Goal: Task Accomplishment & Management: Manage account settings

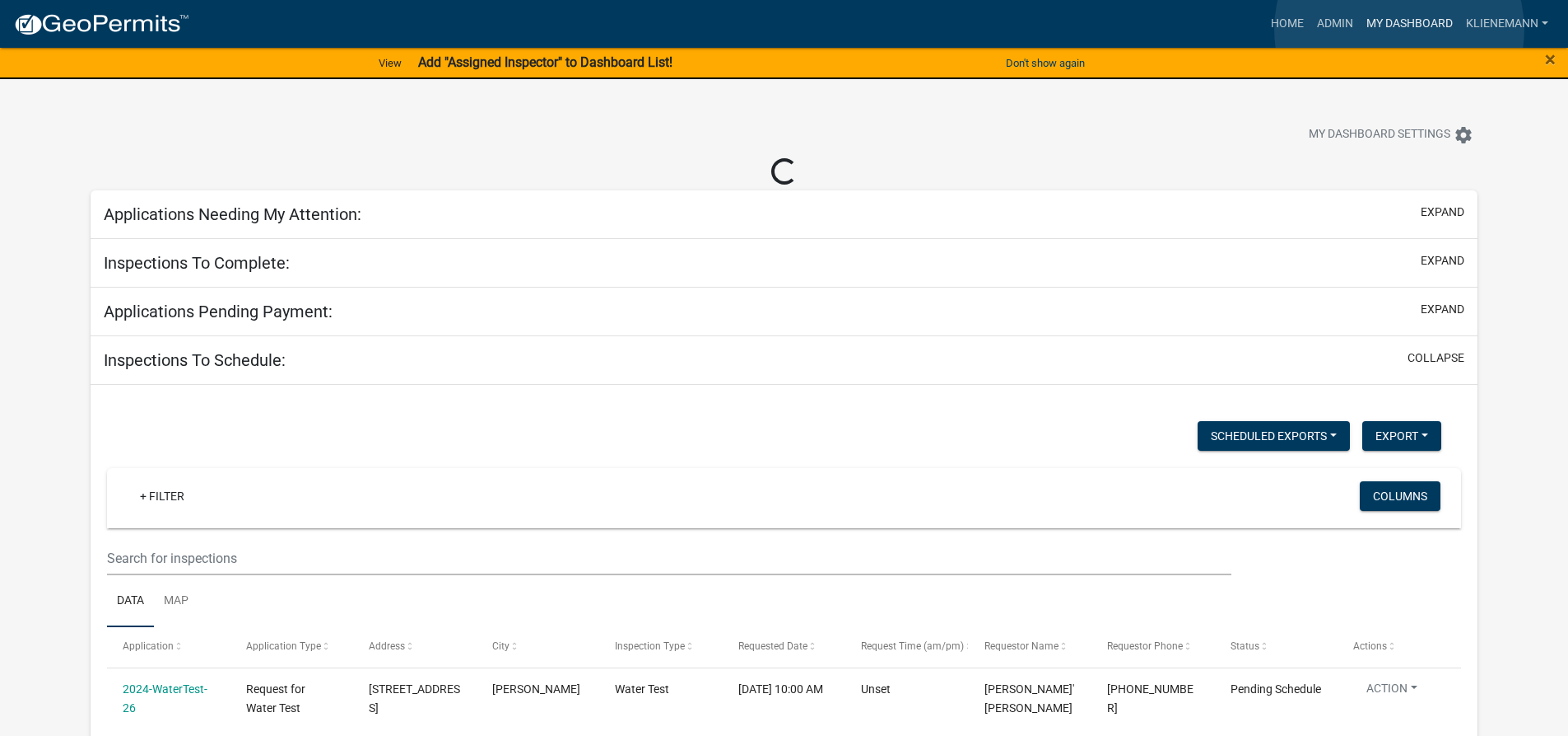
click at [1399, 29] on link "My Dashboard" at bounding box center [1410, 24] width 100 height 31
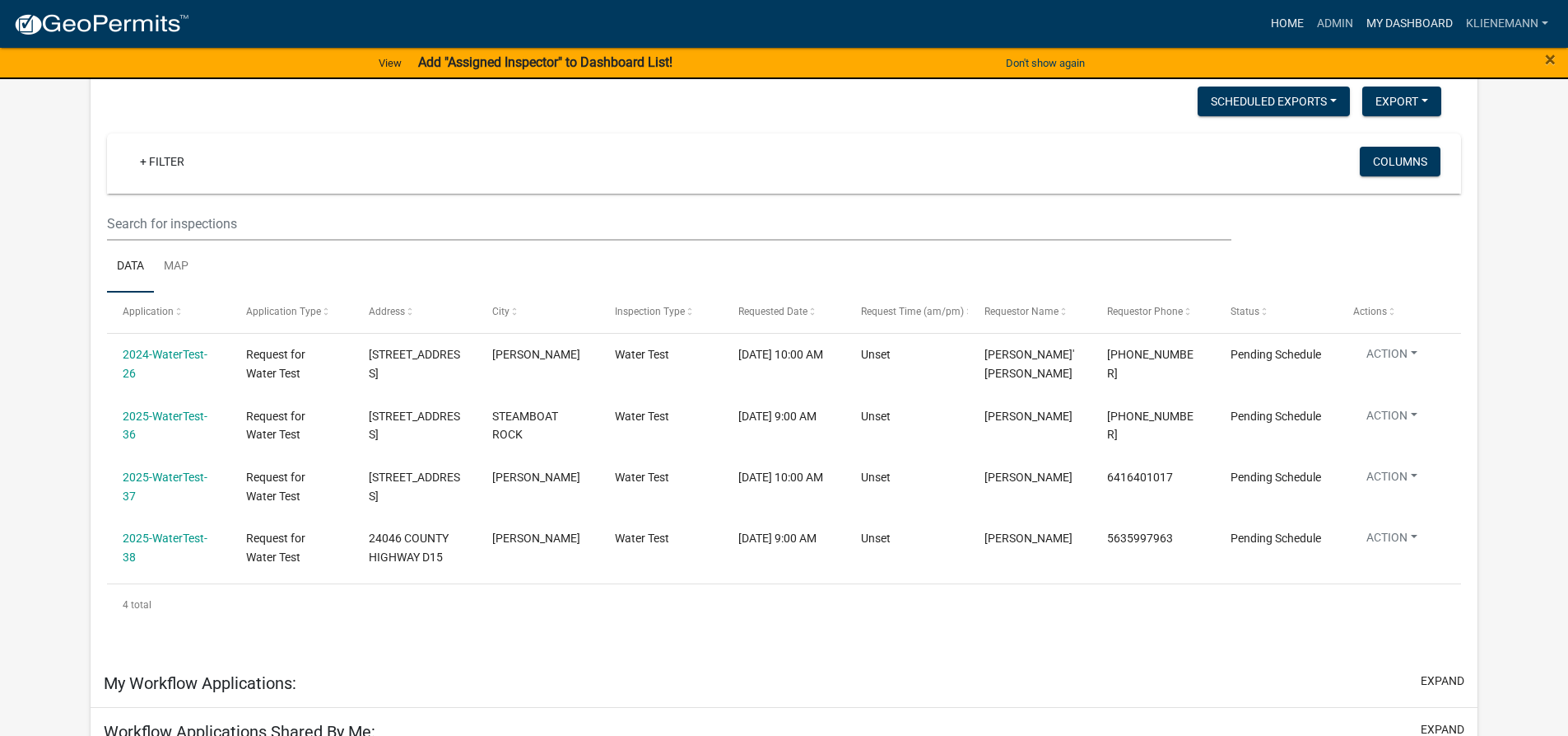
scroll to position [722, 0]
click at [1290, 26] on link "Home" at bounding box center [1287, 24] width 46 height 31
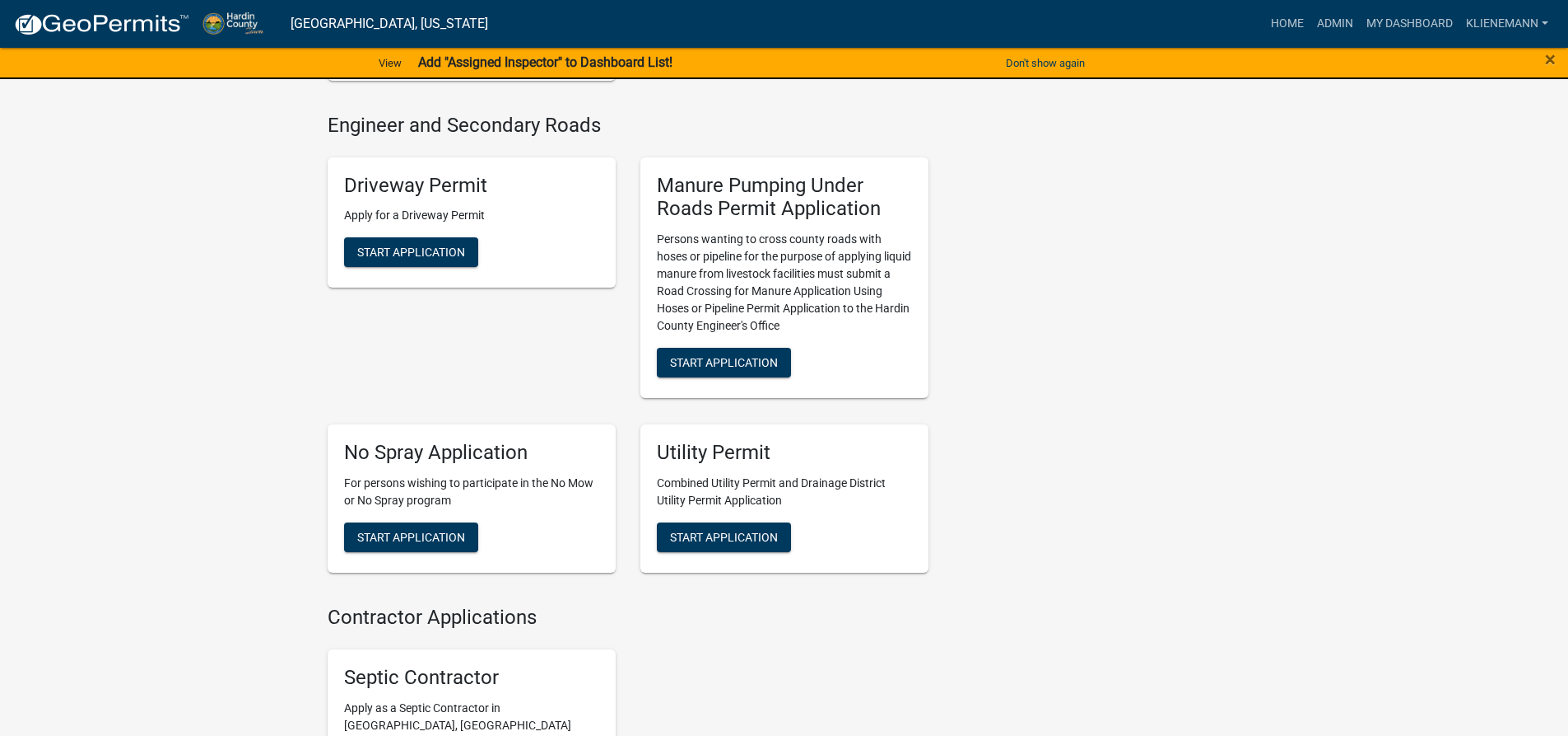
scroll to position [1470, 0]
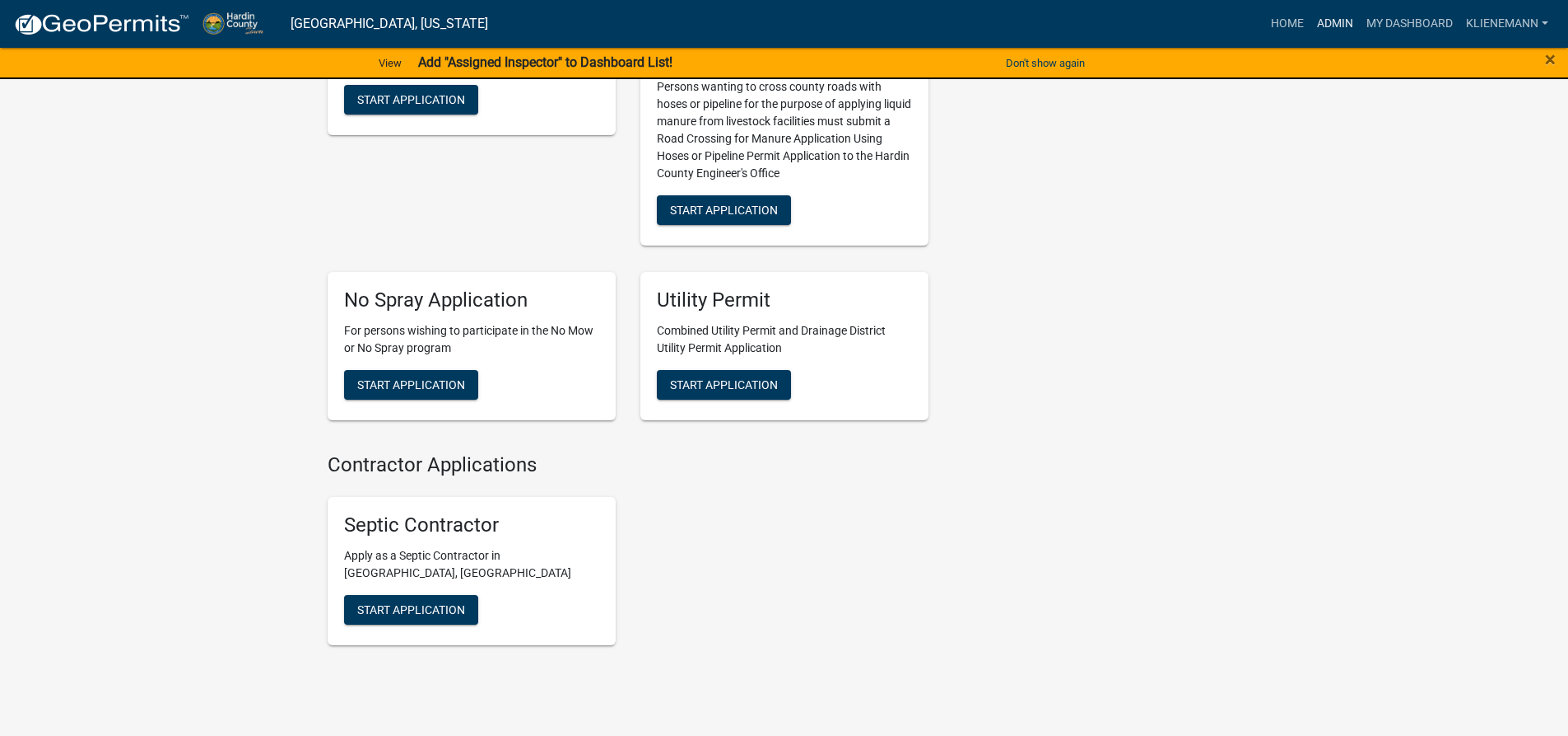
click at [1347, 34] on link "Admin" at bounding box center [1335, 24] width 49 height 31
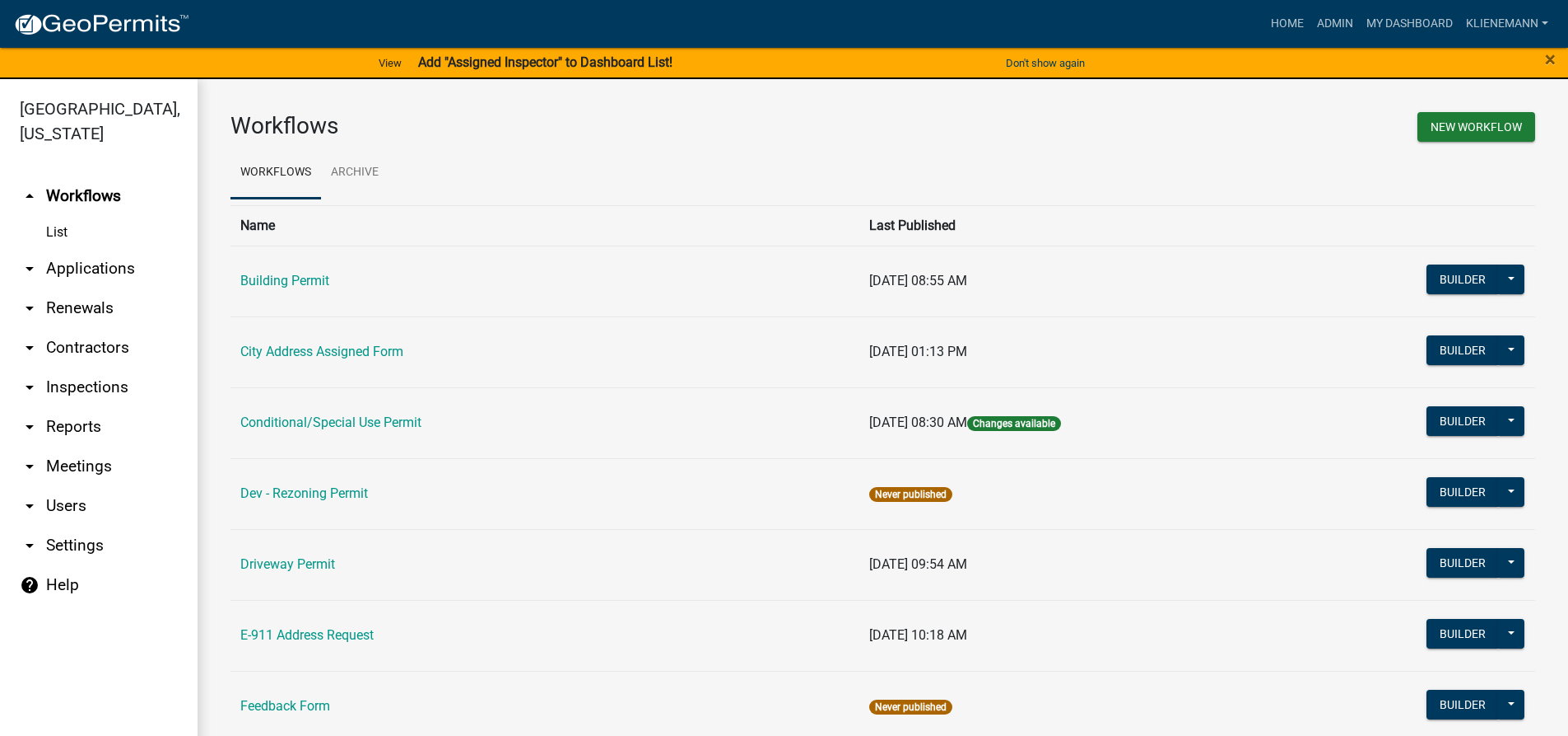
click at [76, 288] on link "arrow_drop_down Renewals" at bounding box center [99, 308] width 197 height 40
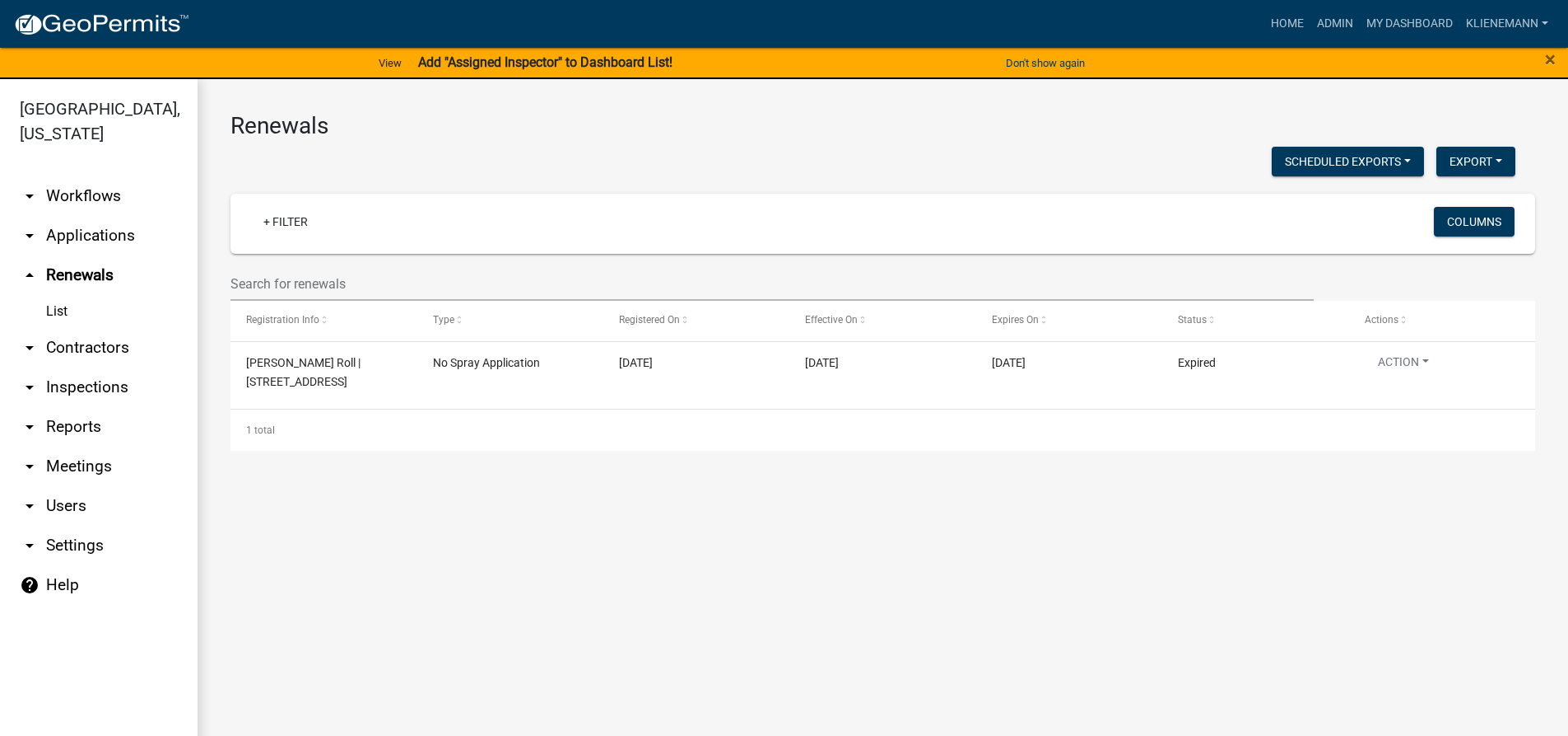
click at [74, 328] on link "arrow_drop_down Contractors" at bounding box center [99, 348] width 197 height 40
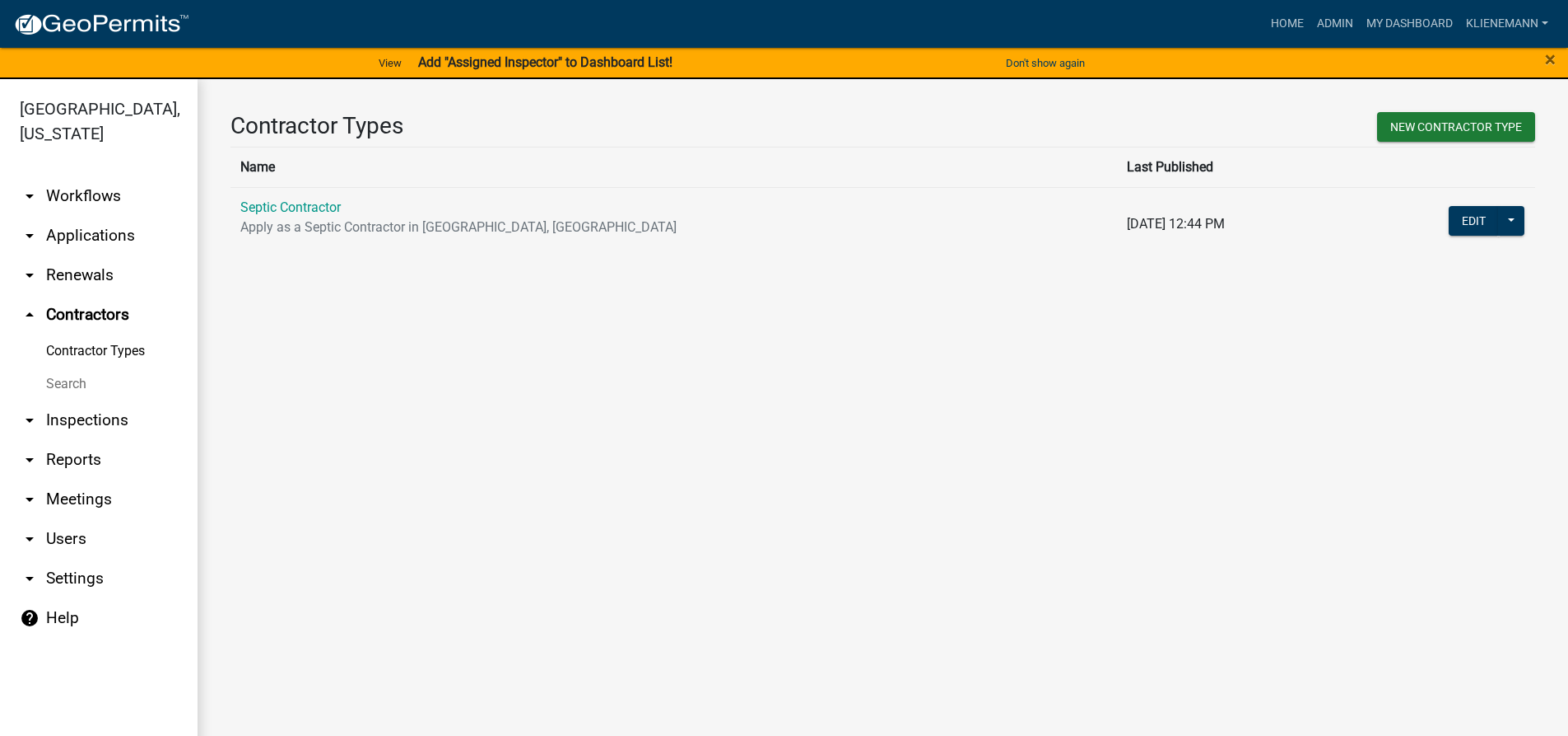
click at [84, 216] on link "arrow_drop_down Applications" at bounding box center [99, 236] width 197 height 40
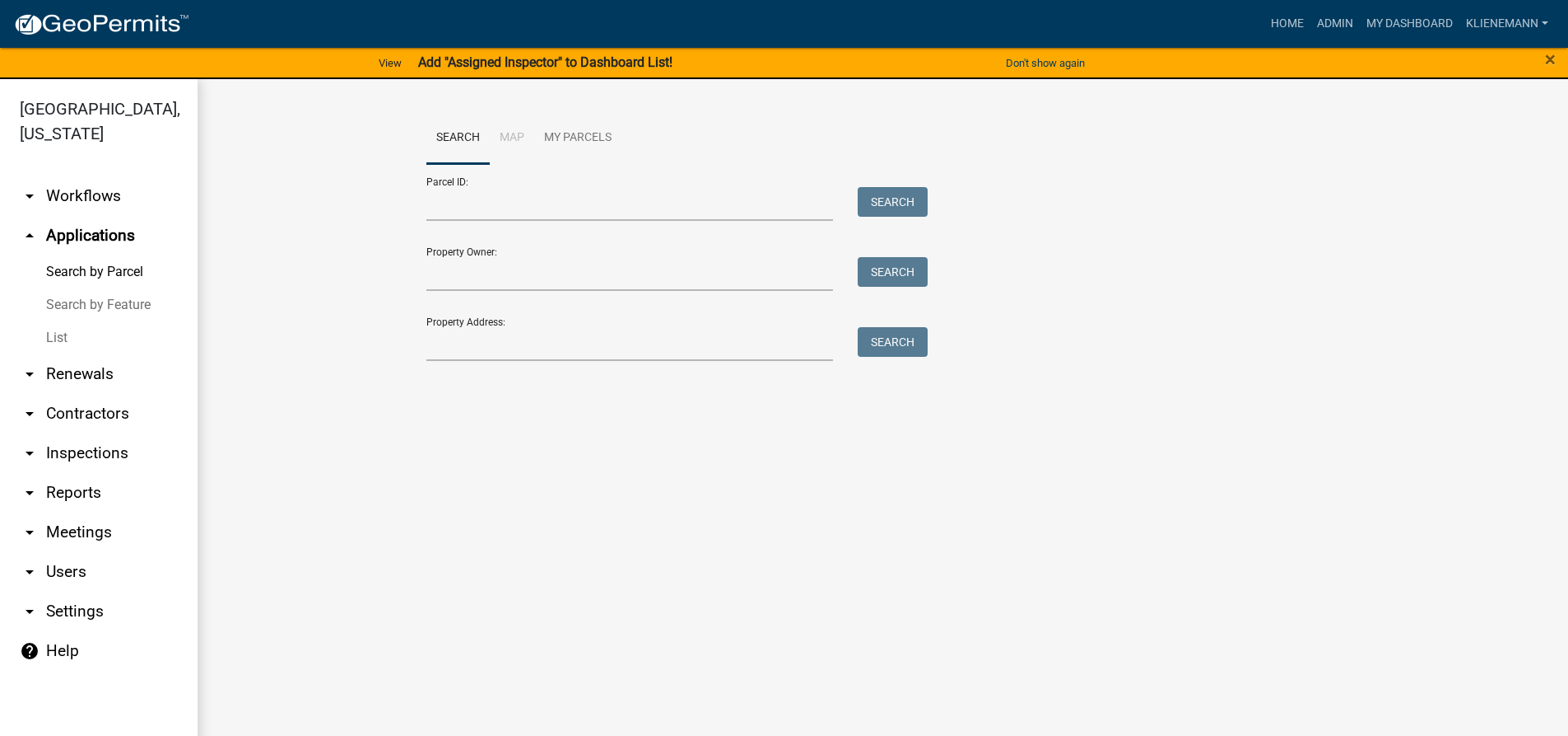
click at [67, 324] on link "List" at bounding box center [99, 338] width 197 height 33
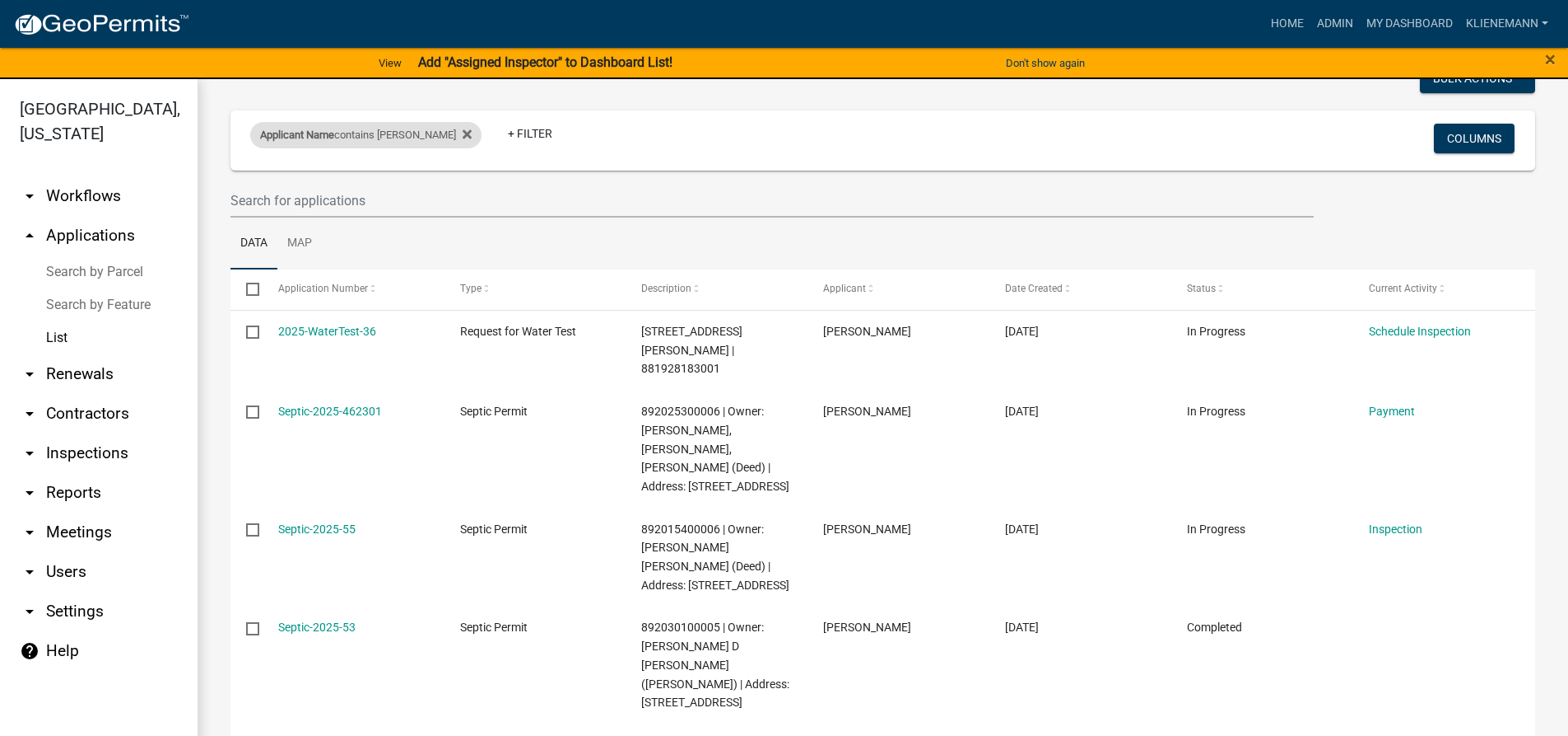
scroll to position [82, 0]
click at [440, 144] on div "Applicant Name contains [PERSON_NAME]" at bounding box center [365, 136] width 231 height 26
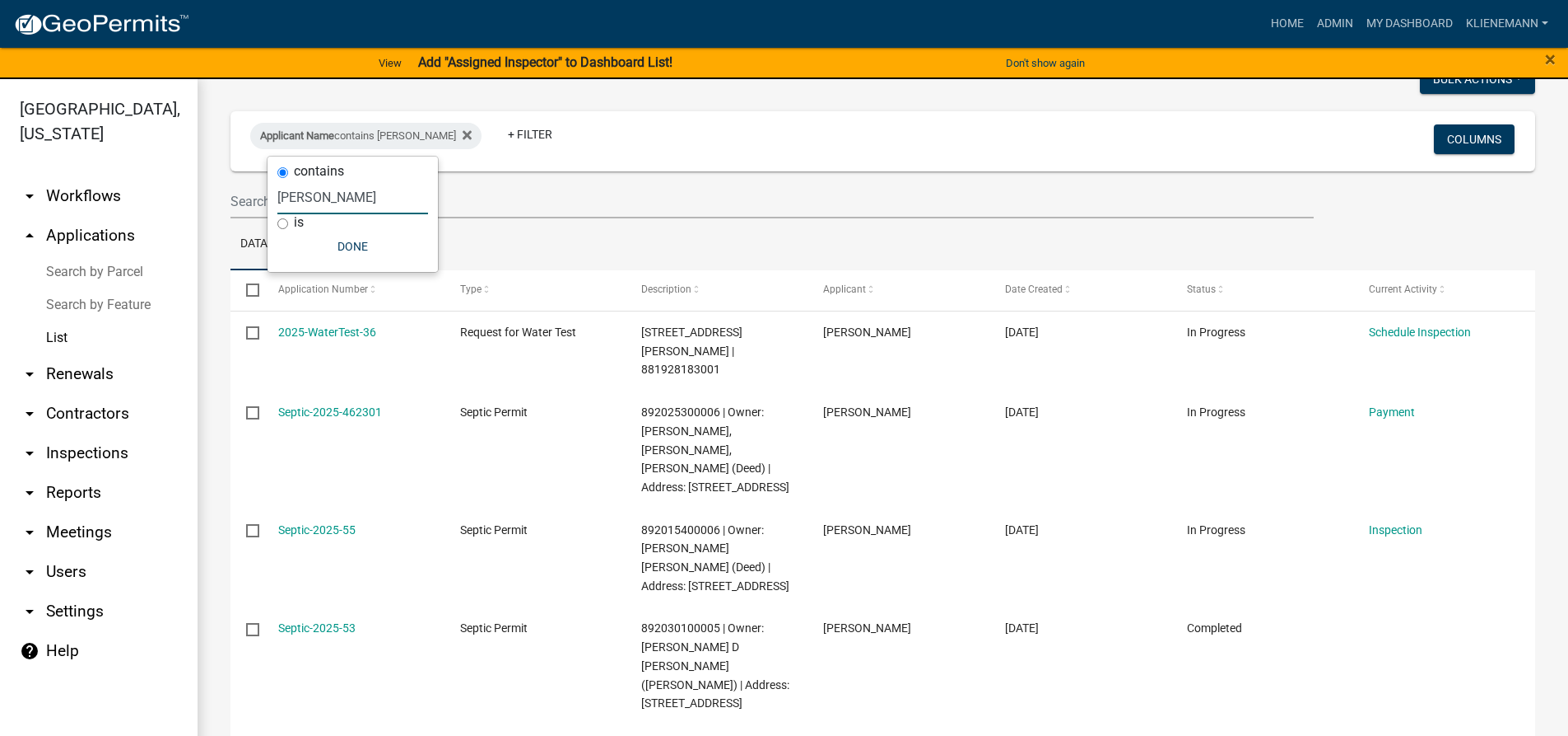
drag, startPoint x: 331, startPoint y: 197, endPoint x: 62, endPoint y: 161, distance: 271.4
click at [62, 161] on body "Internet Explorer does NOT work with GeoPermits. Get a new browser for more sec…" at bounding box center [784, 368] width 1568 height 736
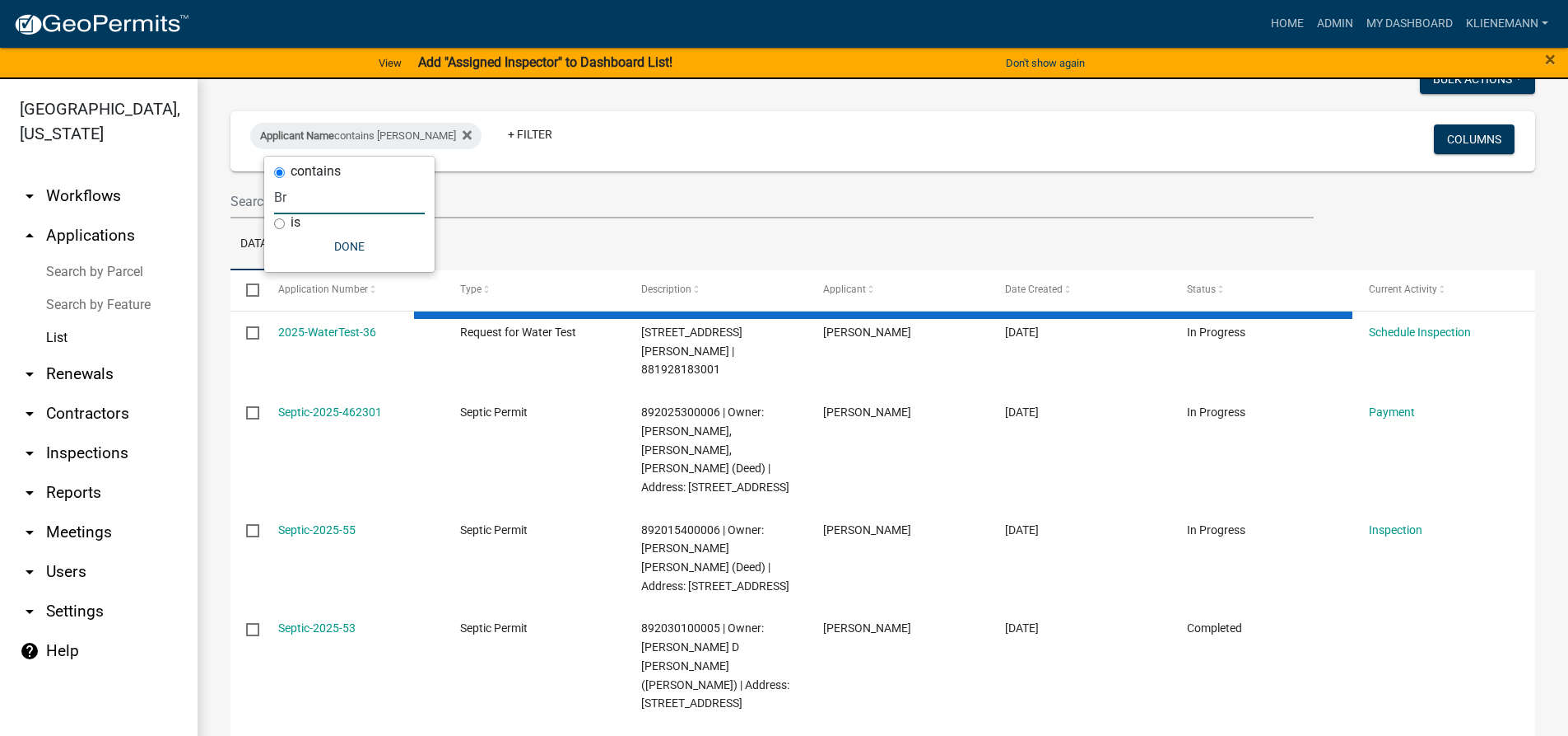
type input "B"
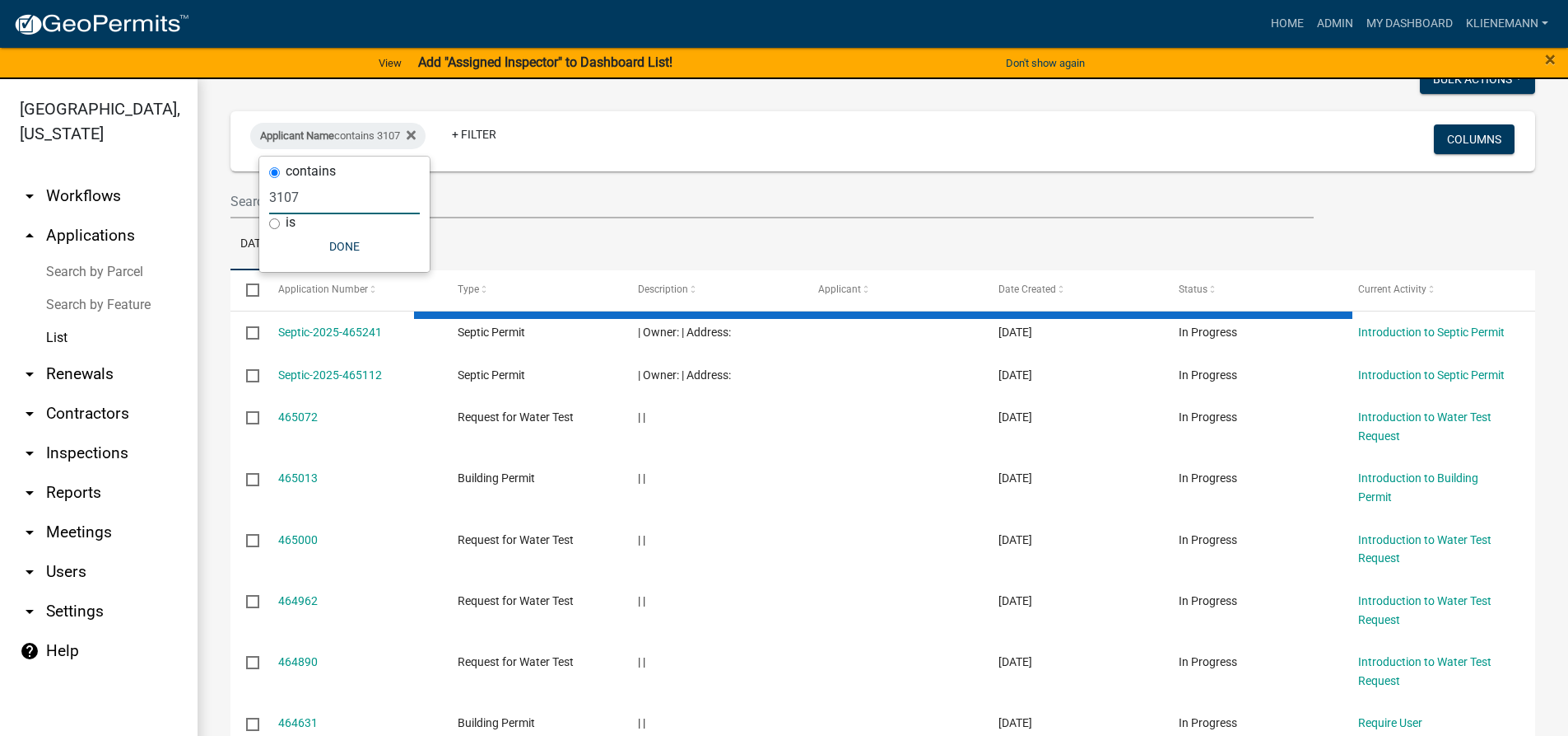
type input "31075"
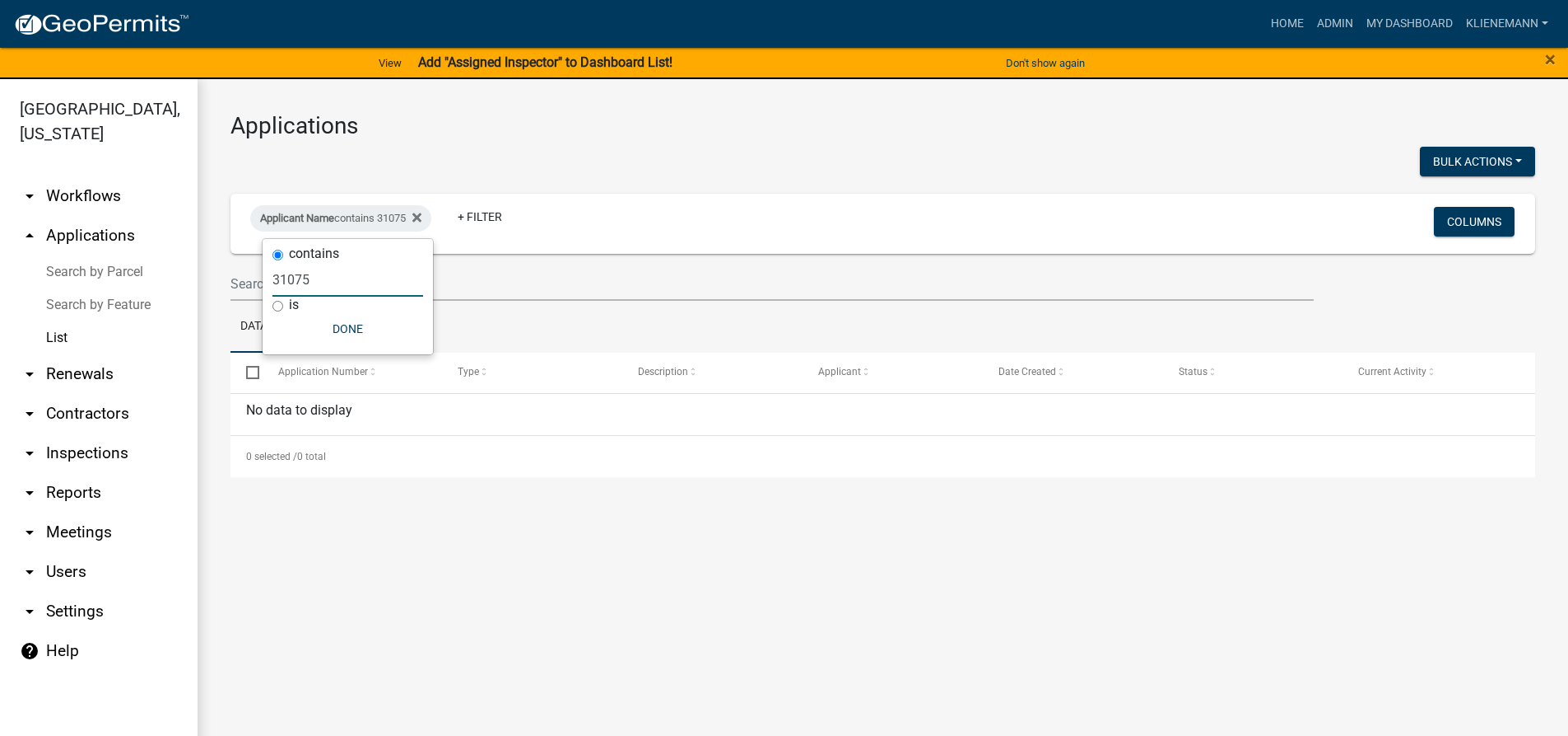
scroll to position [0, 0]
drag, startPoint x: 342, startPoint y: 279, endPoint x: 0, endPoint y: 225, distance: 346.2
click at [0, 225] on body "Internet Explorer does NOT work with GeoPermits. Get a new browser for more sec…" at bounding box center [784, 368] width 1568 height 736
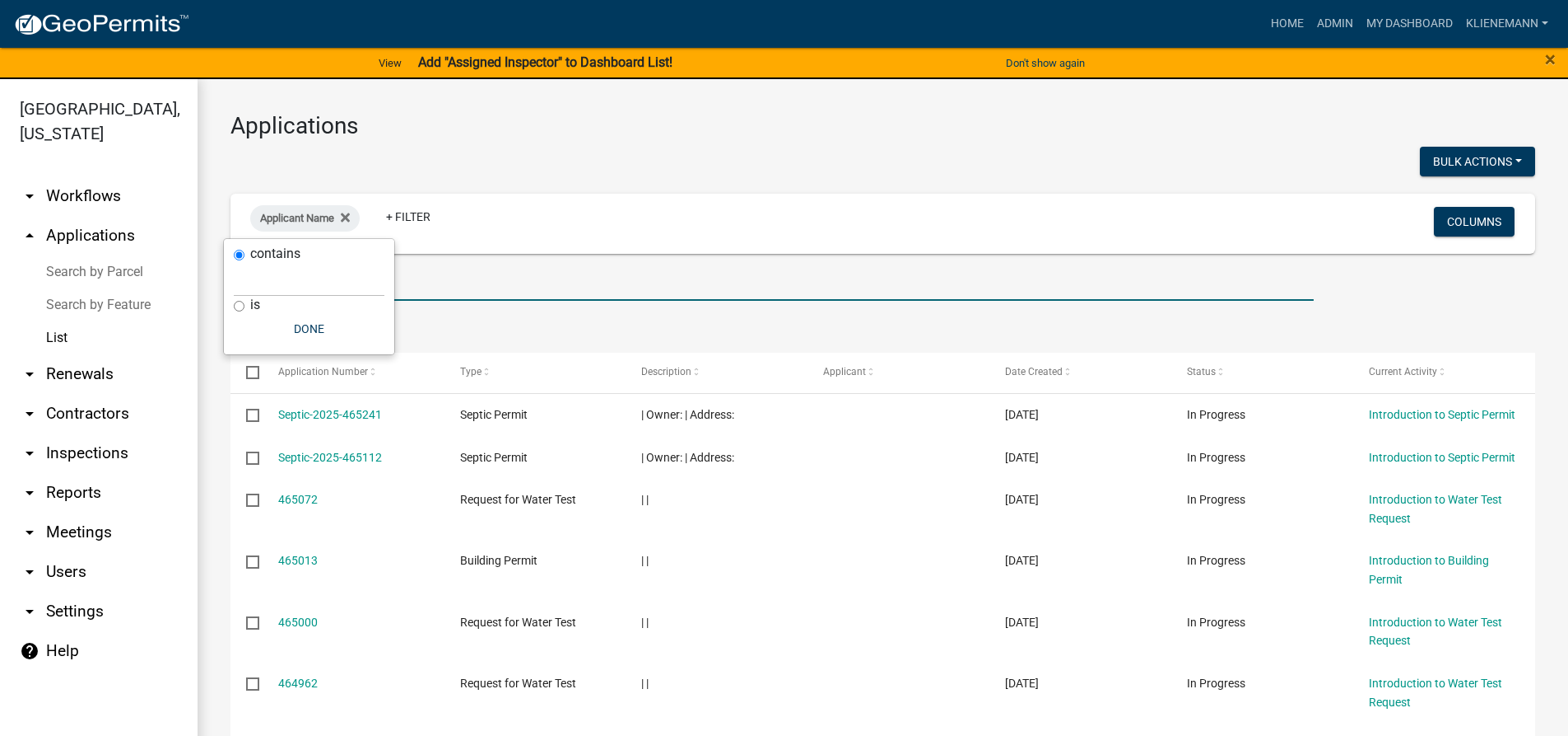
click at [511, 291] on input "text" at bounding box center [772, 283] width 1083 height 34
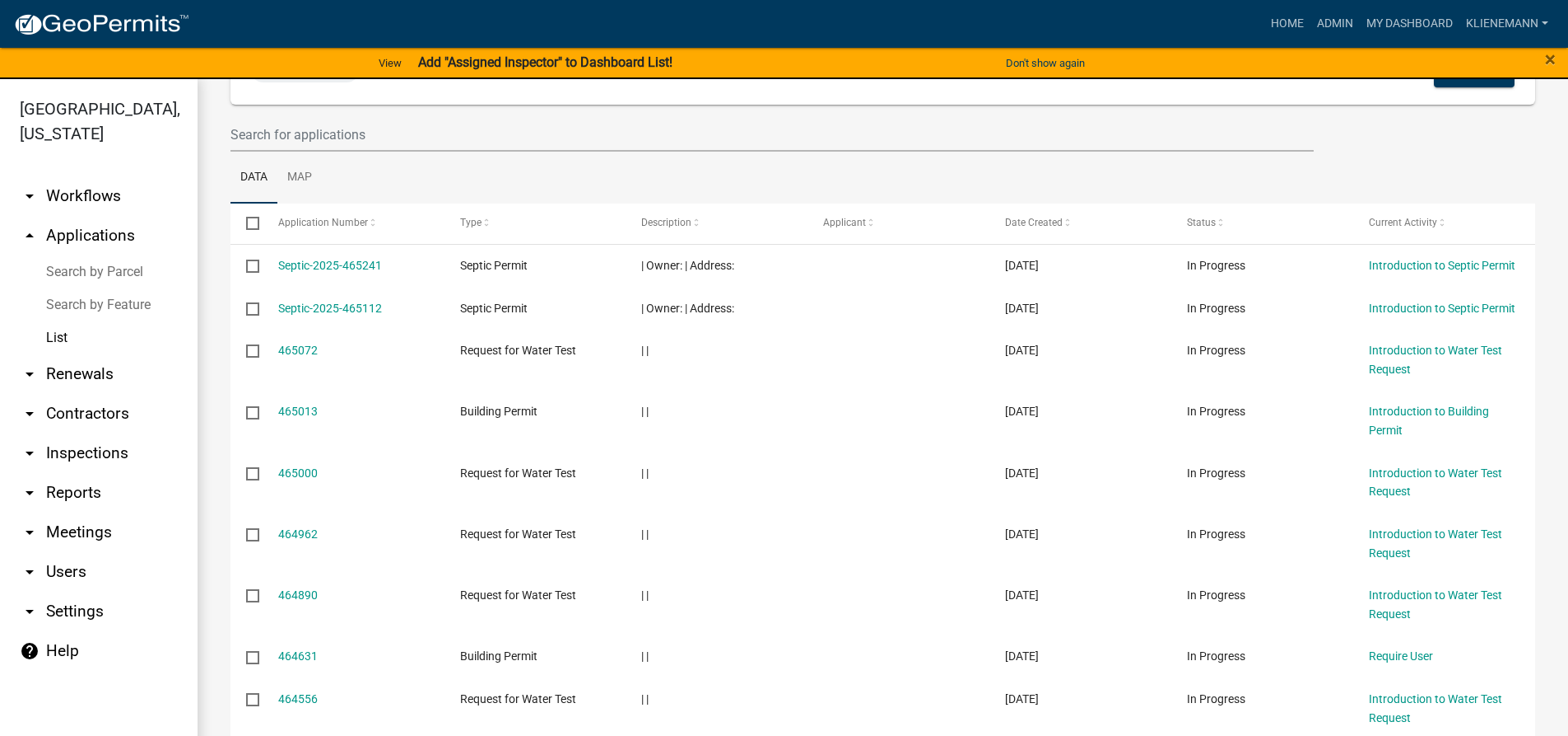
scroll to position [15, 0]
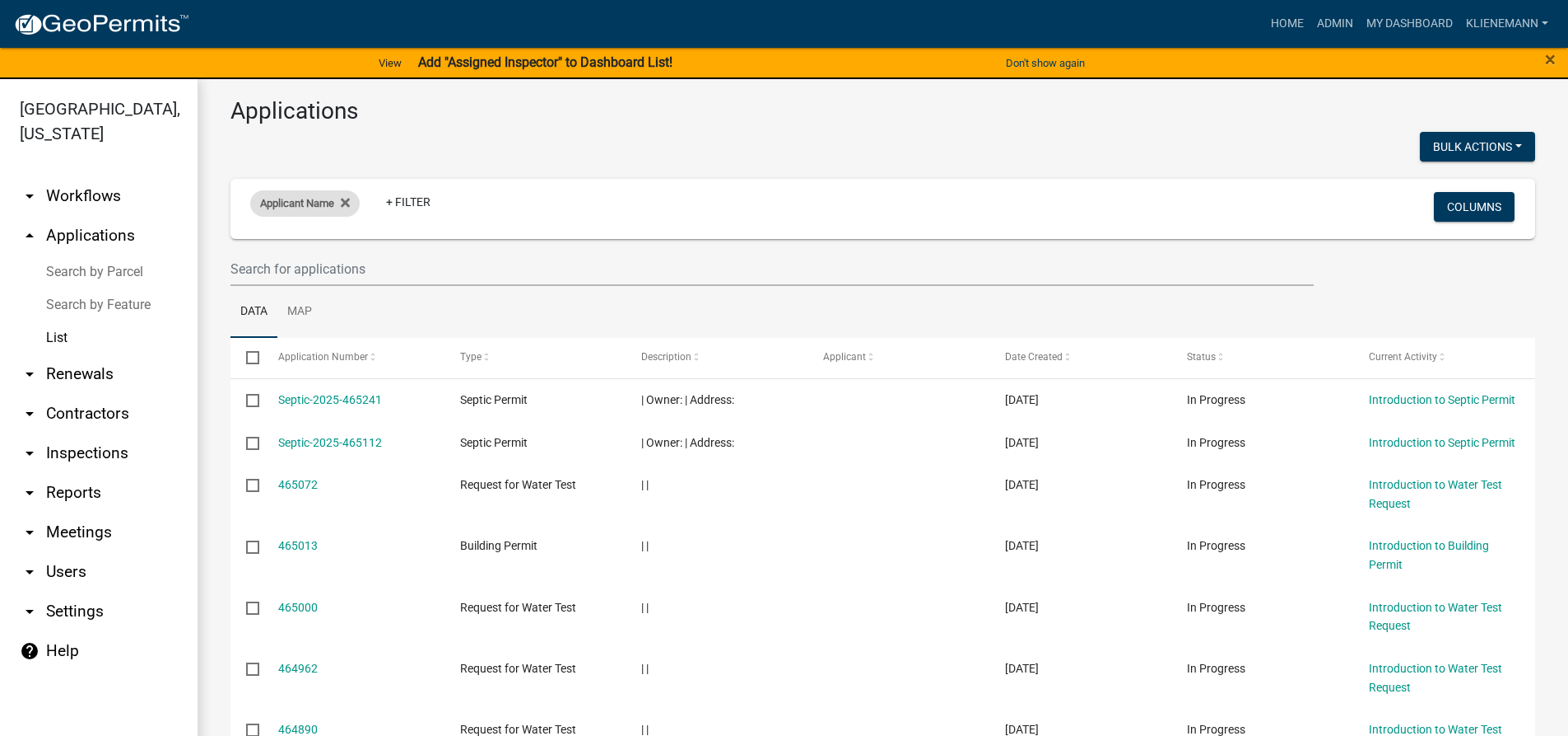
click at [353, 209] on div "Applicant Name" at bounding box center [305, 203] width 110 height 26
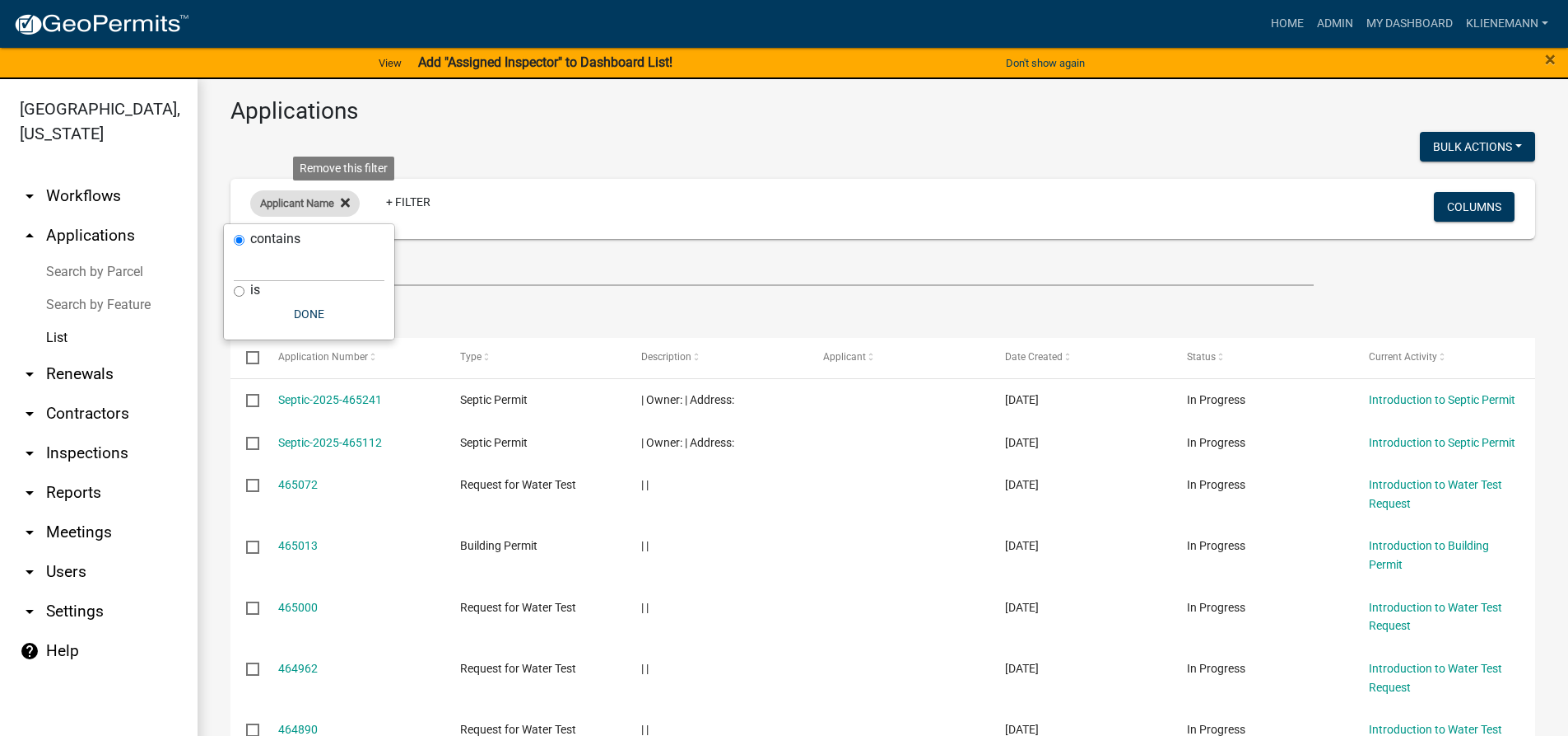
click at [343, 206] on icon at bounding box center [345, 202] width 9 height 13
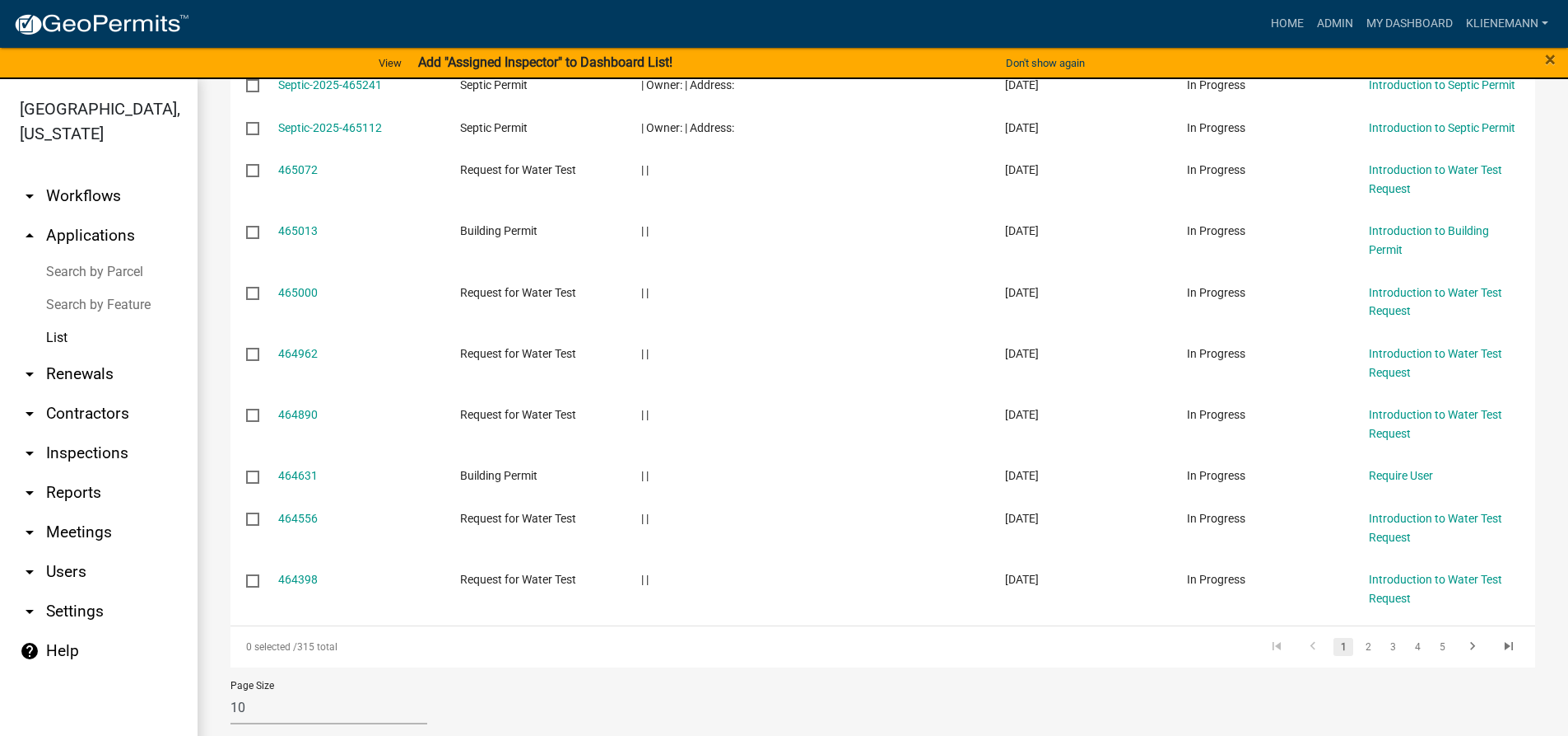
scroll to position [345, 0]
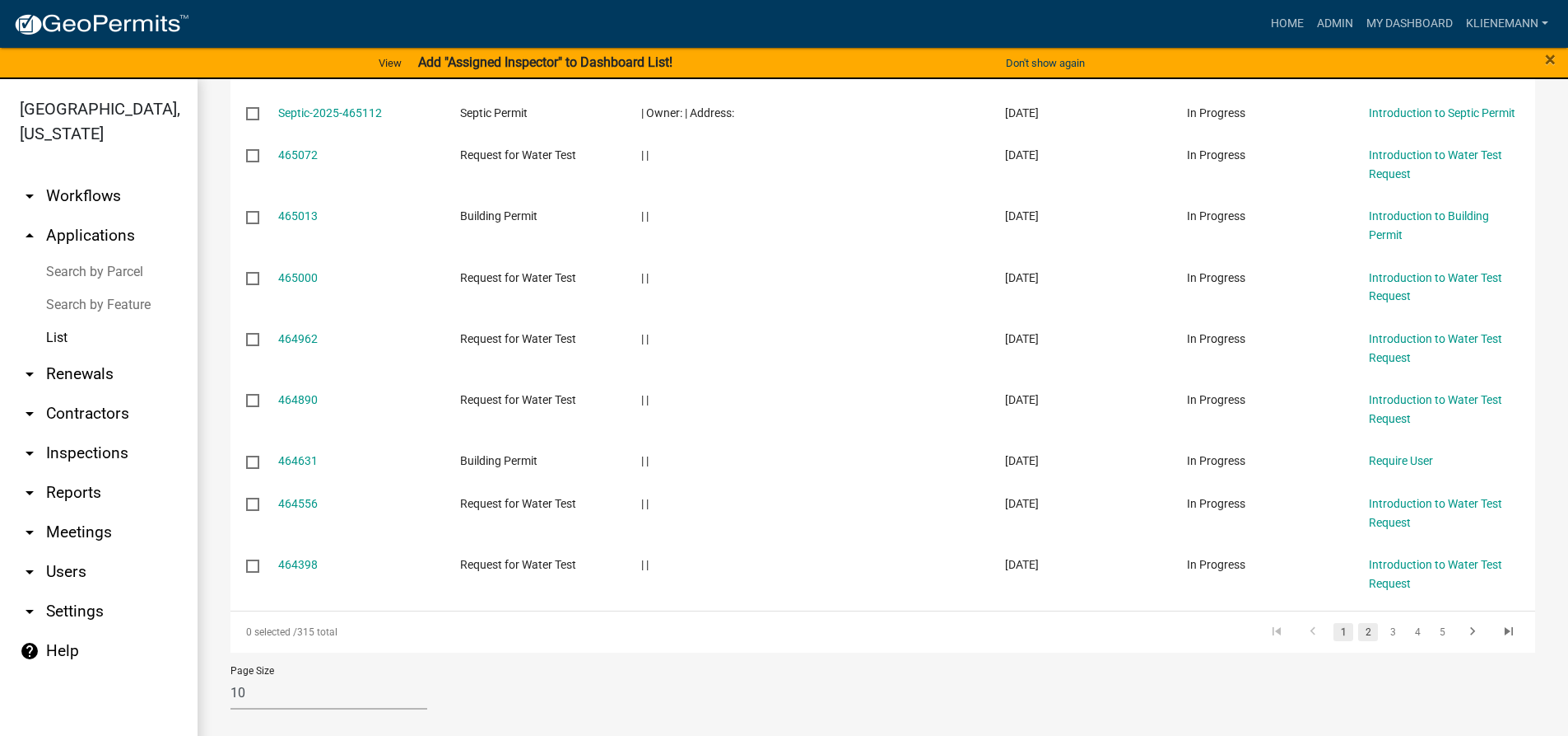
click at [1359, 639] on link "2" at bounding box center [1368, 631] width 20 height 18
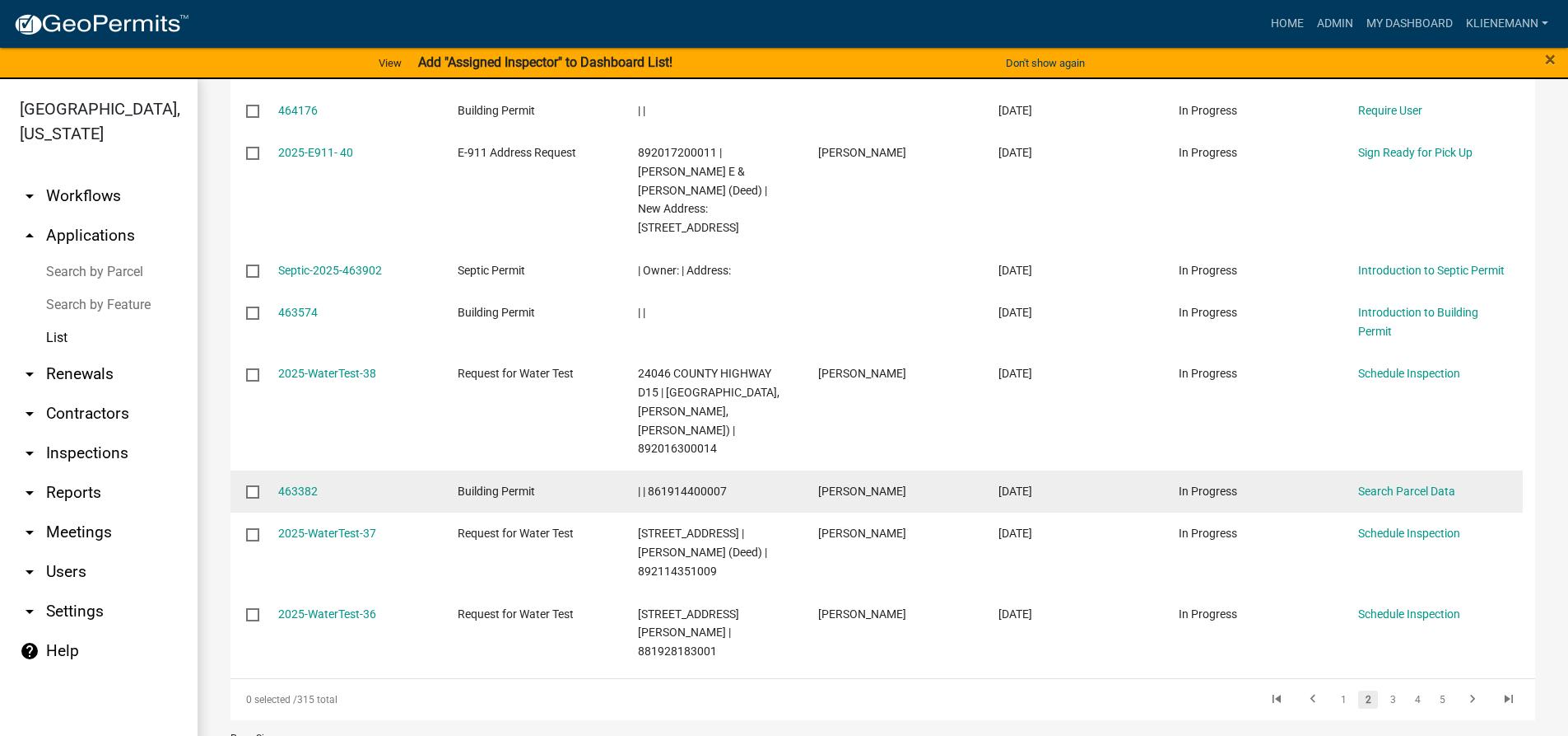
scroll to position [457, 0]
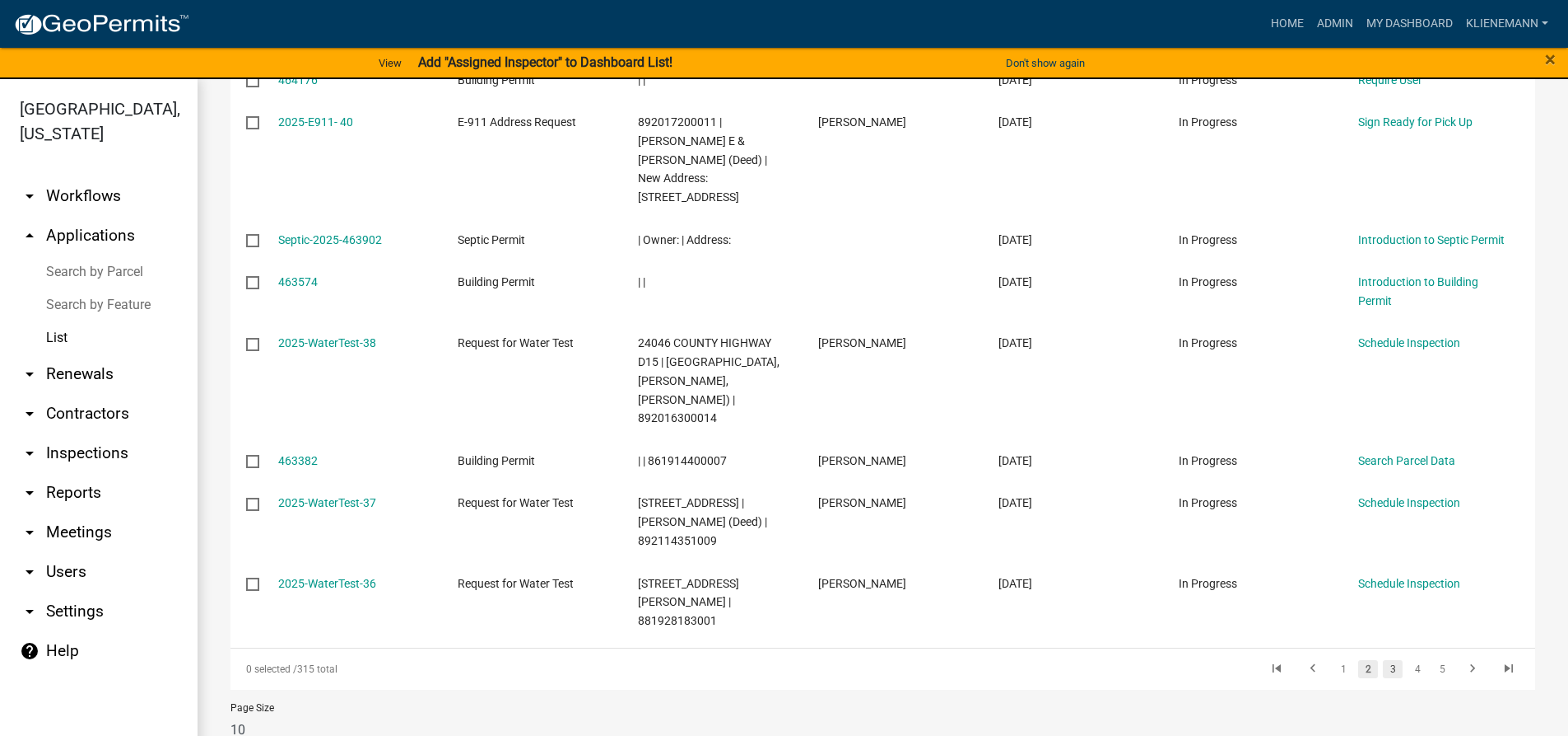
click at [1383, 660] on link "3" at bounding box center [1392, 668] width 20 height 18
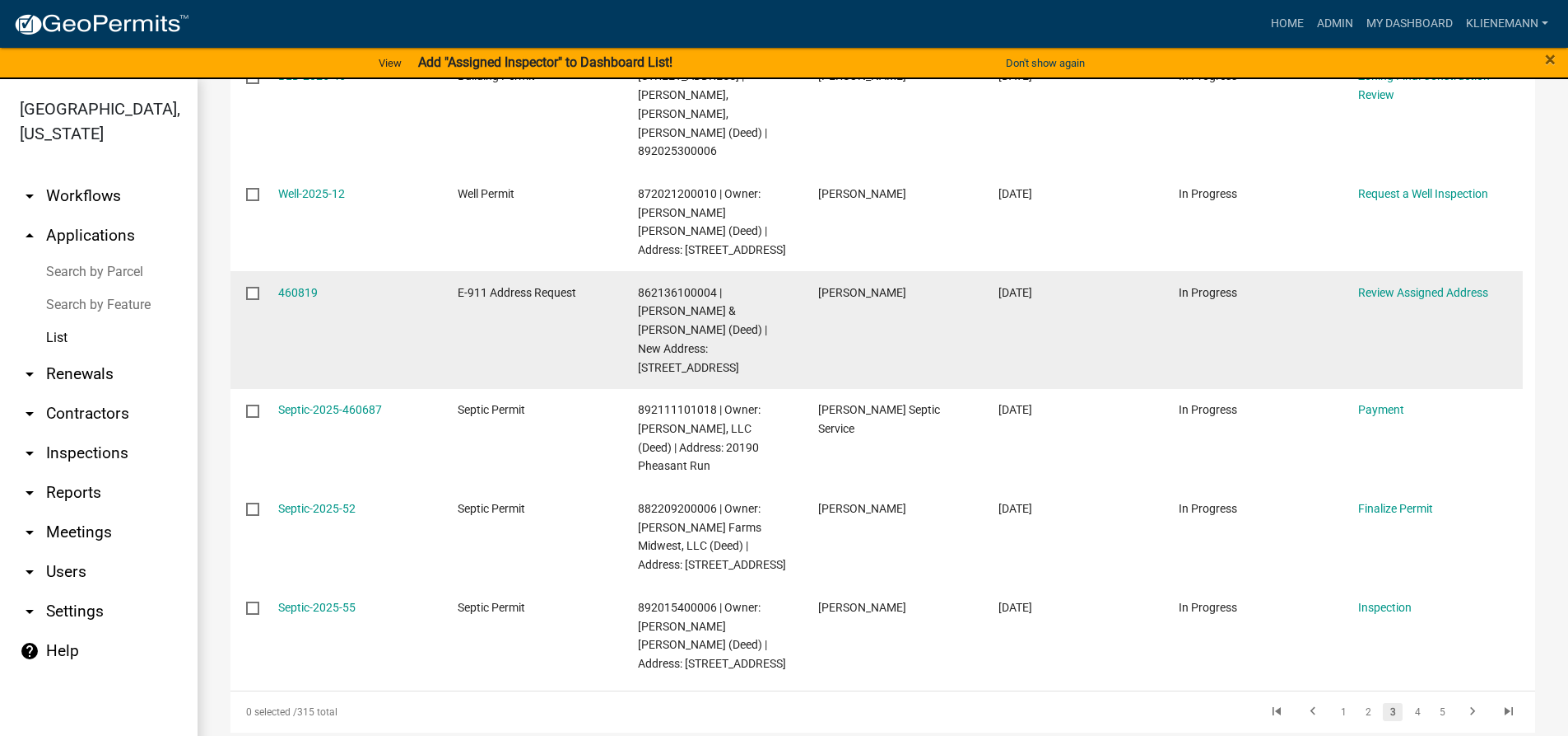
scroll to position [663, 0]
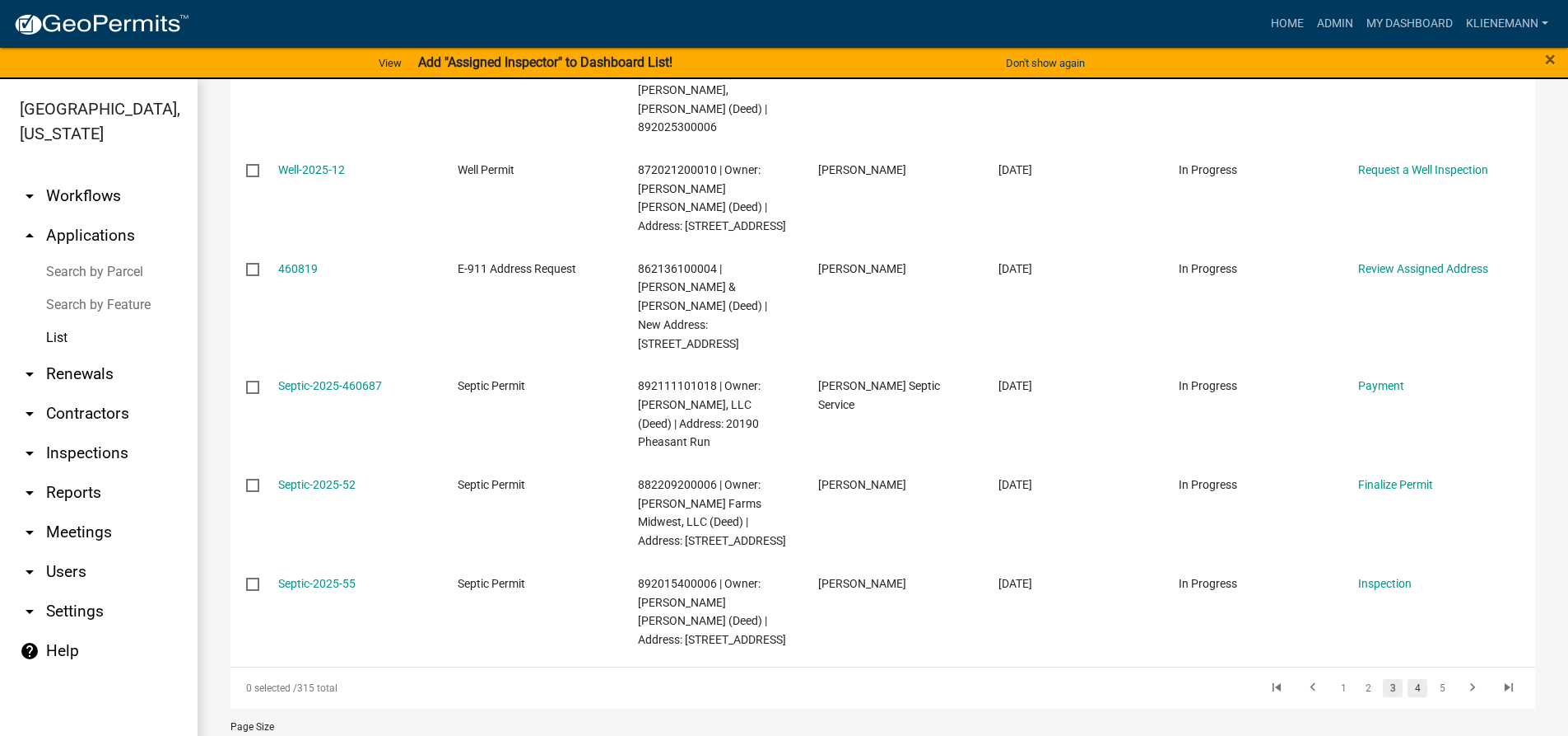
click at [1408, 679] on link "4" at bounding box center [1417, 688] width 20 height 18
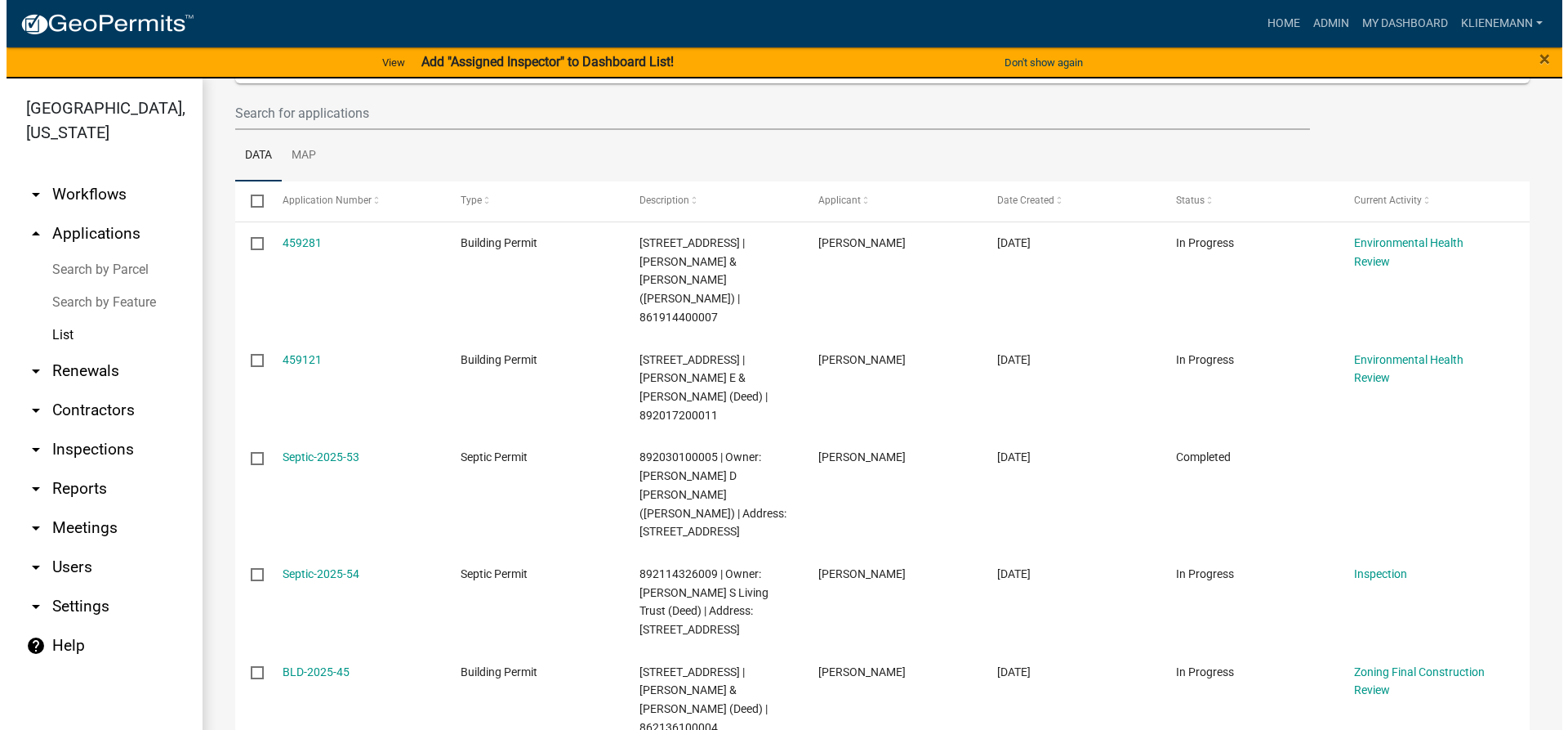
scroll to position [105, 0]
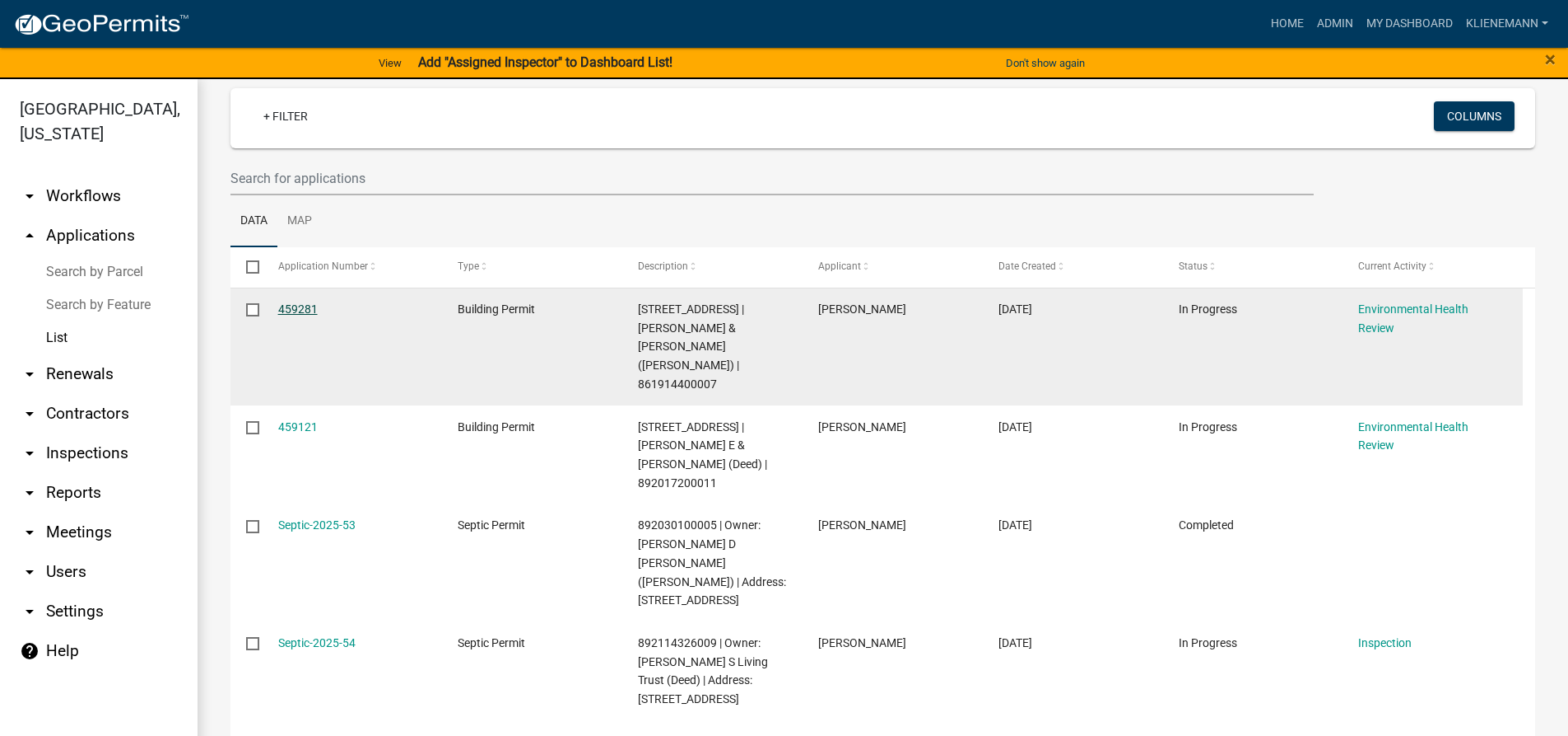
click at [299, 312] on link "459281" at bounding box center [299, 308] width 40 height 13
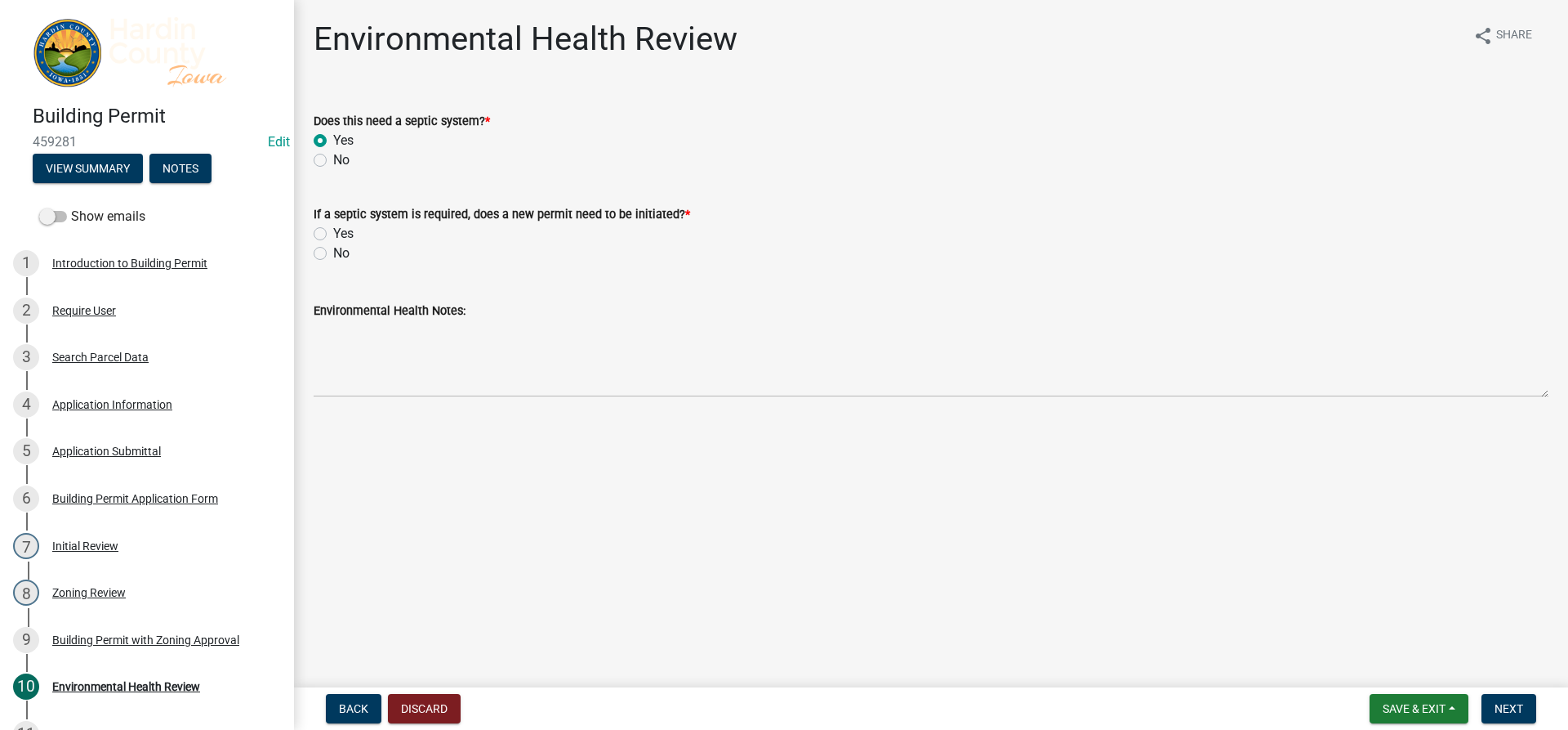
click at [333, 254] on label "No" at bounding box center [341, 253] width 16 height 20
click at [333, 254] on input "No" at bounding box center [338, 249] width 10 height 10
radio input "true"
click at [1519, 708] on span "Next" at bounding box center [1508, 708] width 28 height 13
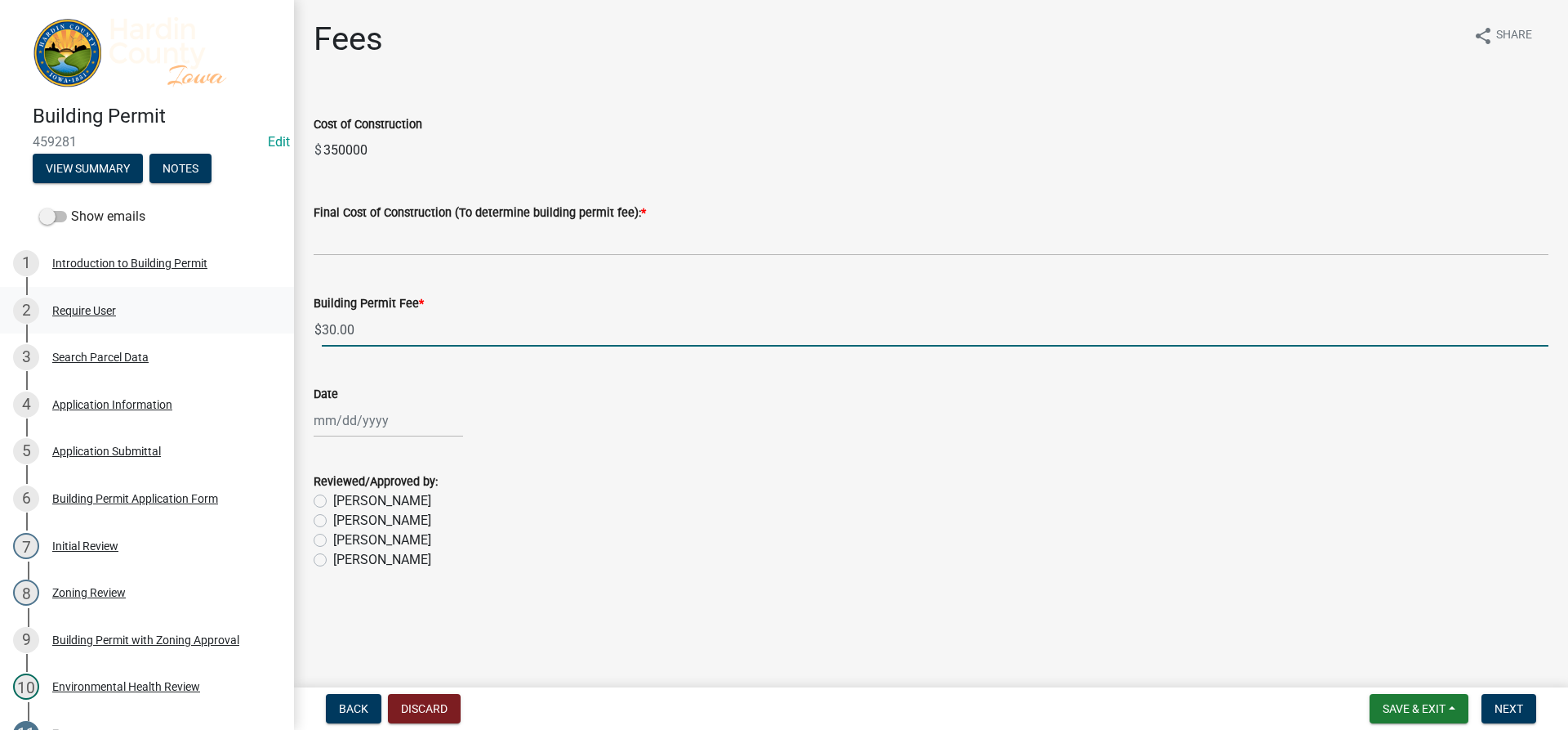
drag, startPoint x: 384, startPoint y: 331, endPoint x: 92, endPoint y: 303, distance: 293.3
click at [92, 303] on div "Building Permit 459281 Edit View Summary Notes Show emails 1 Introduction to Bu…" at bounding box center [784, 365] width 1568 height 730
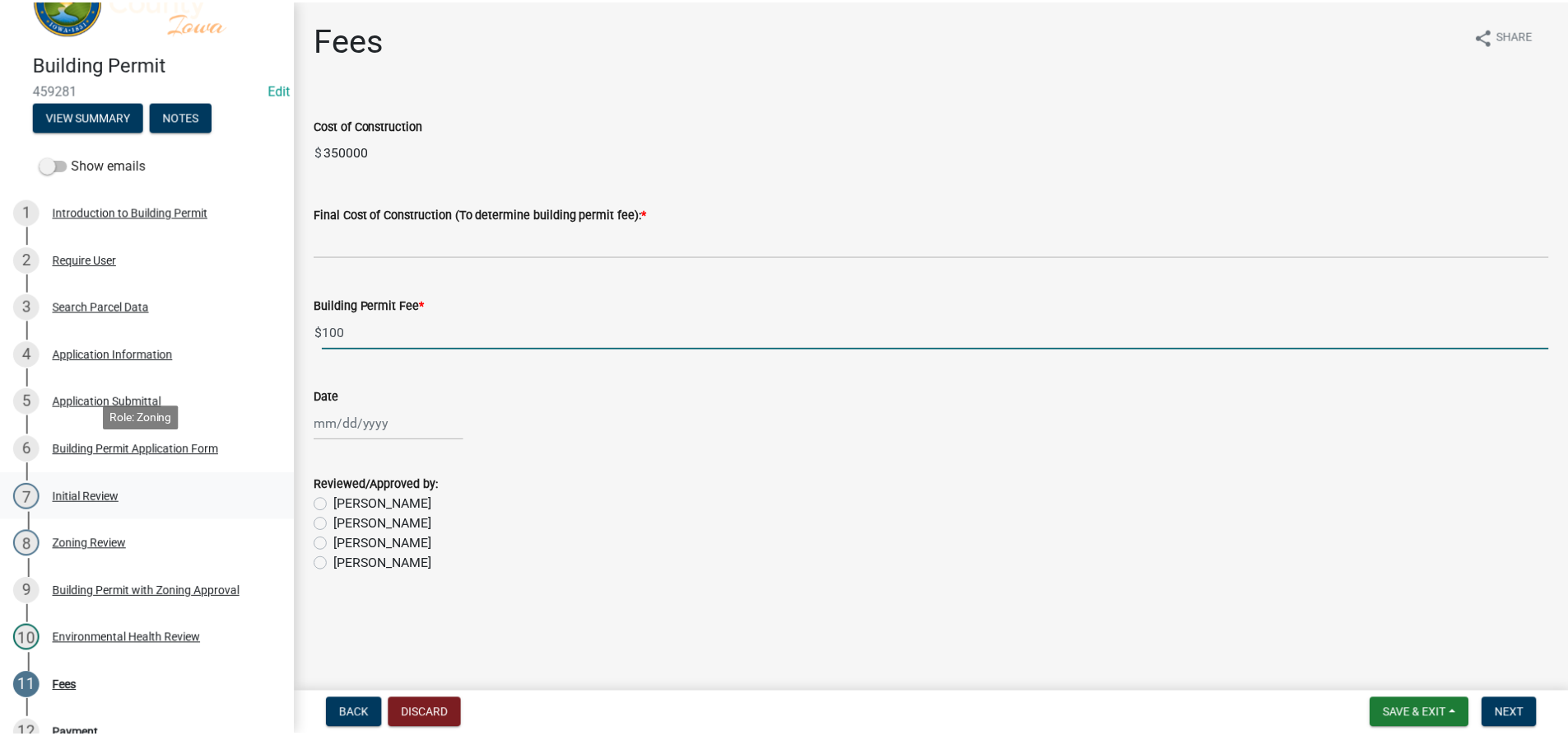
scroll to position [82, 0]
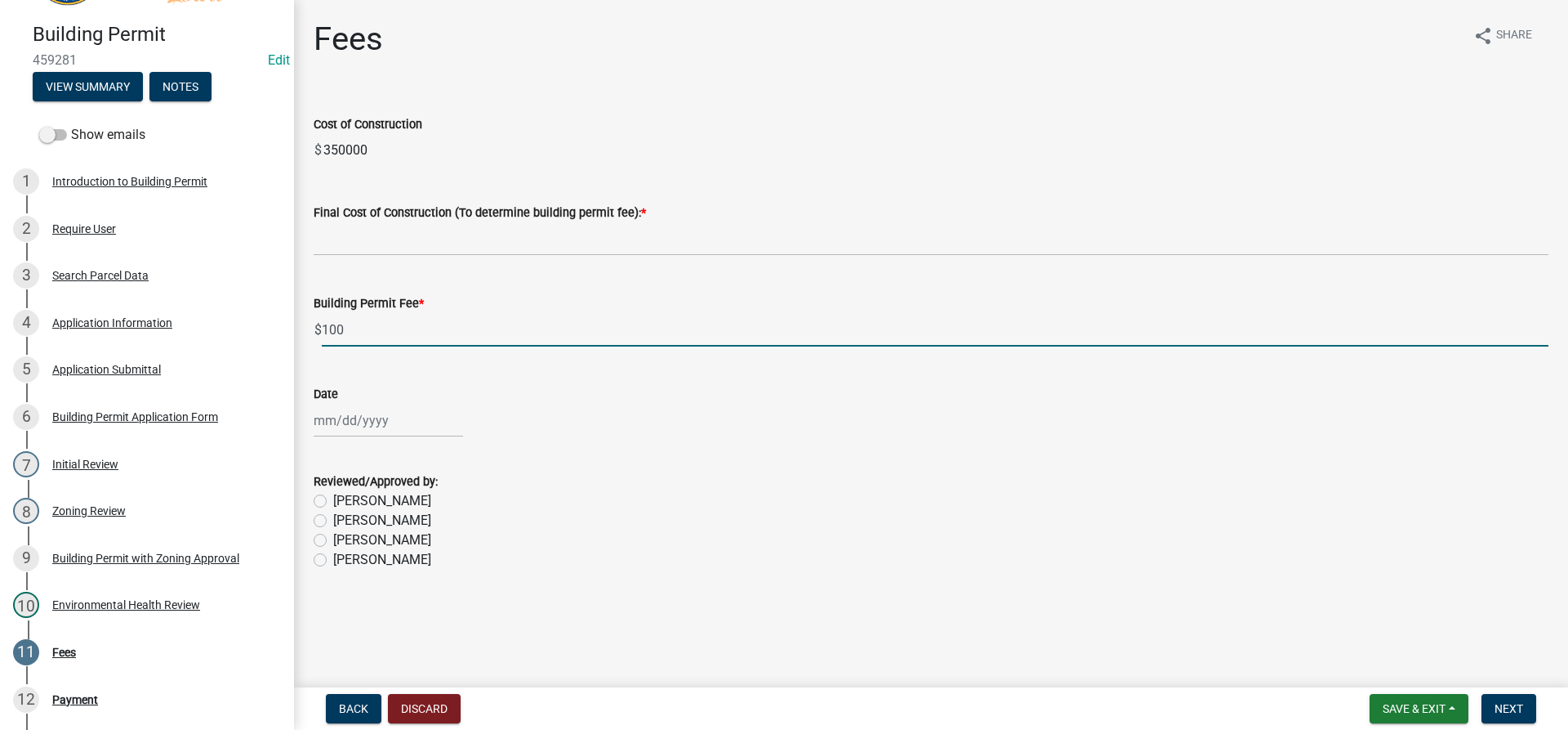
type input "100"
click at [1416, 711] on span "Save & Exit" at bounding box center [1414, 708] width 63 height 13
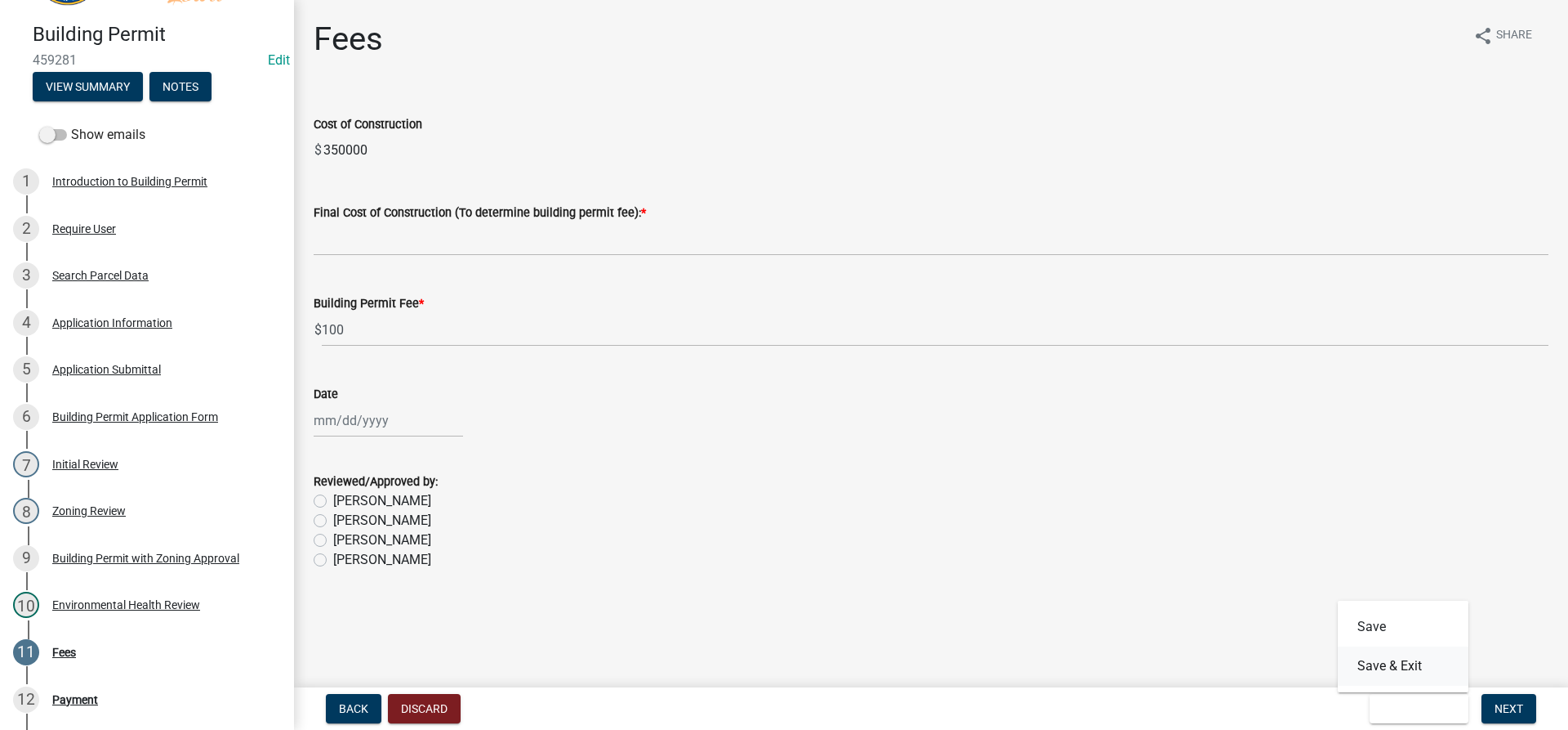
click at [1397, 663] on button "Save & Exit" at bounding box center [1402, 666] width 130 height 40
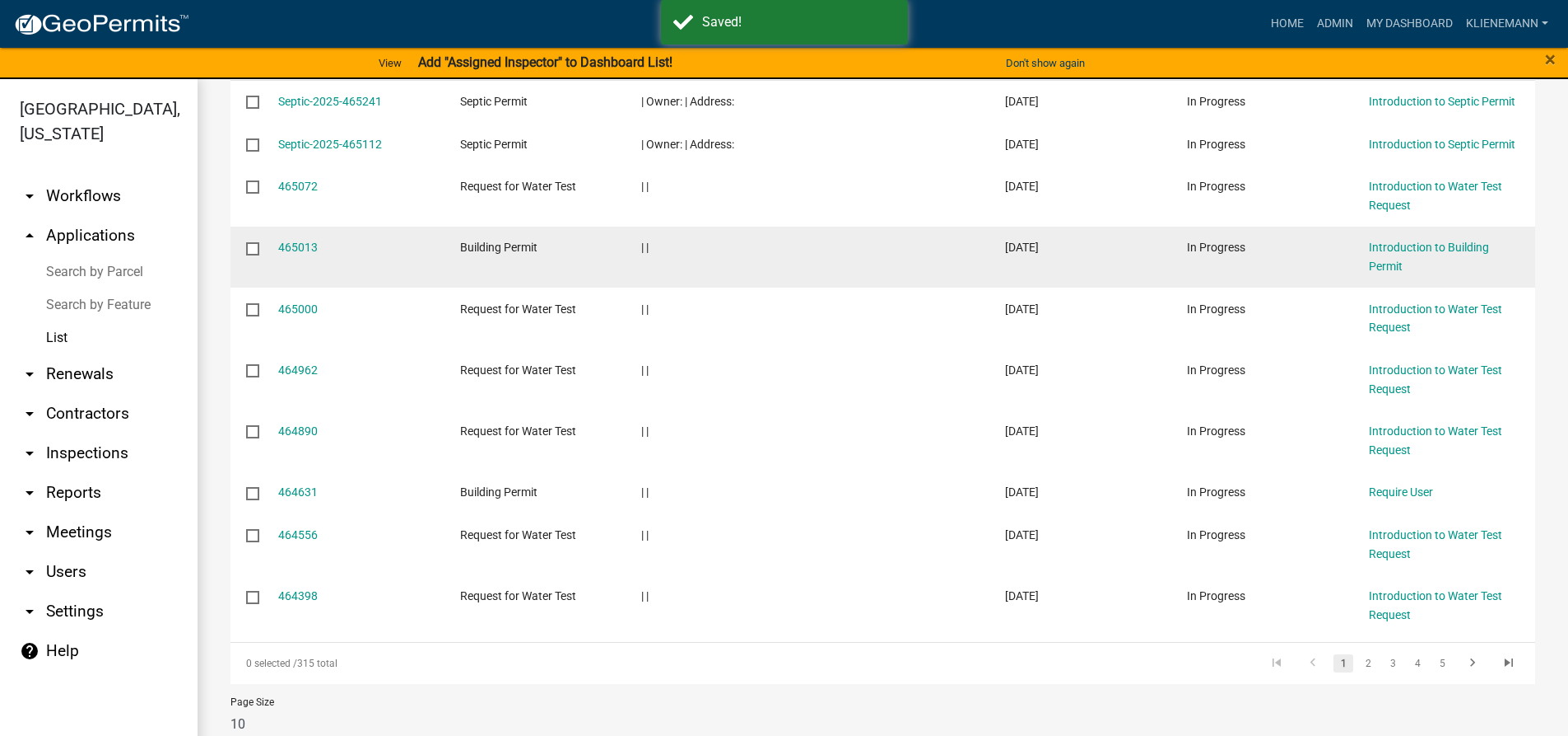
scroll to position [330, 0]
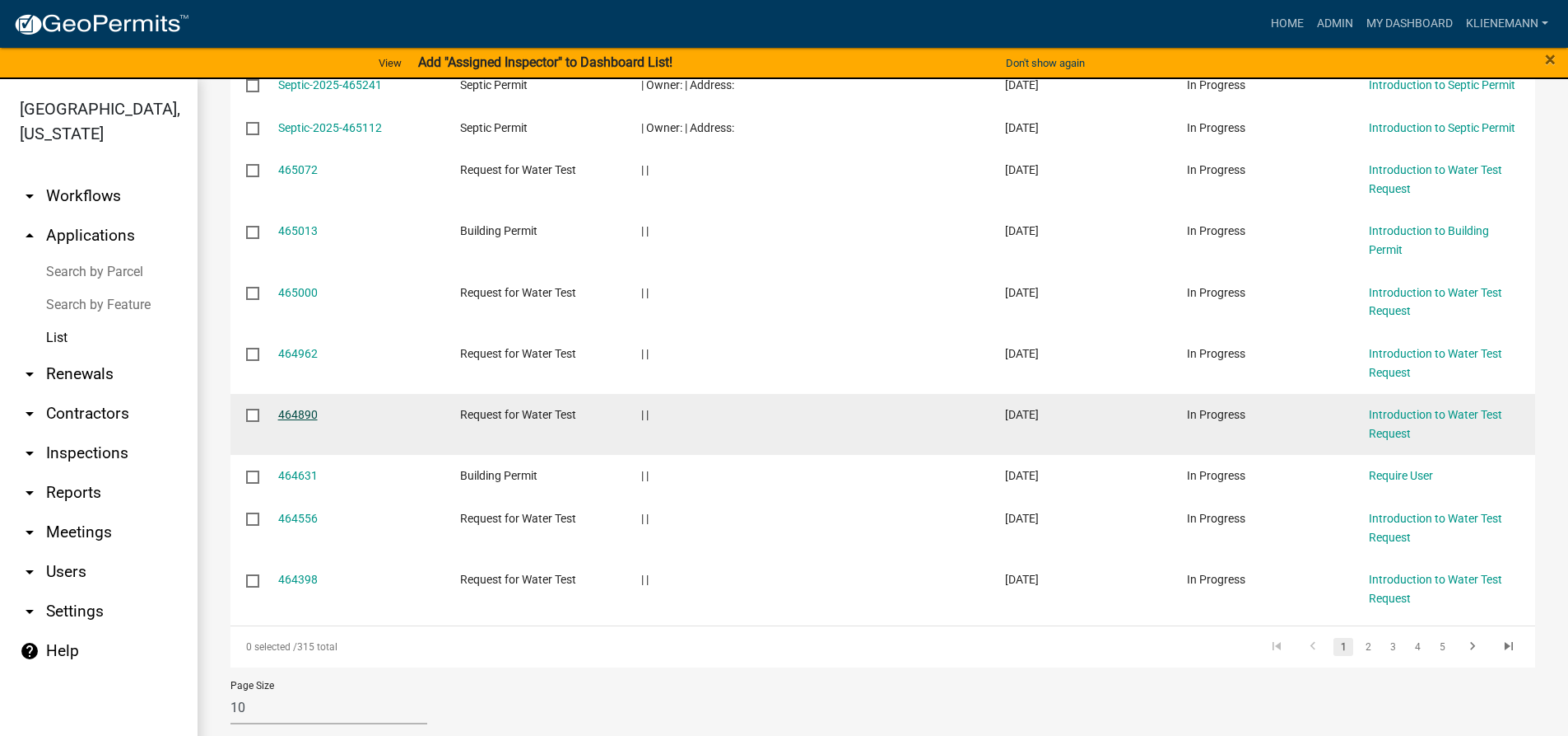
click at [299, 418] on link "464890" at bounding box center [299, 414] width 40 height 13
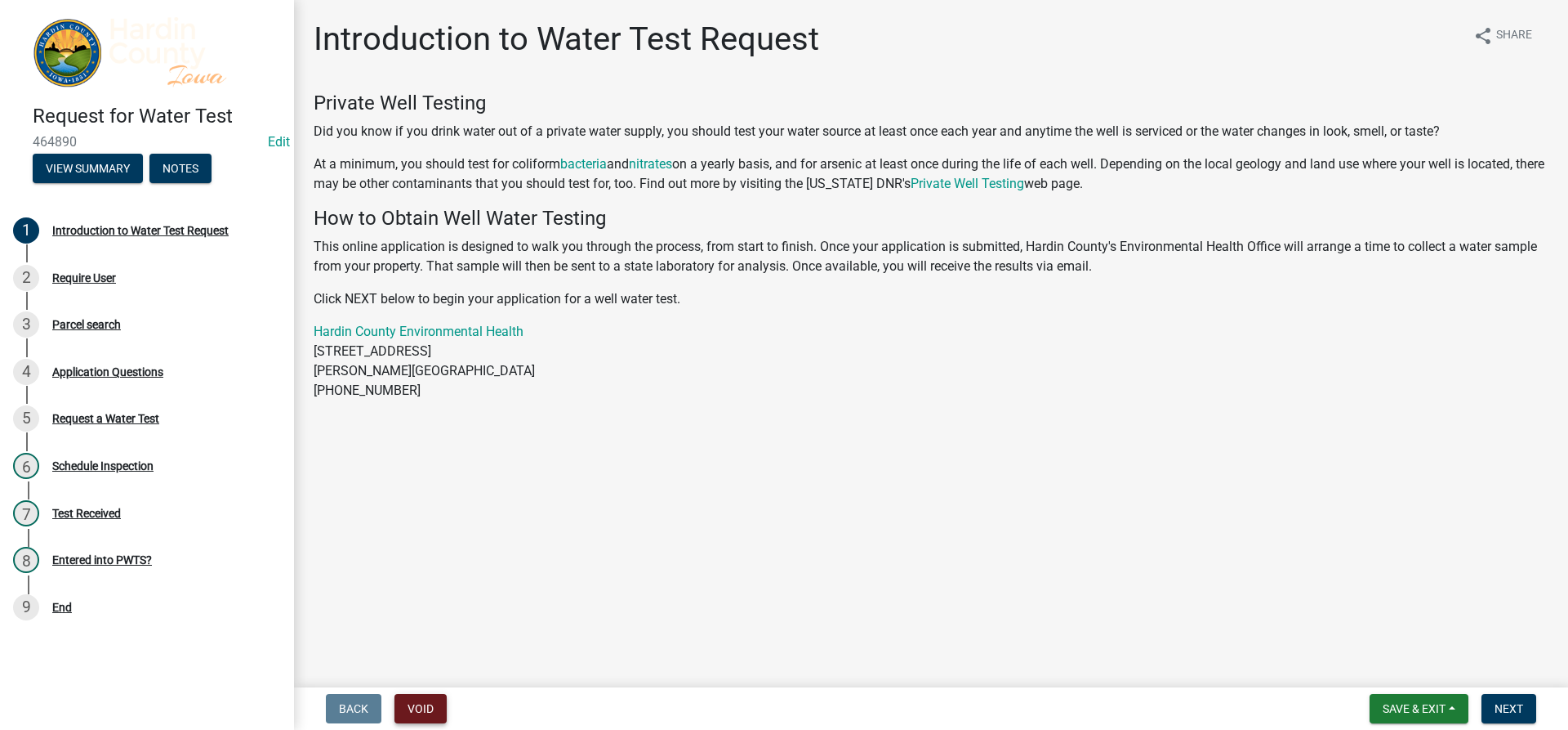
click at [429, 699] on button "Void" at bounding box center [421, 709] width 52 height 29
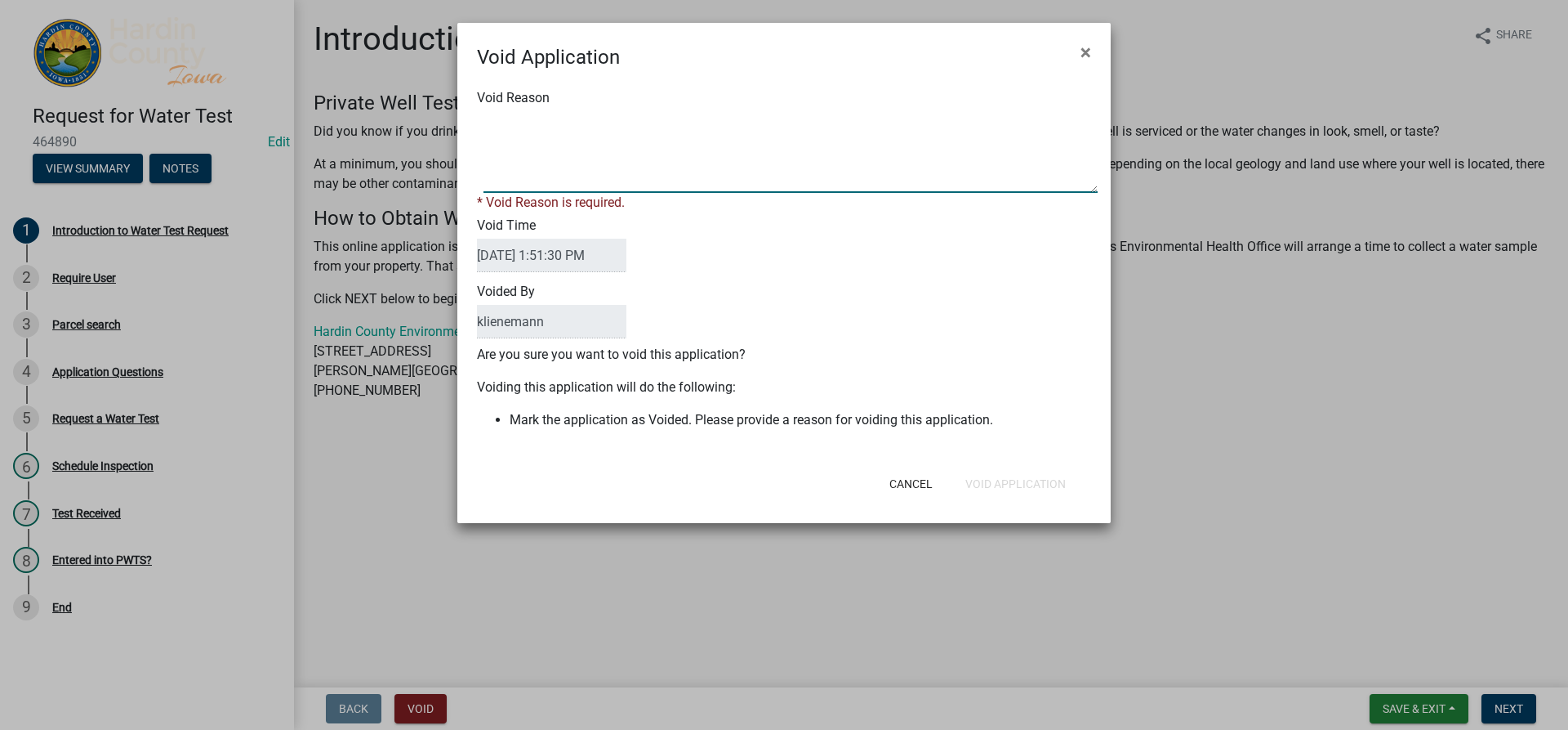
click at [595, 175] on textarea "Void Reason" at bounding box center [790, 151] width 614 height 82
type textarea "Duplicate"
click at [1002, 489] on div "Void Application × Void Reason * Void Reason is required. Void Time [DATE] 1:51…" at bounding box center [784, 273] width 653 height 500
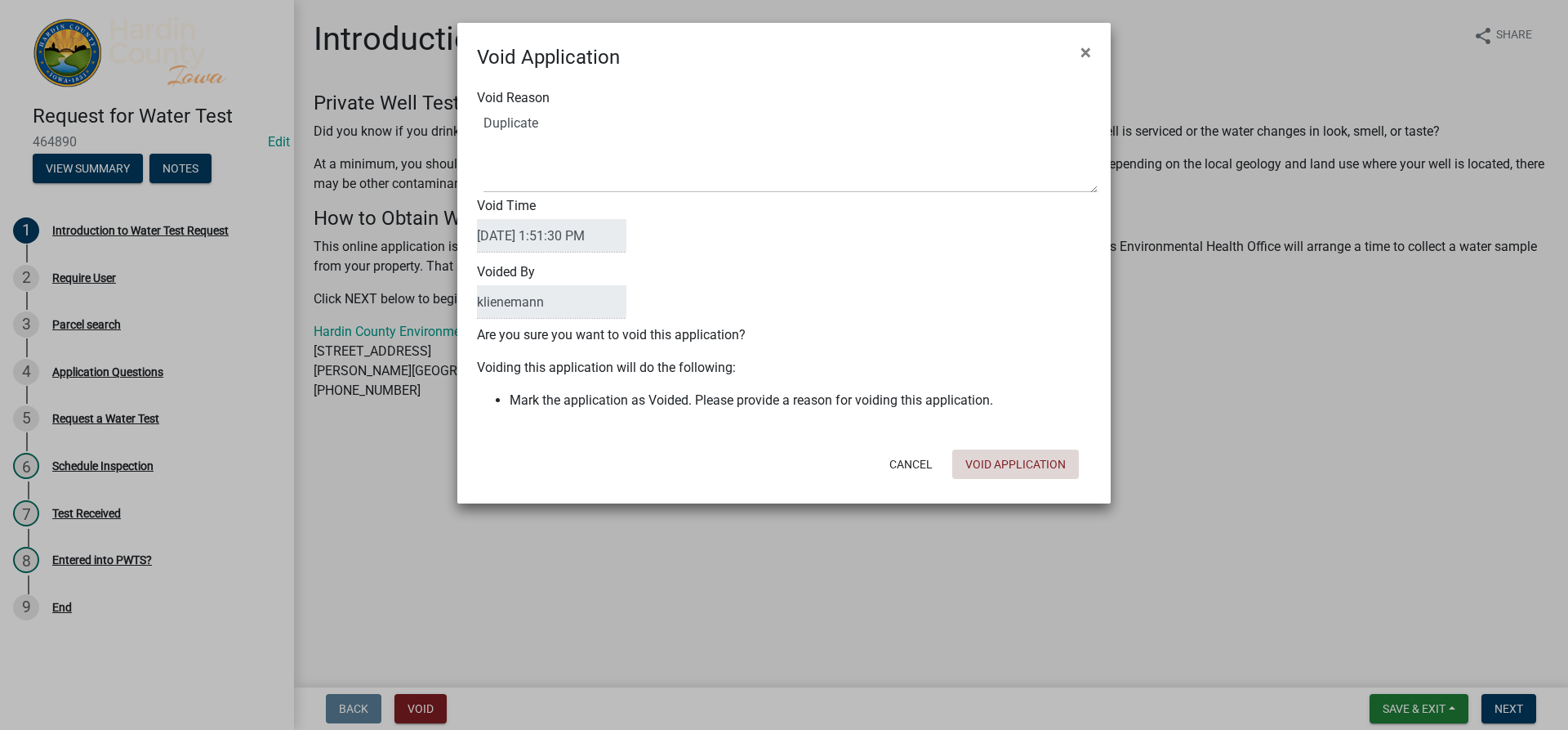
click at [993, 477] on button "Void Application" at bounding box center [1014, 464] width 126 height 29
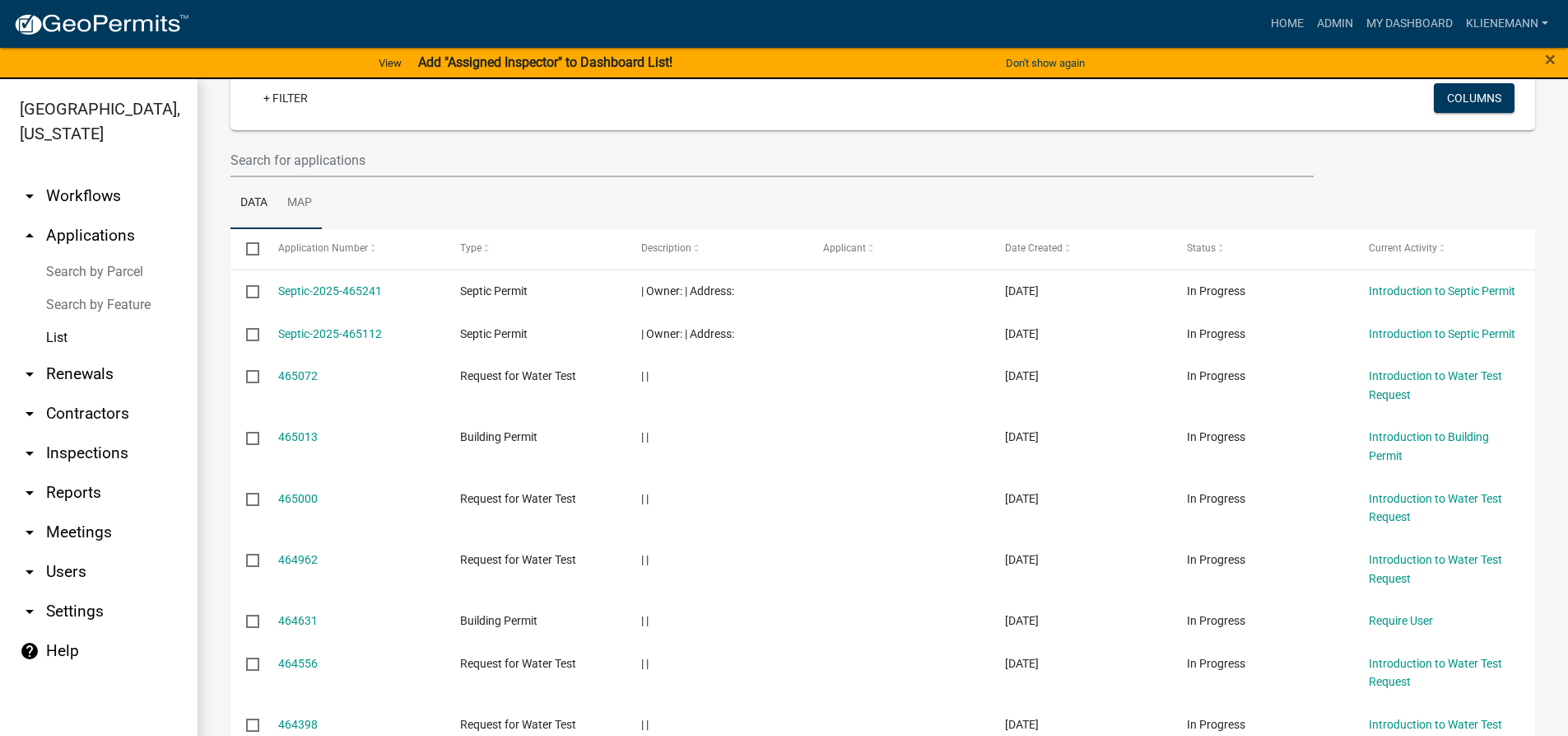
scroll to position [247, 0]
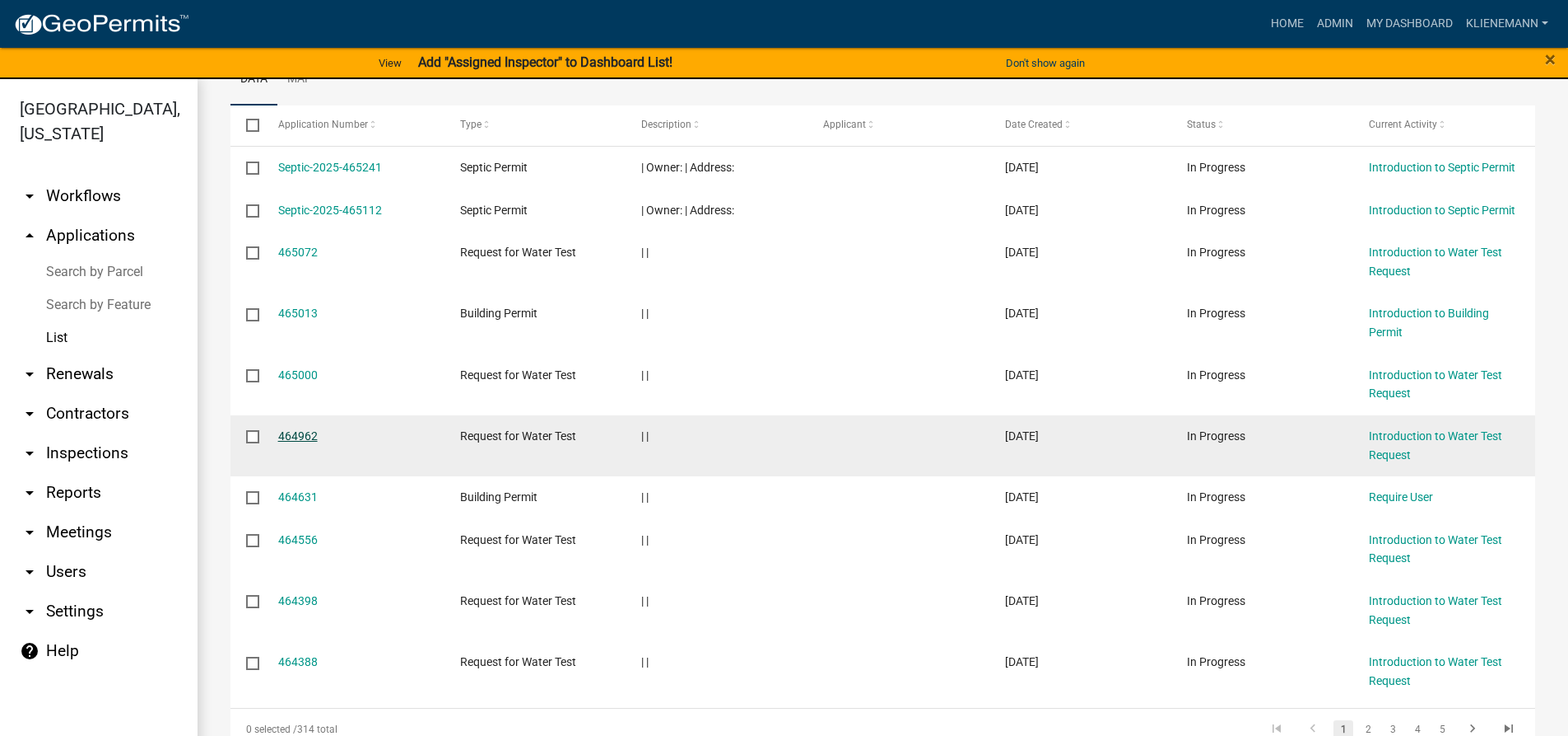
click at [296, 432] on link "464962" at bounding box center [299, 436] width 40 height 13
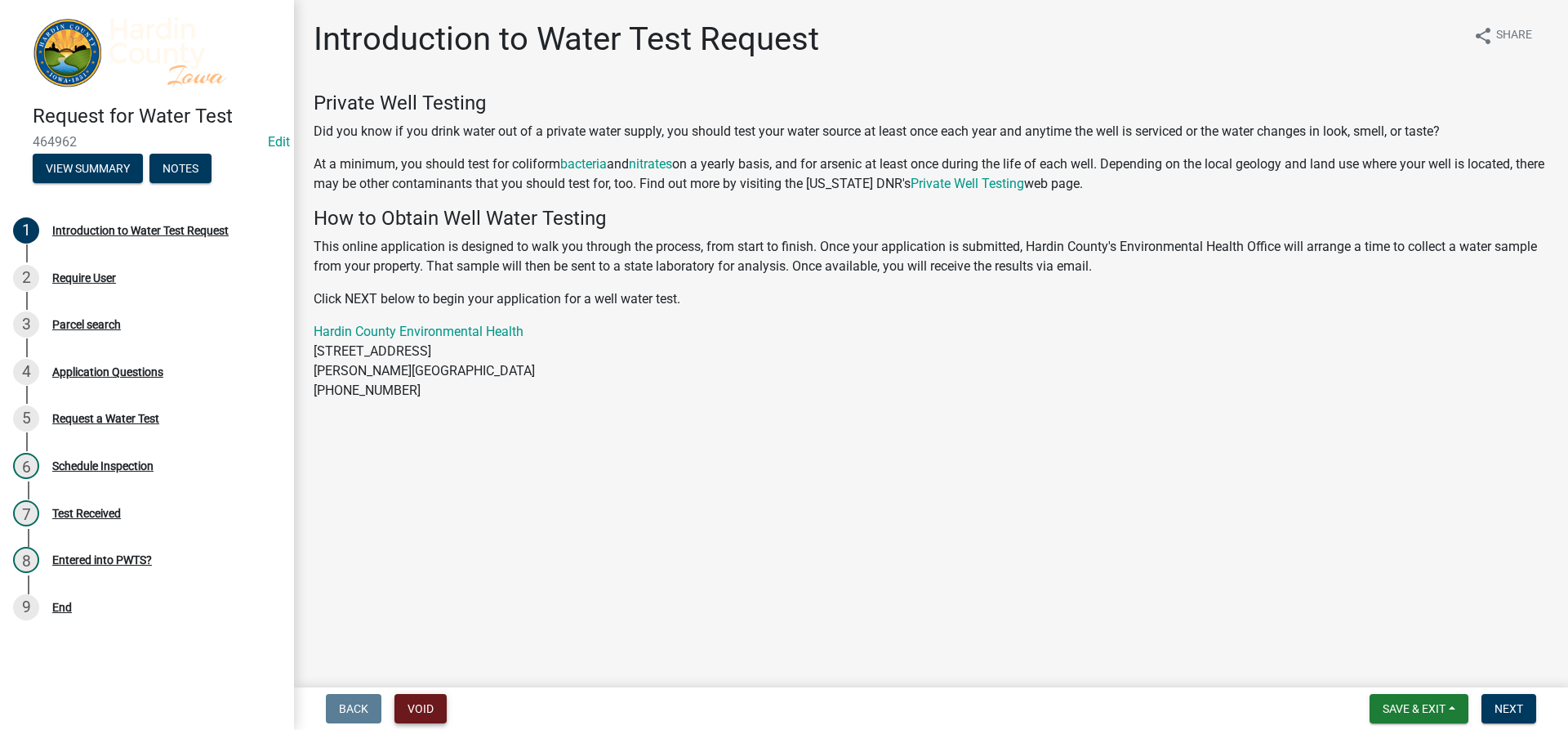
click at [435, 697] on button "Void" at bounding box center [421, 709] width 52 height 29
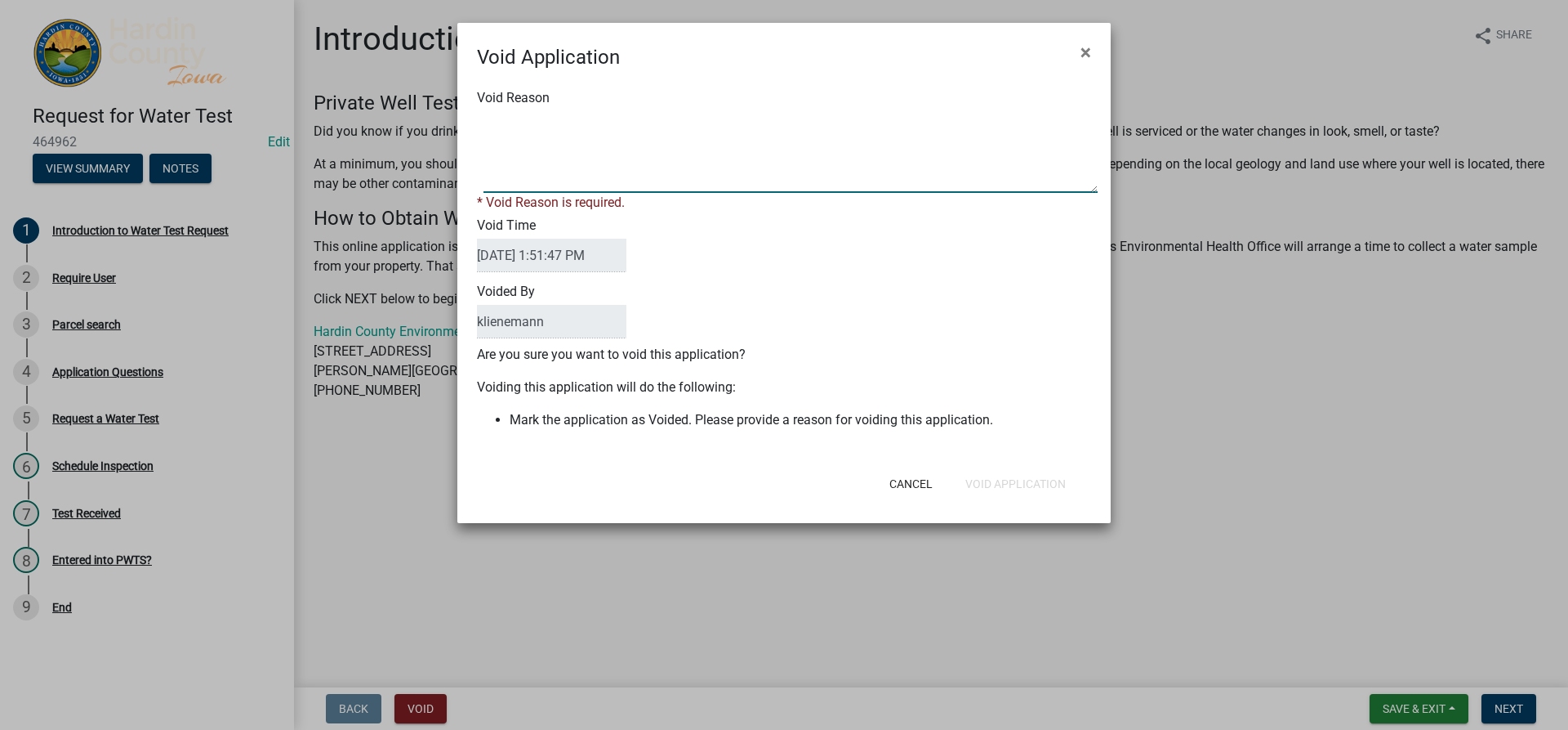
click at [636, 181] on textarea "Void Reason" at bounding box center [790, 151] width 614 height 82
type textarea "Duplicate"
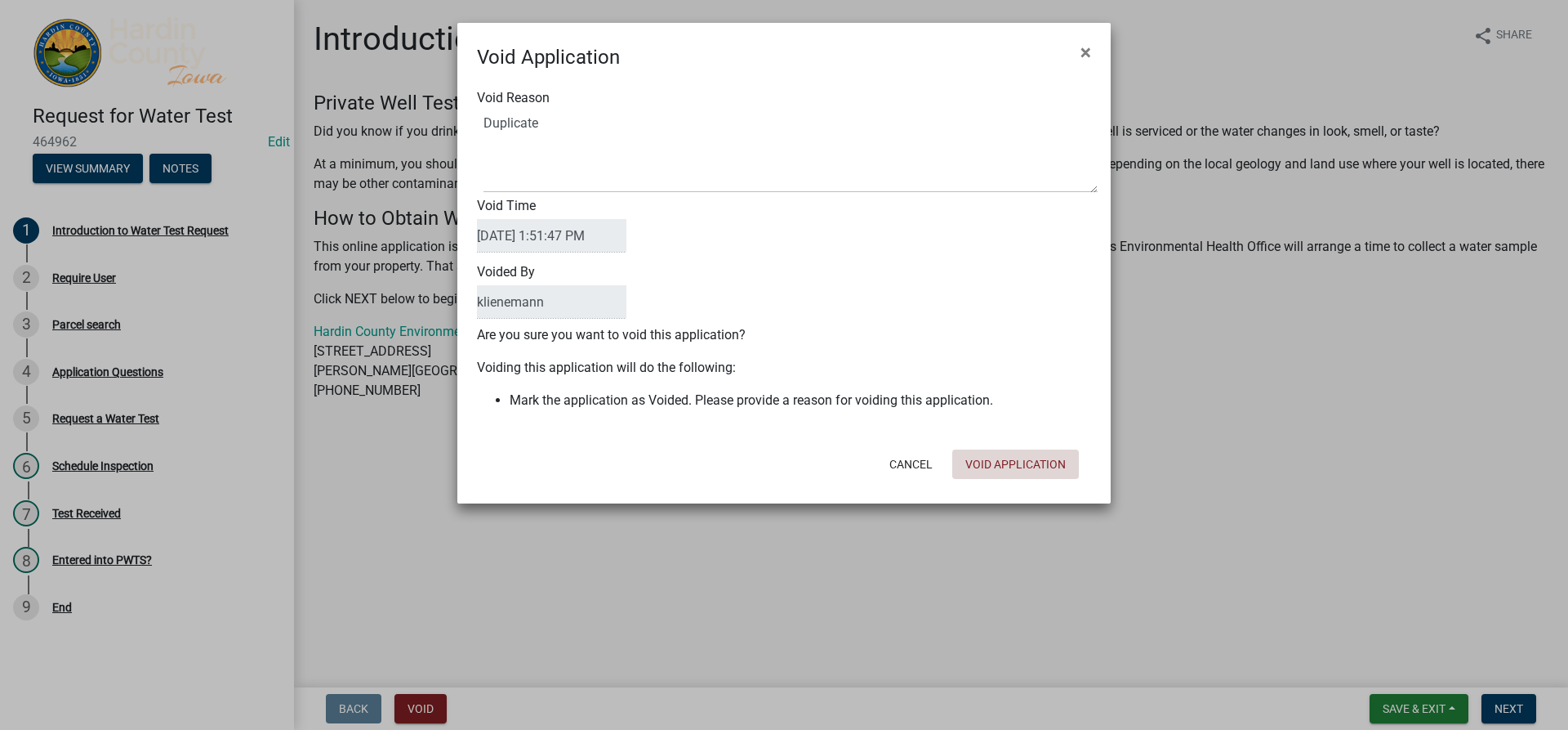
click at [1038, 490] on div "Void Application × Void Reason Void Time [DATE] 1:51:47 PM Voided By [PERSON_NA…" at bounding box center [784, 263] width 653 height 480
click at [1036, 471] on button "Void Application" at bounding box center [1014, 464] width 126 height 29
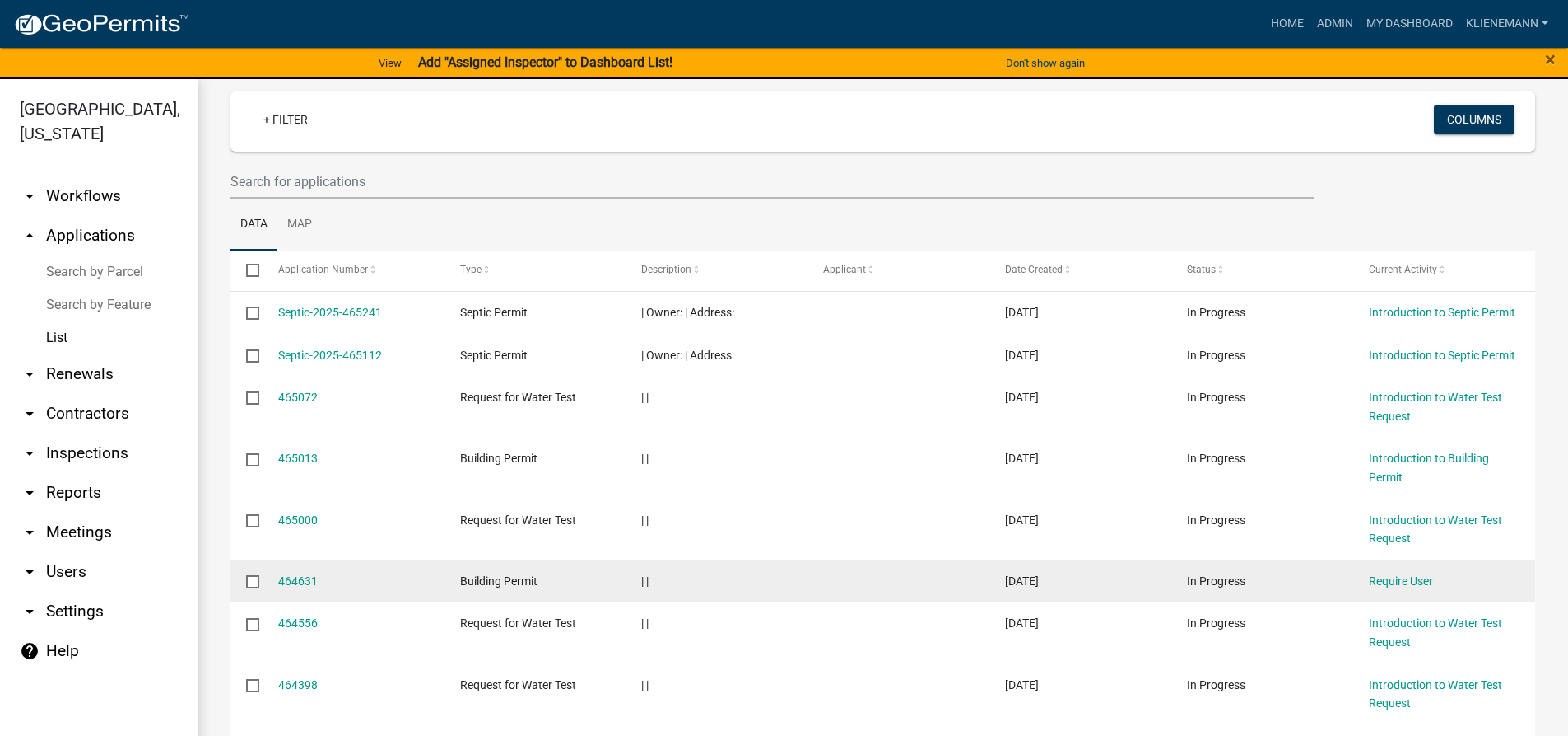
scroll to position [247, 0]
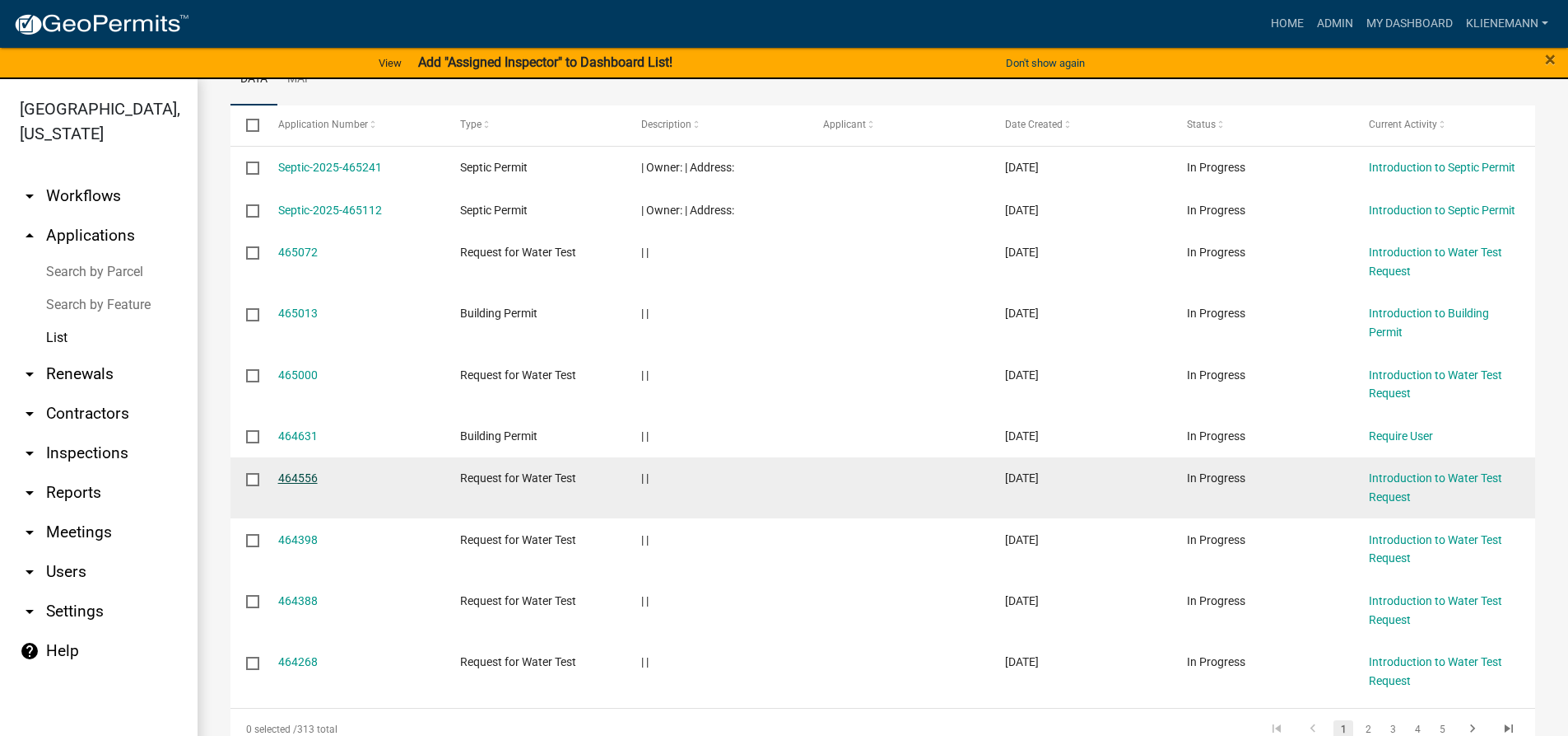
click at [297, 484] on link "464556" at bounding box center [299, 477] width 40 height 13
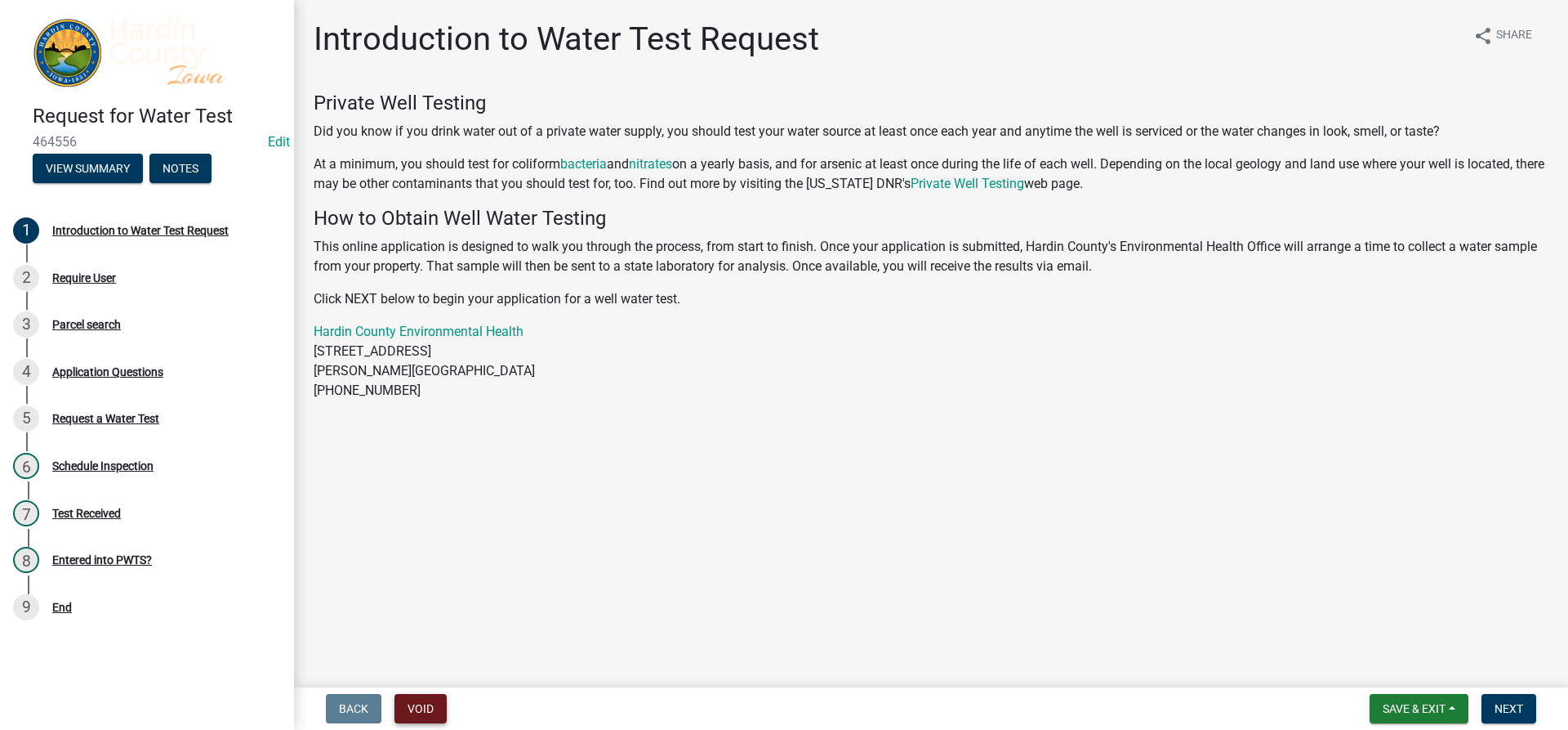
click at [439, 711] on button "Void" at bounding box center [421, 709] width 52 height 29
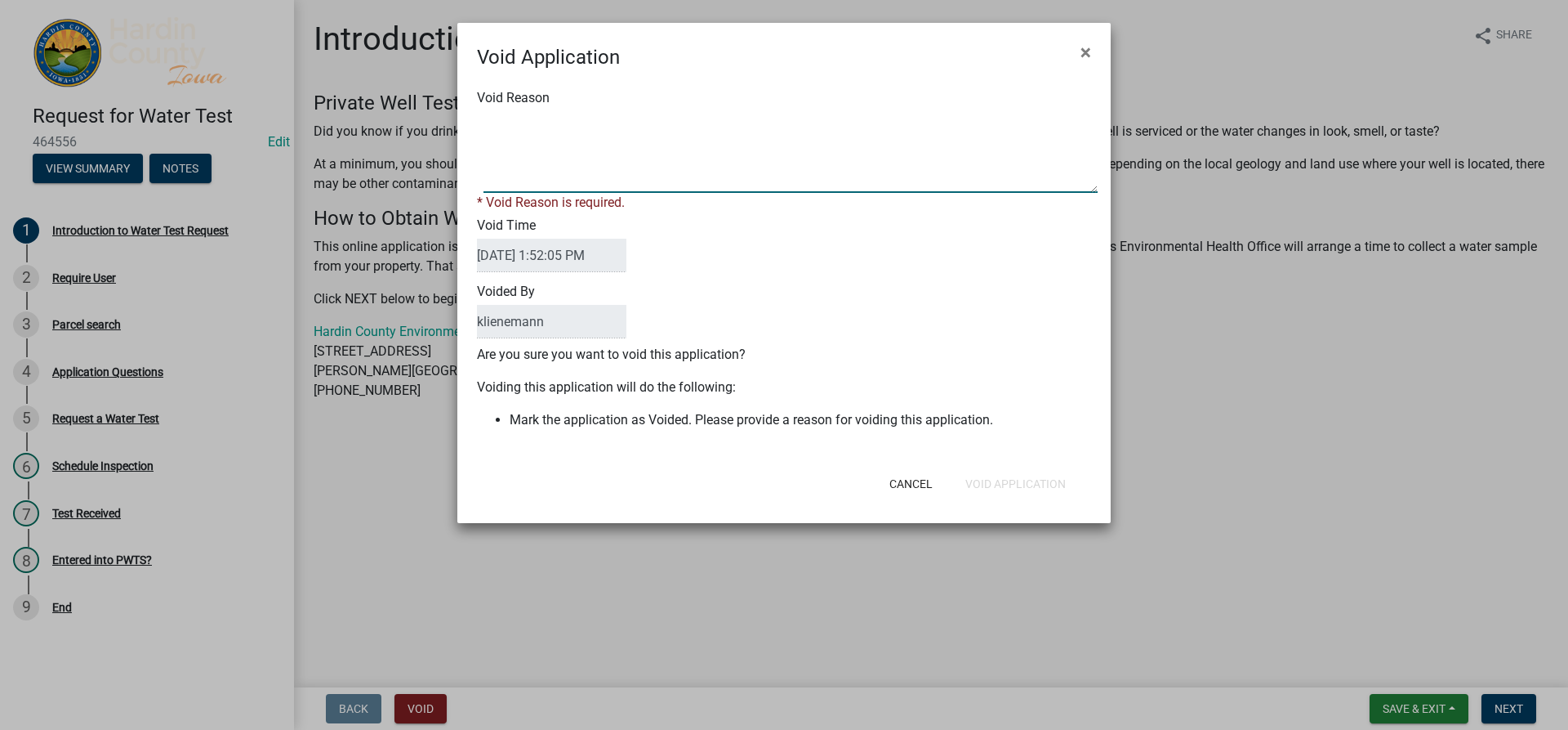
click at [696, 111] on textarea "Void Reason" at bounding box center [790, 151] width 614 height 82
type textarea "Duplicate"
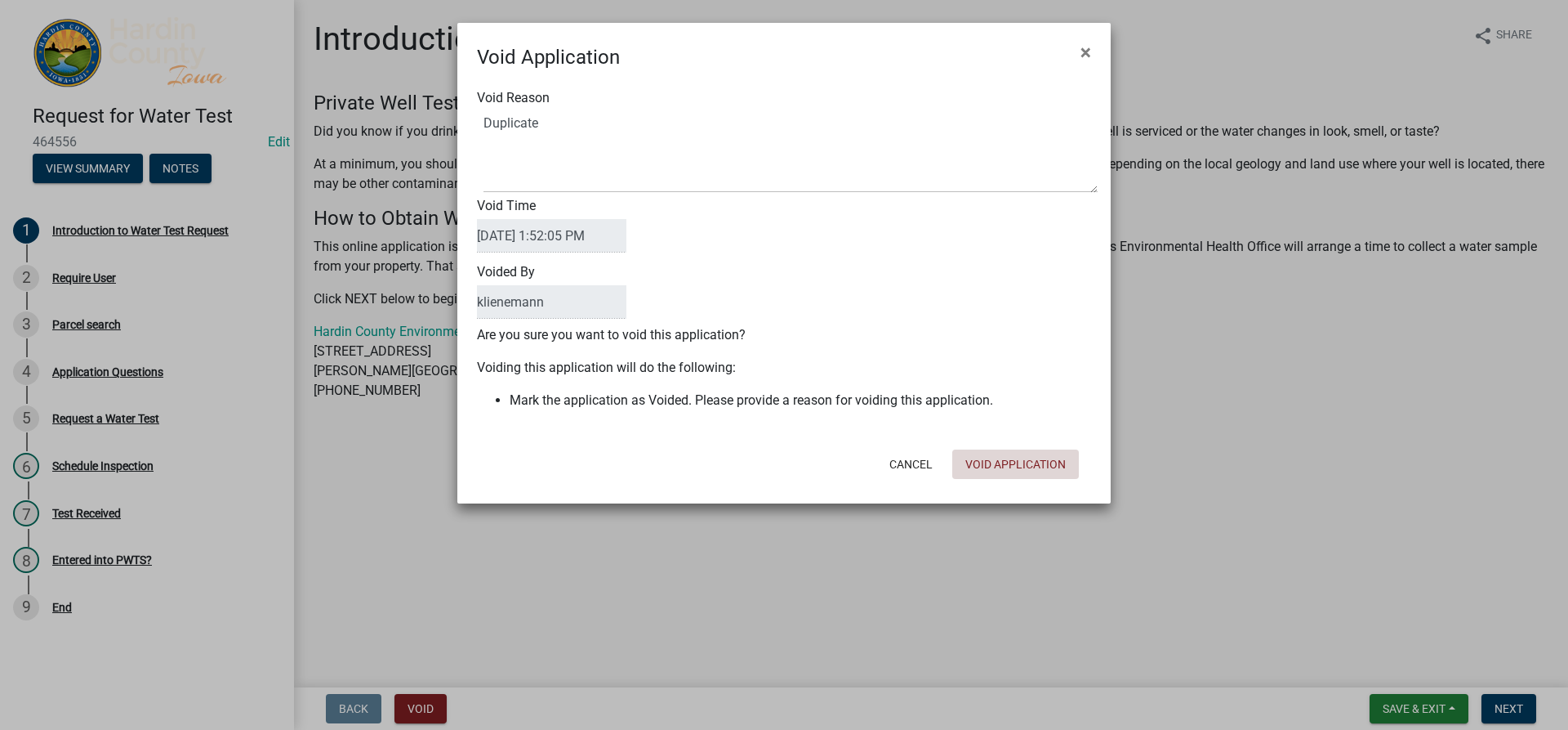
click at [1056, 494] on div "Void Application × Void Reason Void Time [DATE] 1:52:05 PM Voided By [PERSON_NA…" at bounding box center [784, 263] width 653 height 480
click at [1038, 461] on button "Void Application" at bounding box center [1014, 464] width 126 height 29
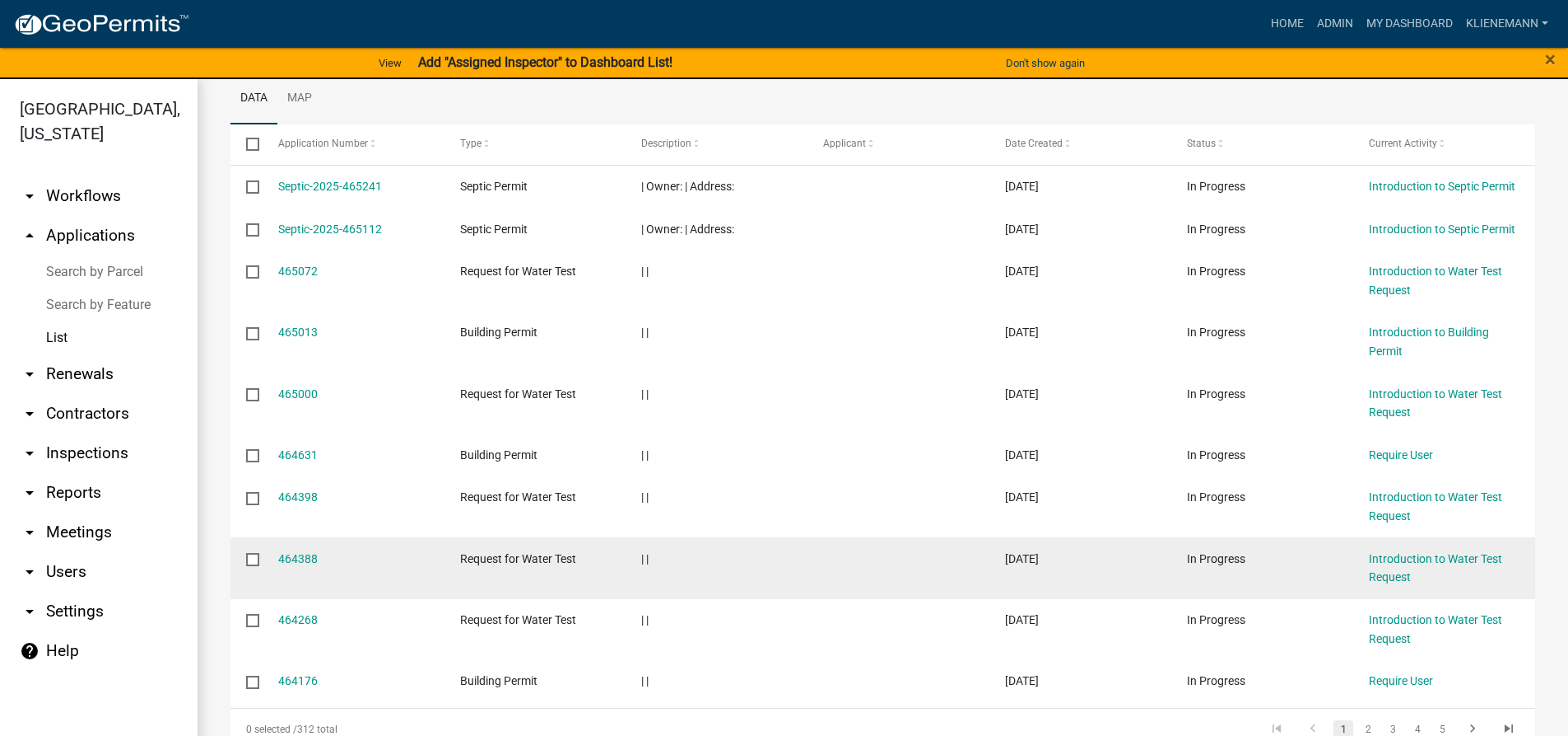
scroll to position [326, 0]
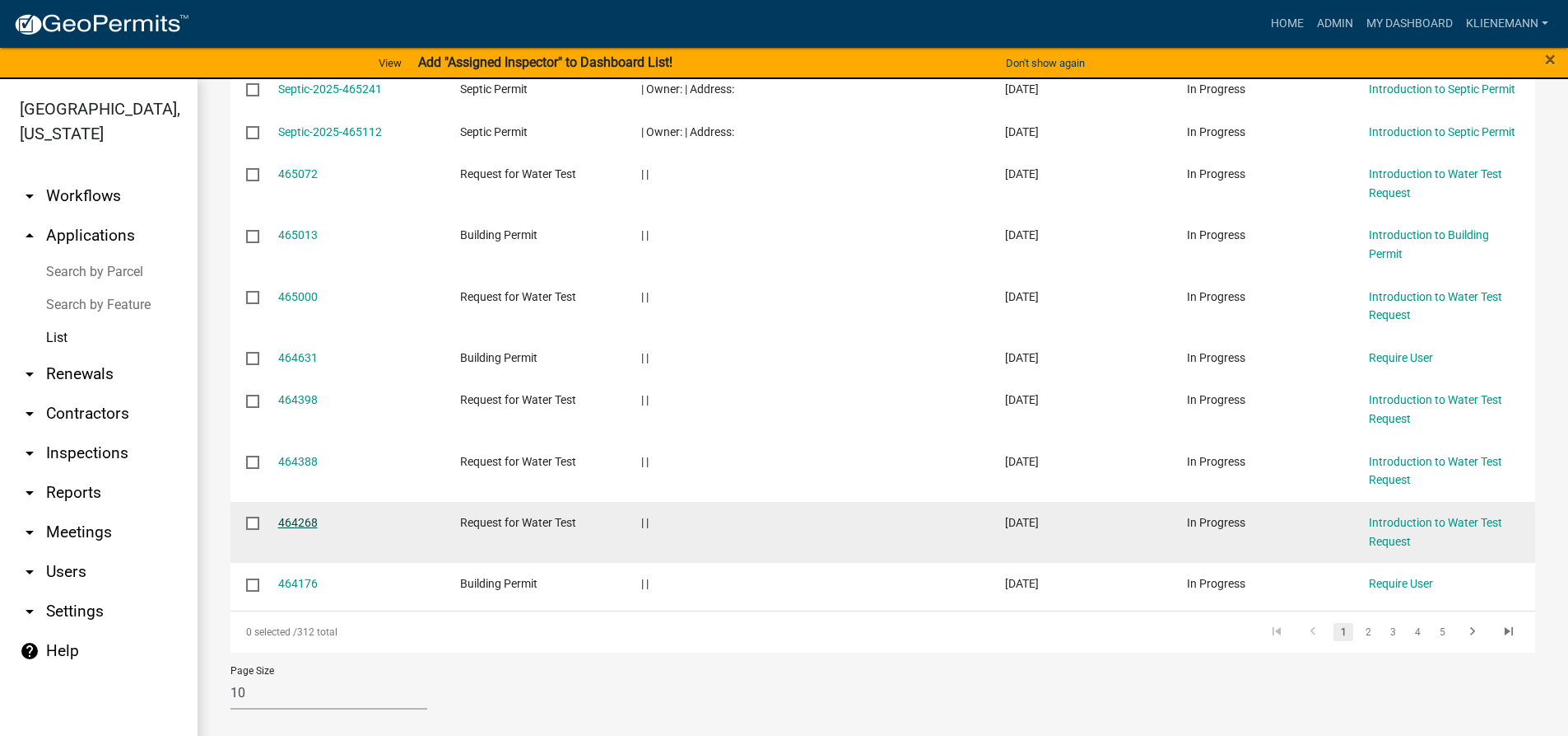
click at [279, 522] on link "464268" at bounding box center [299, 522] width 40 height 13
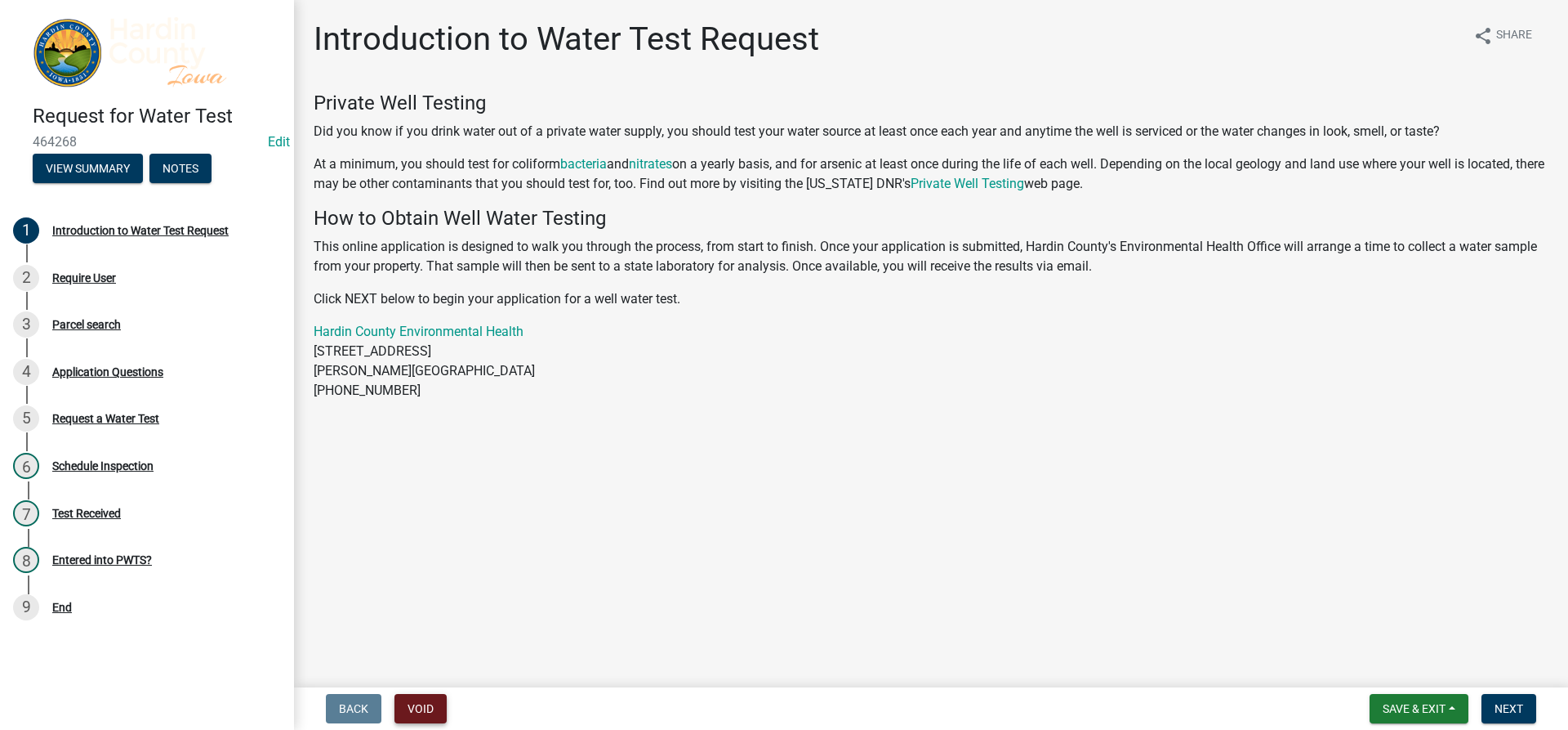
click at [436, 716] on button "Void" at bounding box center [421, 709] width 52 height 29
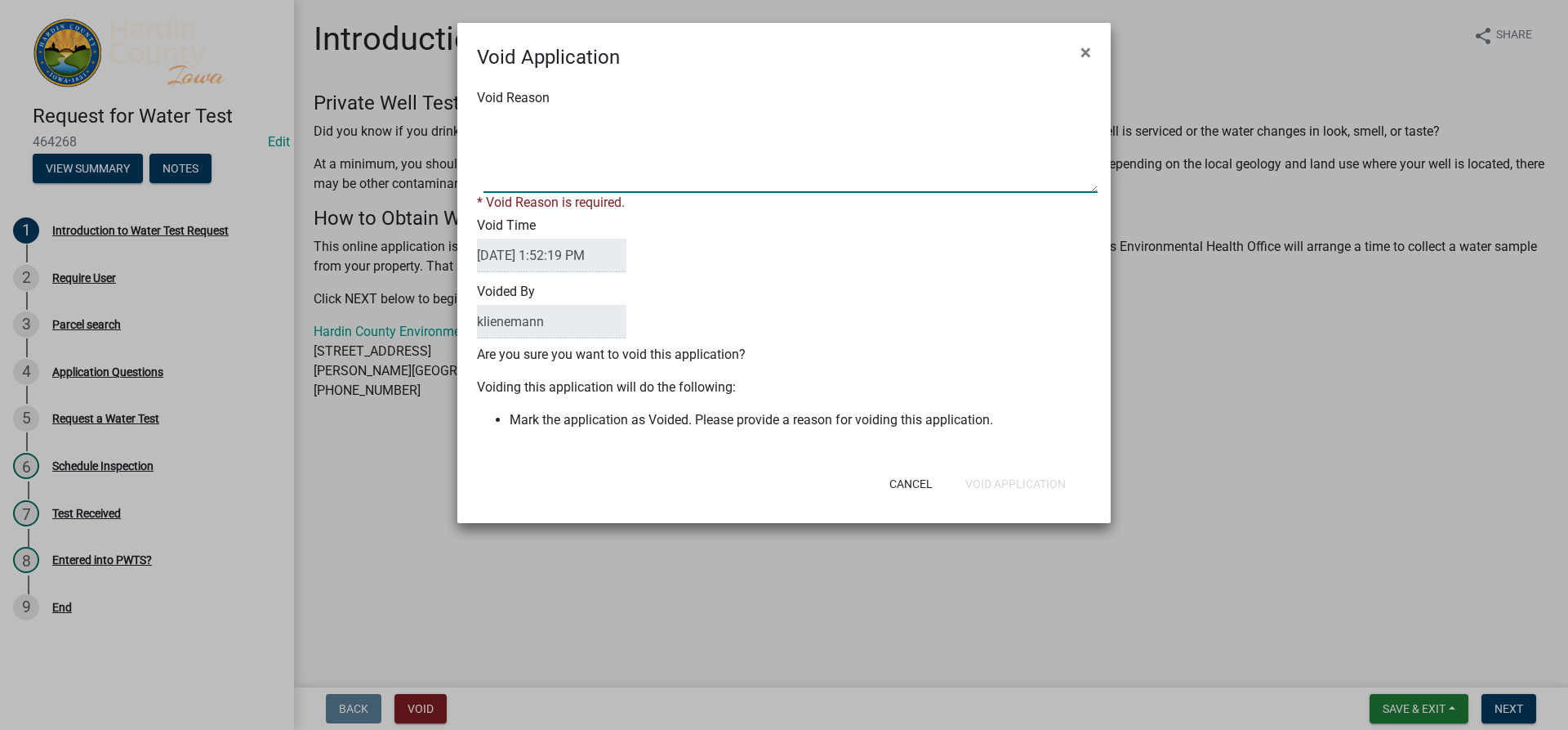
click at [630, 179] on textarea "Void Reason" at bounding box center [790, 151] width 614 height 82
type textarea "Duplicate"
click at [997, 471] on button "Void Application" at bounding box center [1014, 484] width 126 height 29
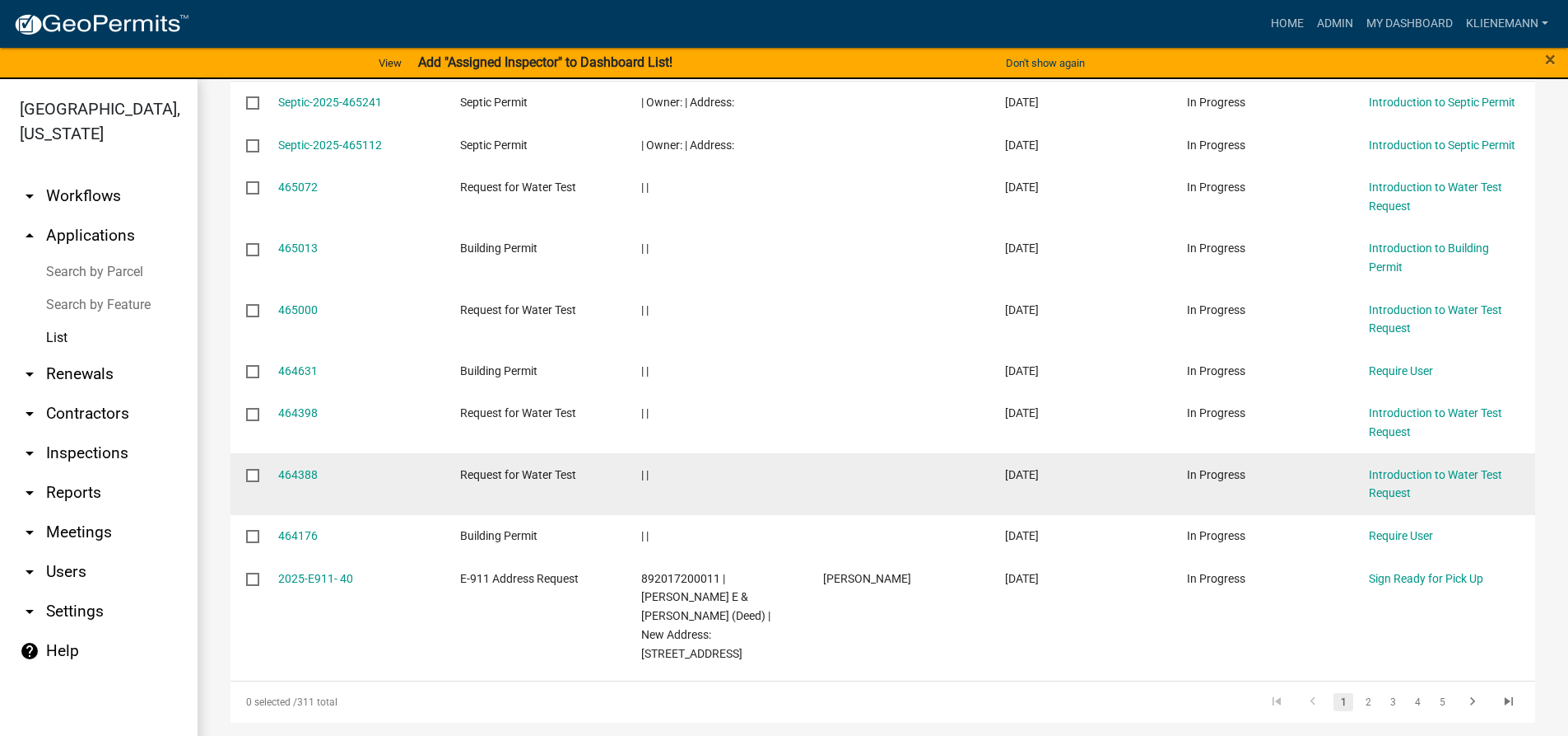
scroll to position [330, 0]
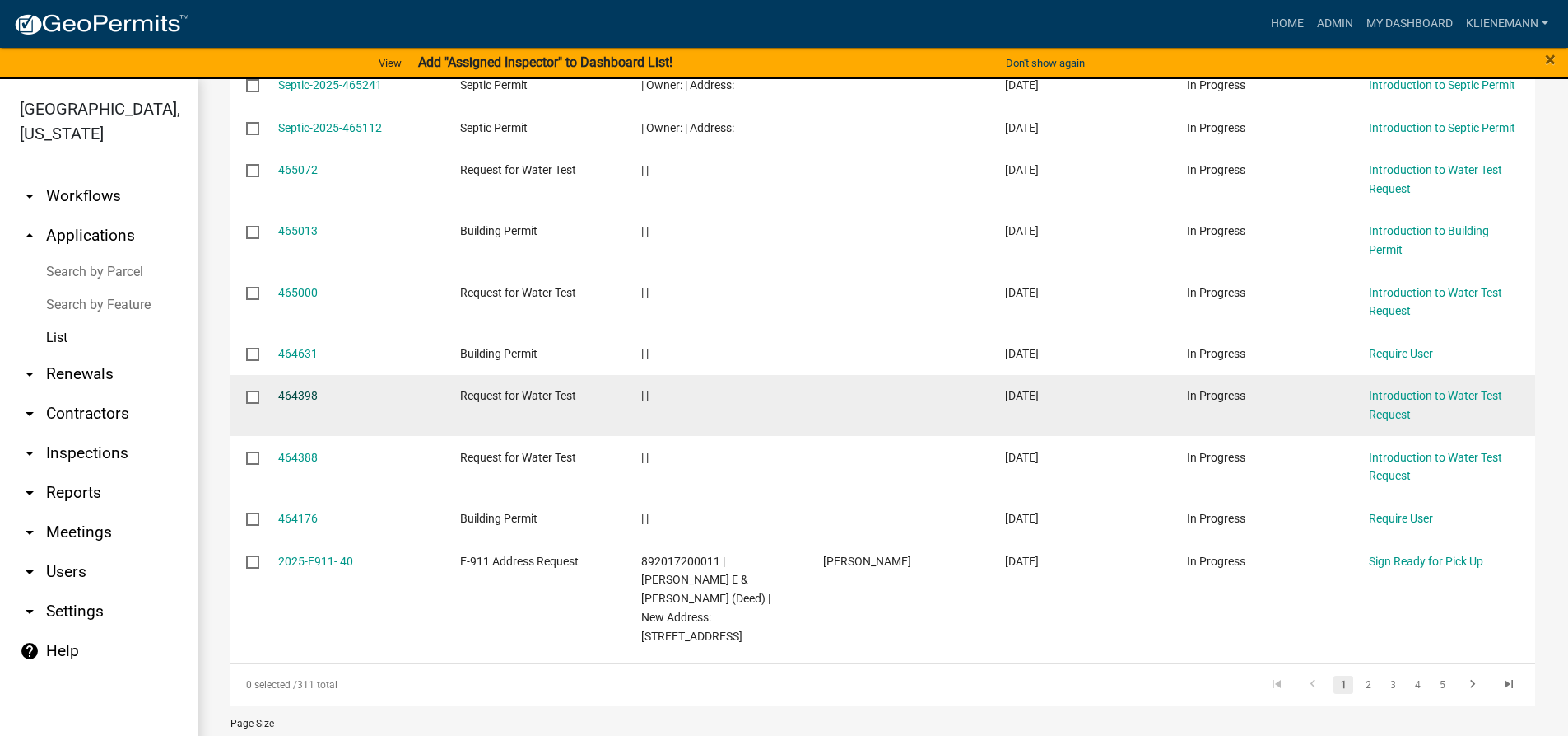
click at [298, 398] on link "464398" at bounding box center [299, 395] width 40 height 13
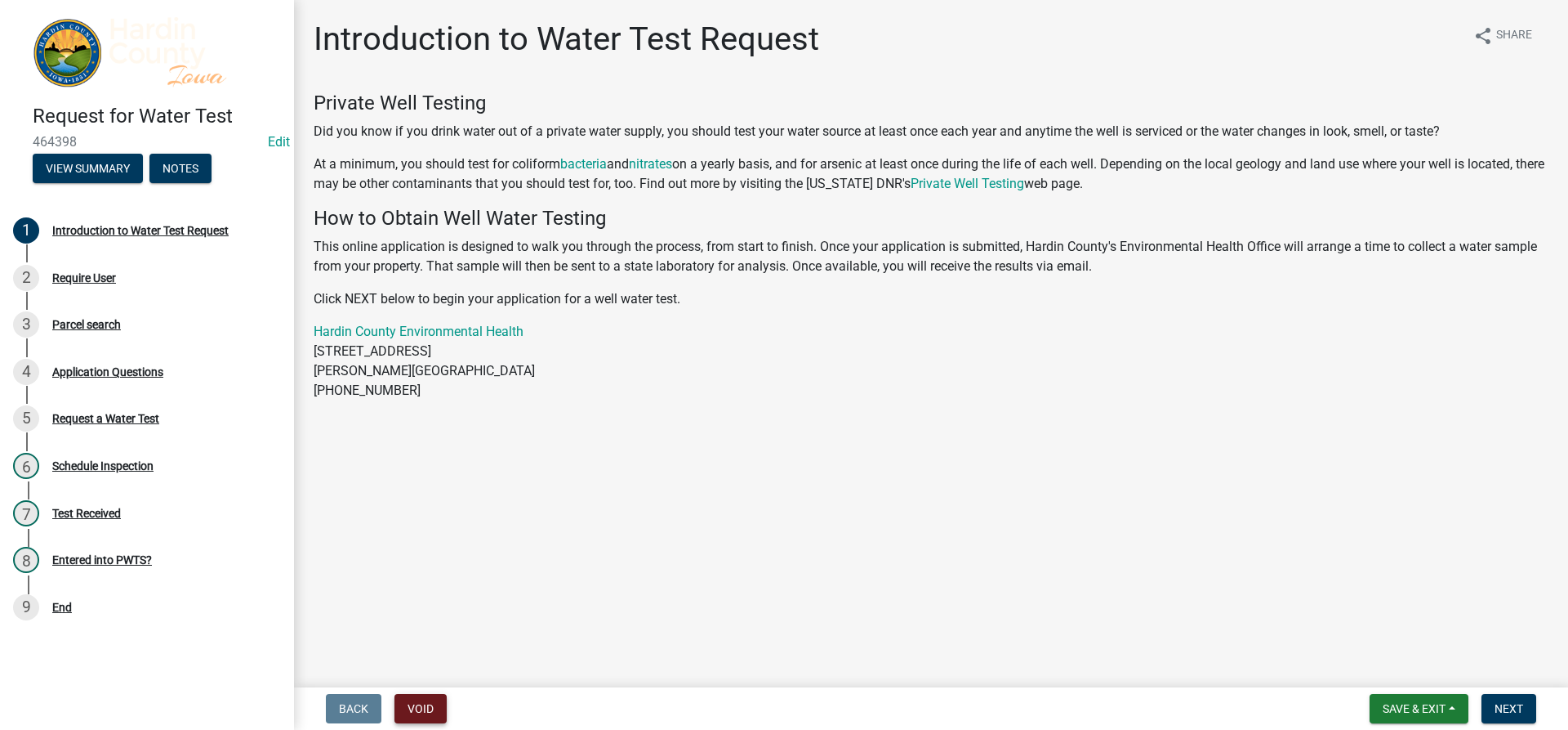
click at [440, 703] on button "Void" at bounding box center [421, 709] width 52 height 29
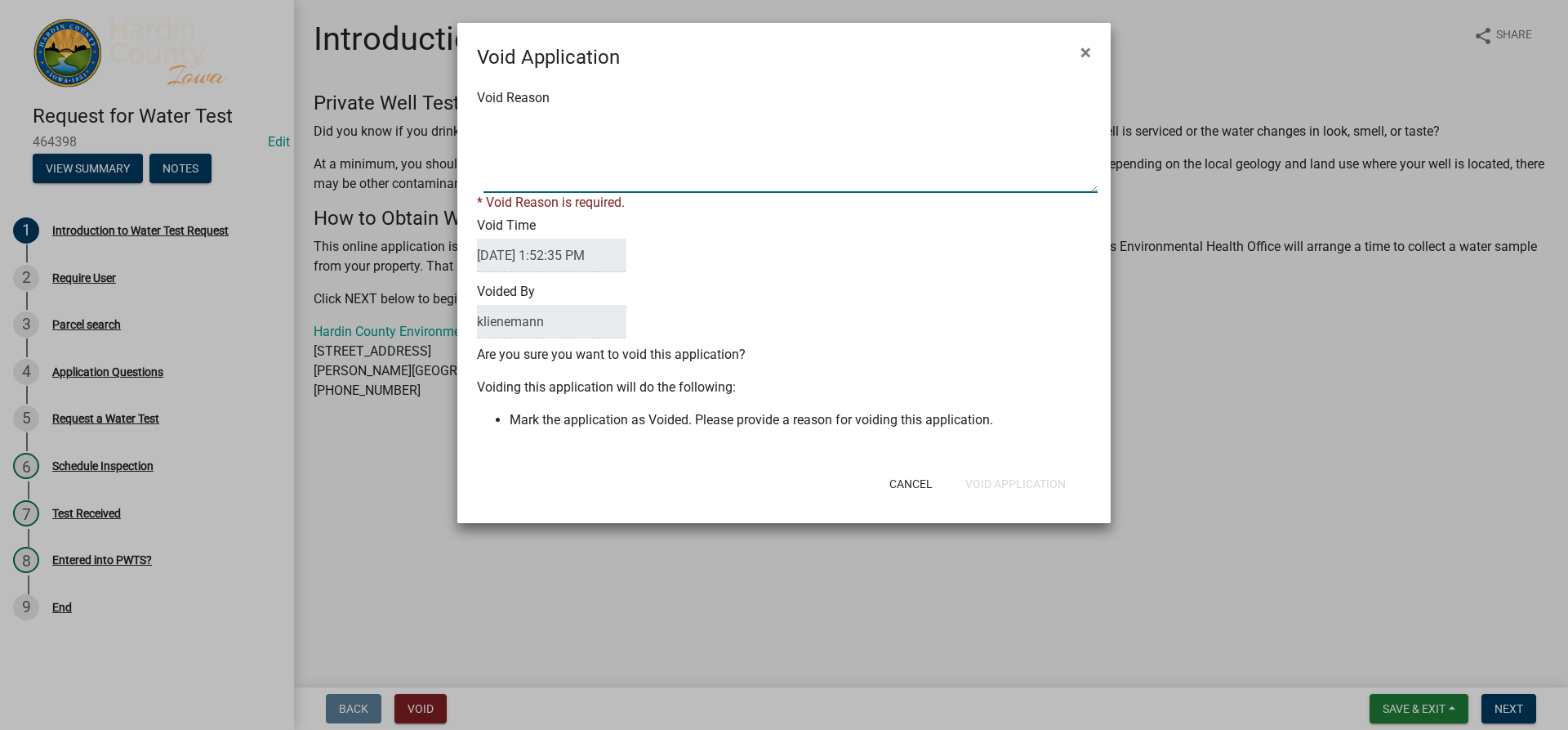
click at [606, 145] on textarea "Void Reason" at bounding box center [790, 151] width 614 height 82
type textarea "Duplicate"
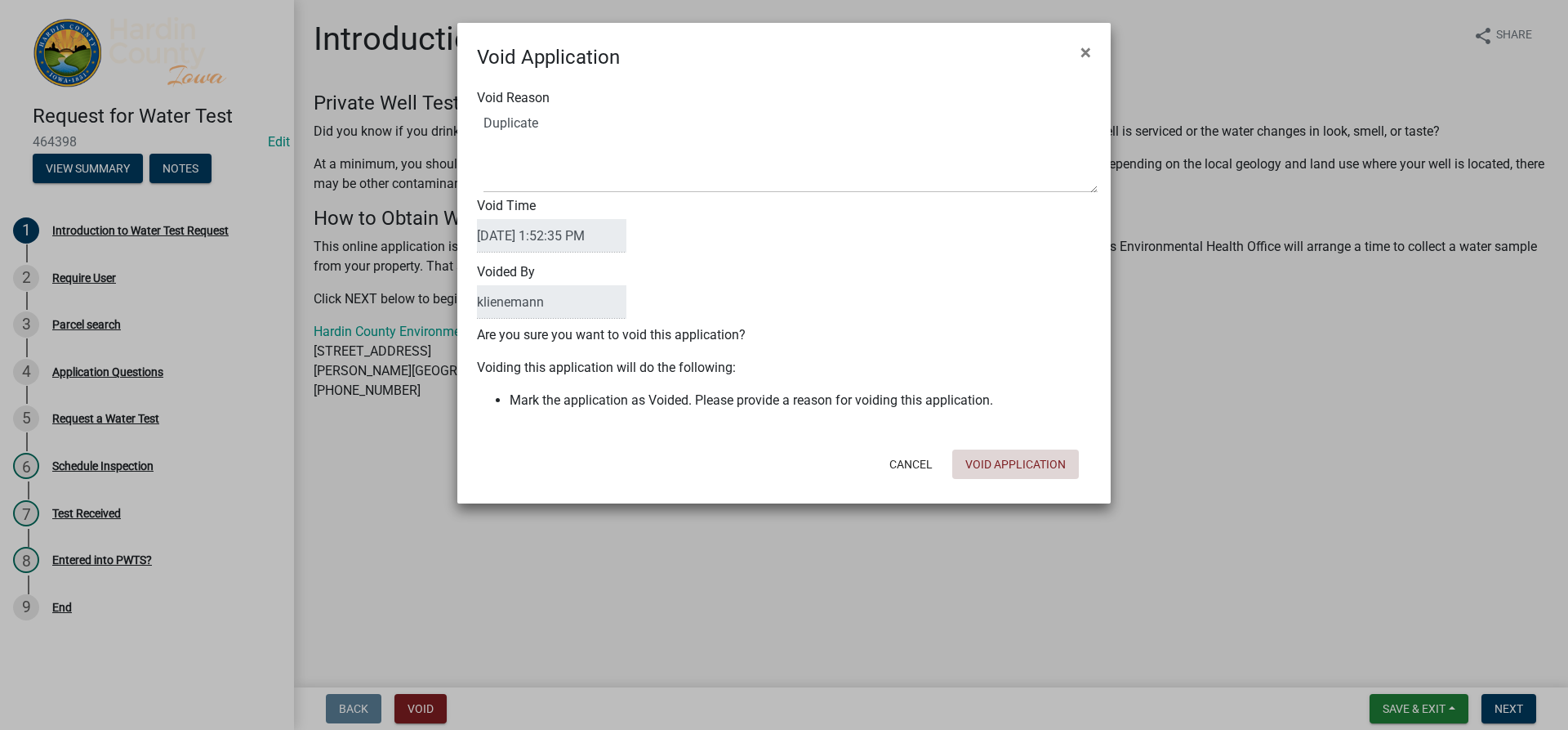
click at [1038, 496] on div "Void Application × Void Reason Void Time [DATE] 1:52:35 PM Voided By klienemann…" at bounding box center [784, 263] width 653 height 480
click at [1043, 474] on button "Void Application" at bounding box center [1014, 464] width 126 height 29
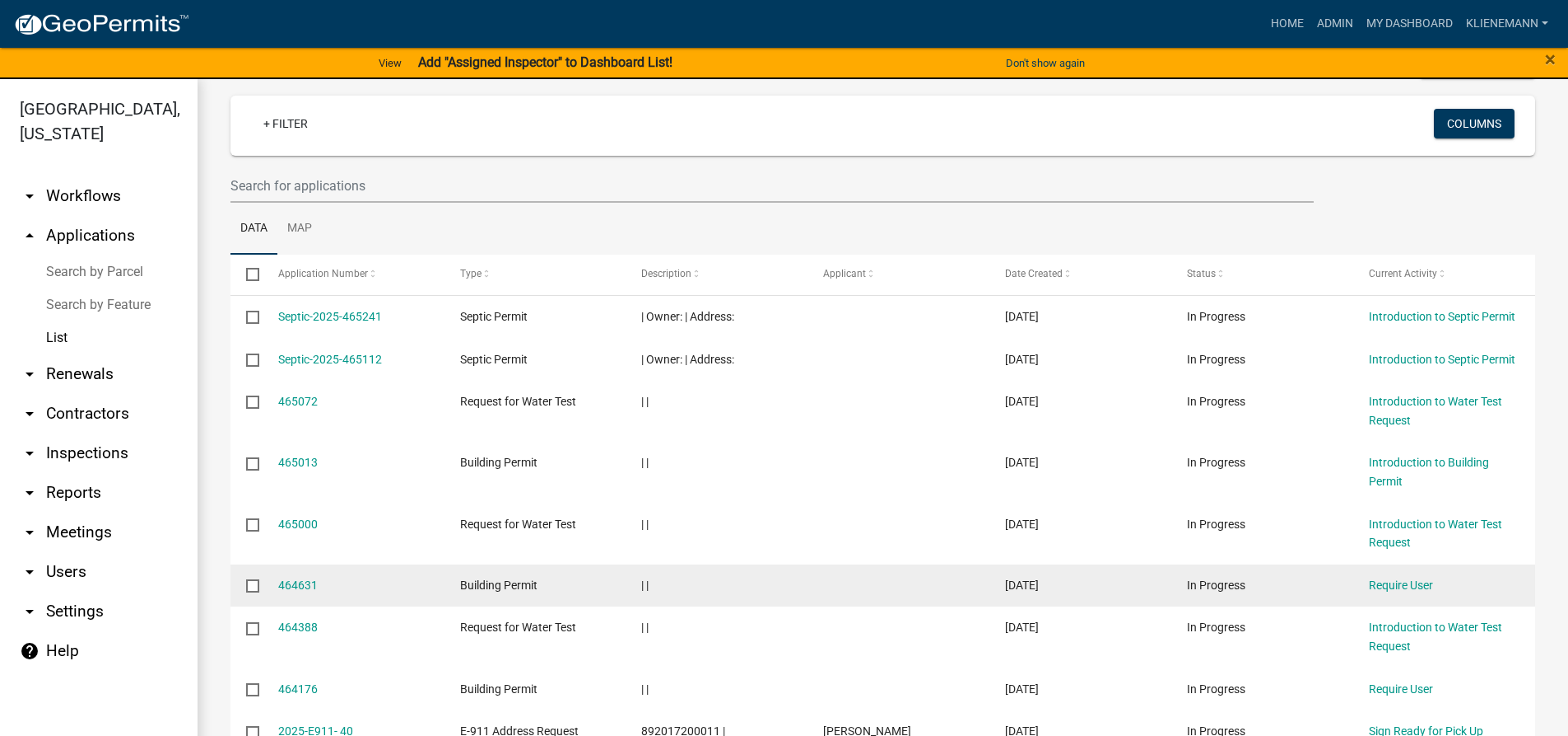
scroll to position [97, 0]
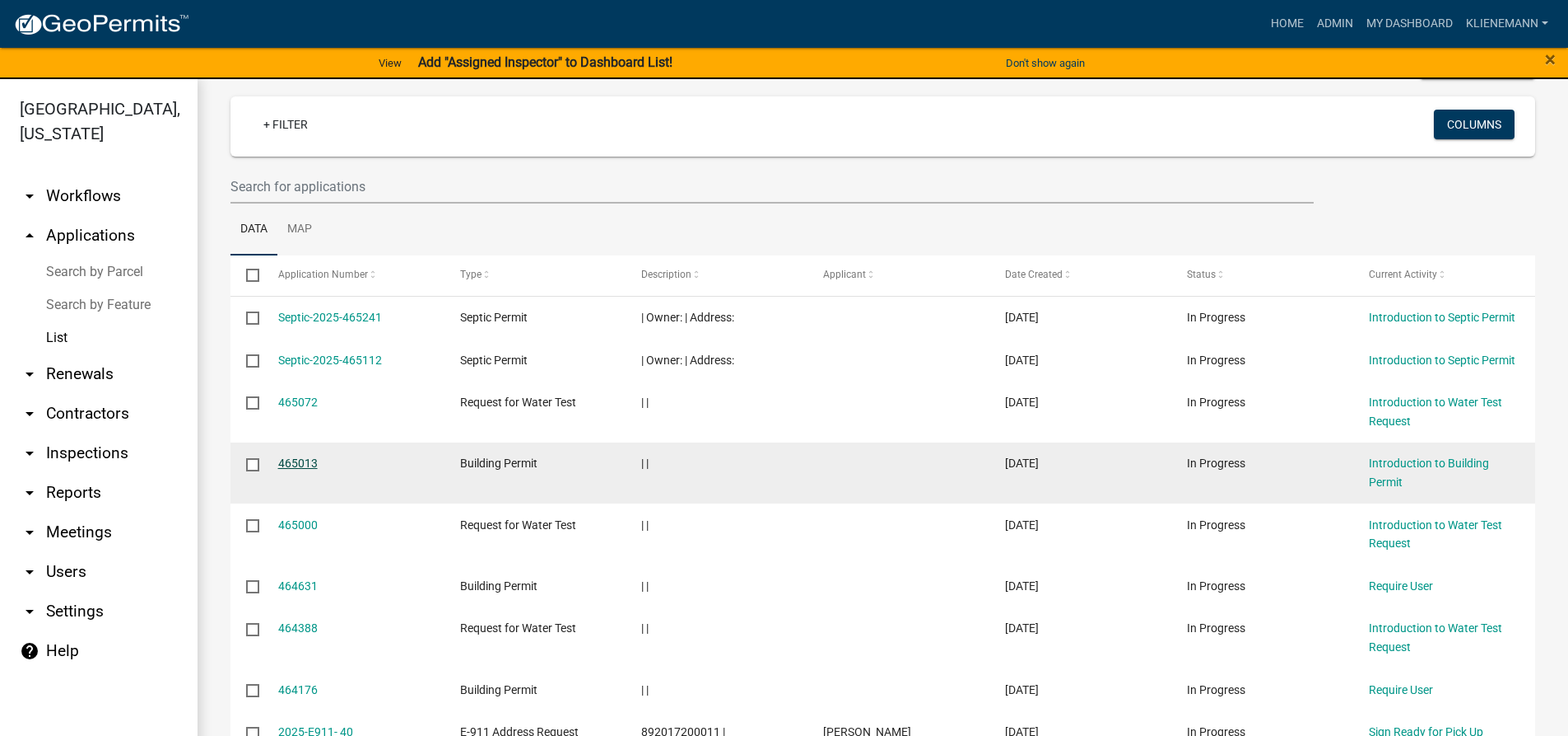
click at [312, 459] on link "465013" at bounding box center [299, 462] width 40 height 13
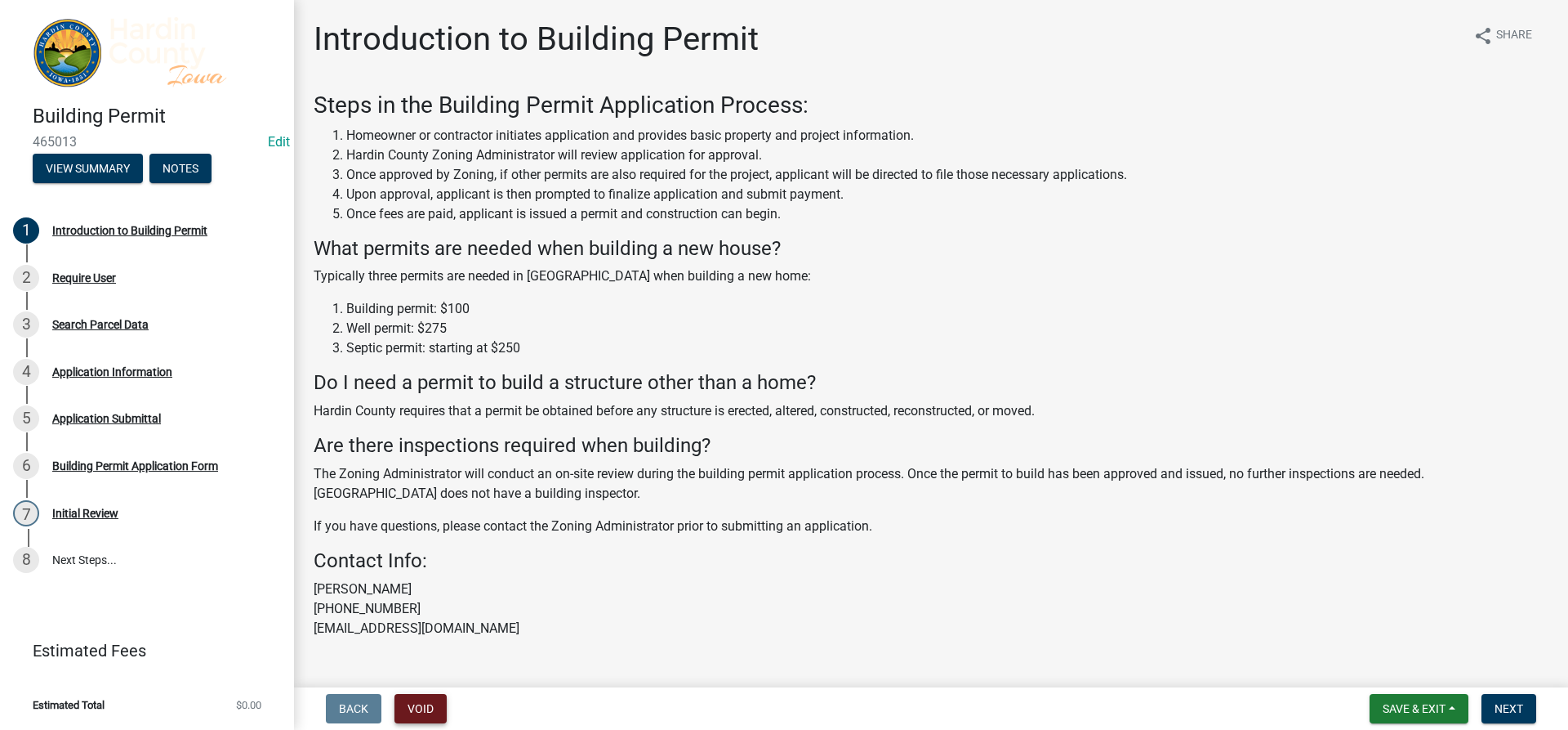
click at [443, 713] on button "Void" at bounding box center [421, 709] width 52 height 29
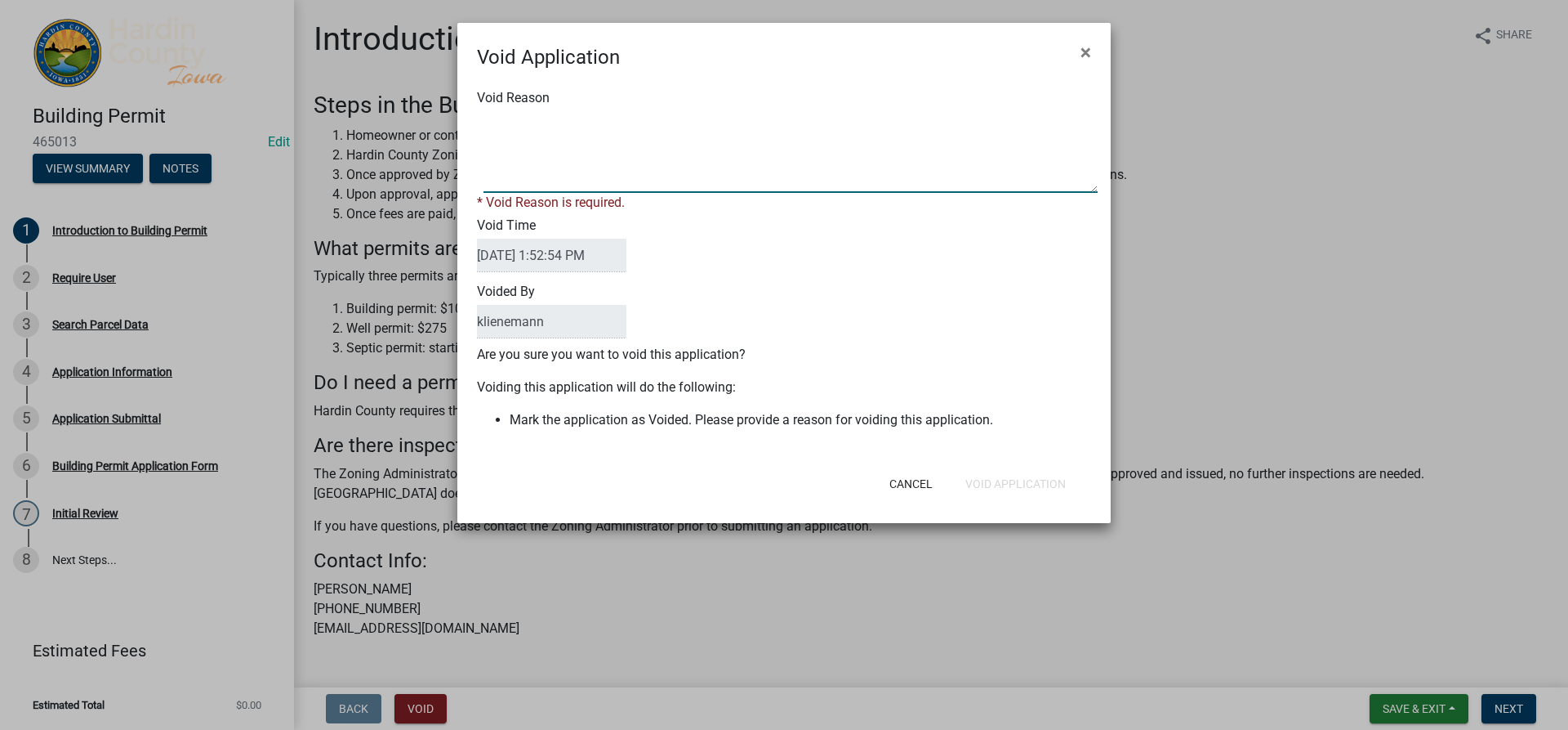
click at [607, 180] on textarea "Void Reason" at bounding box center [790, 151] width 614 height 82
type textarea "Duplicate"
click at [1020, 484] on div "Cancel Void Application" at bounding box center [890, 483] width 403 height 42
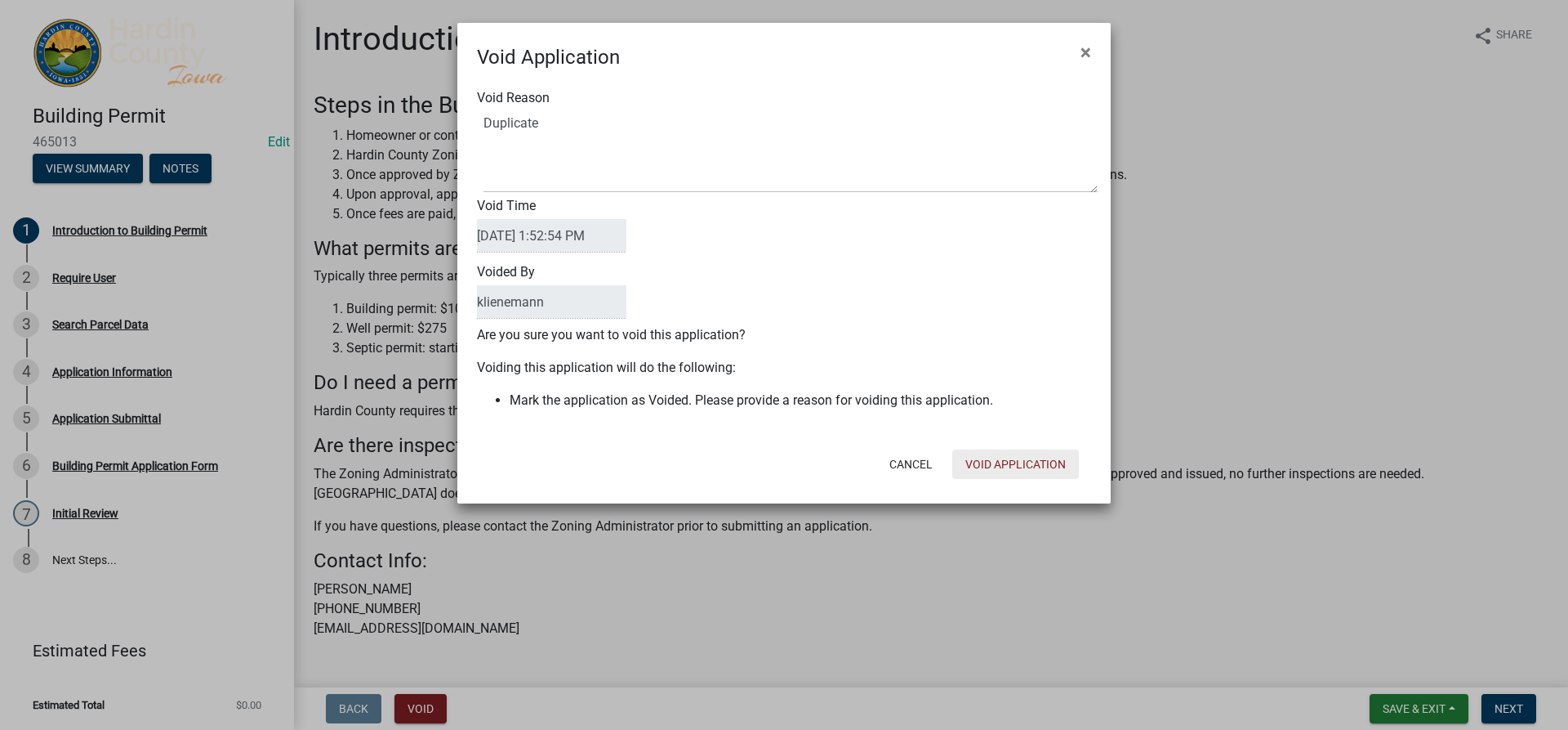
click at [1023, 477] on button "Void Application" at bounding box center [1014, 464] width 126 height 29
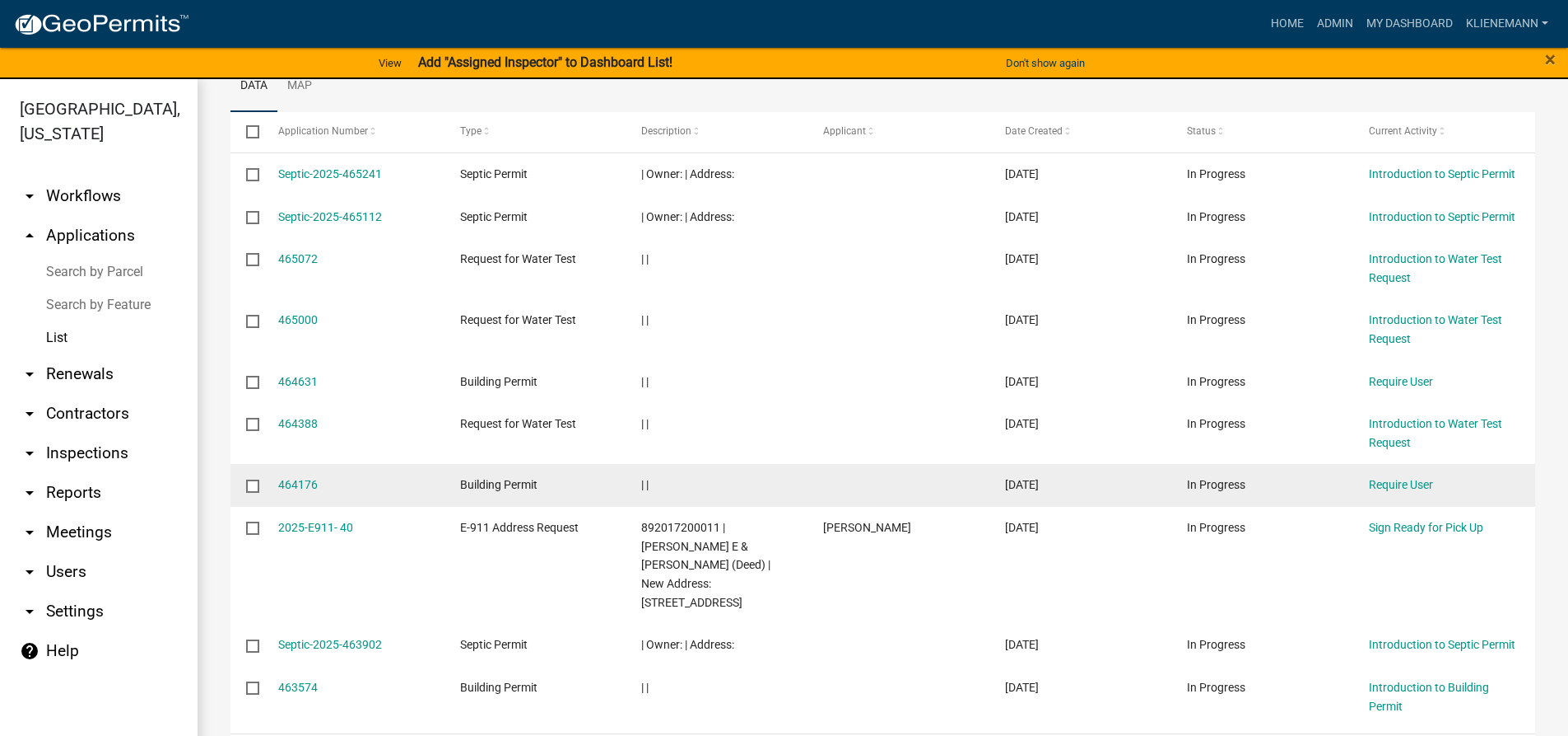
scroll to position [247, 0]
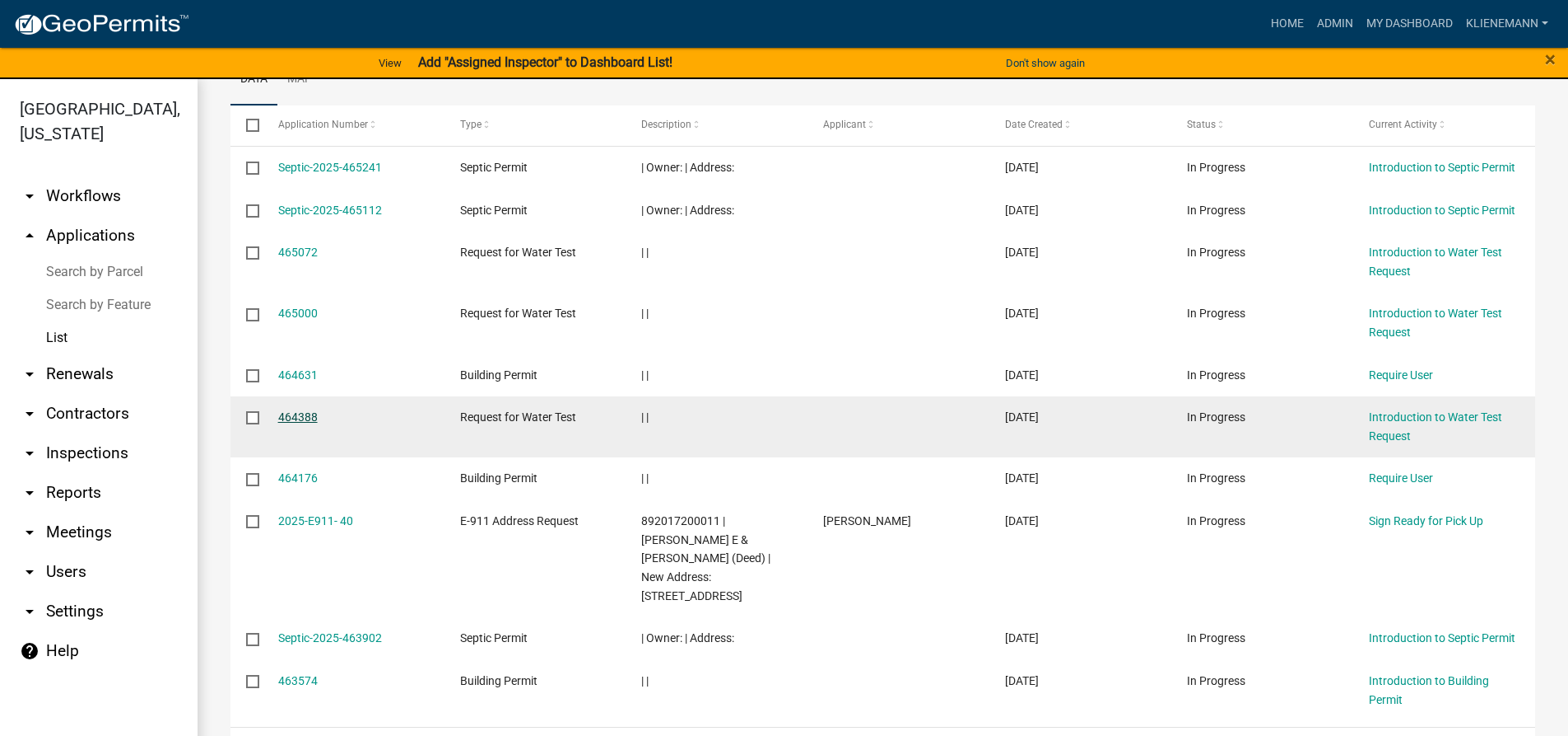
click at [292, 414] on link "464388" at bounding box center [299, 416] width 40 height 13
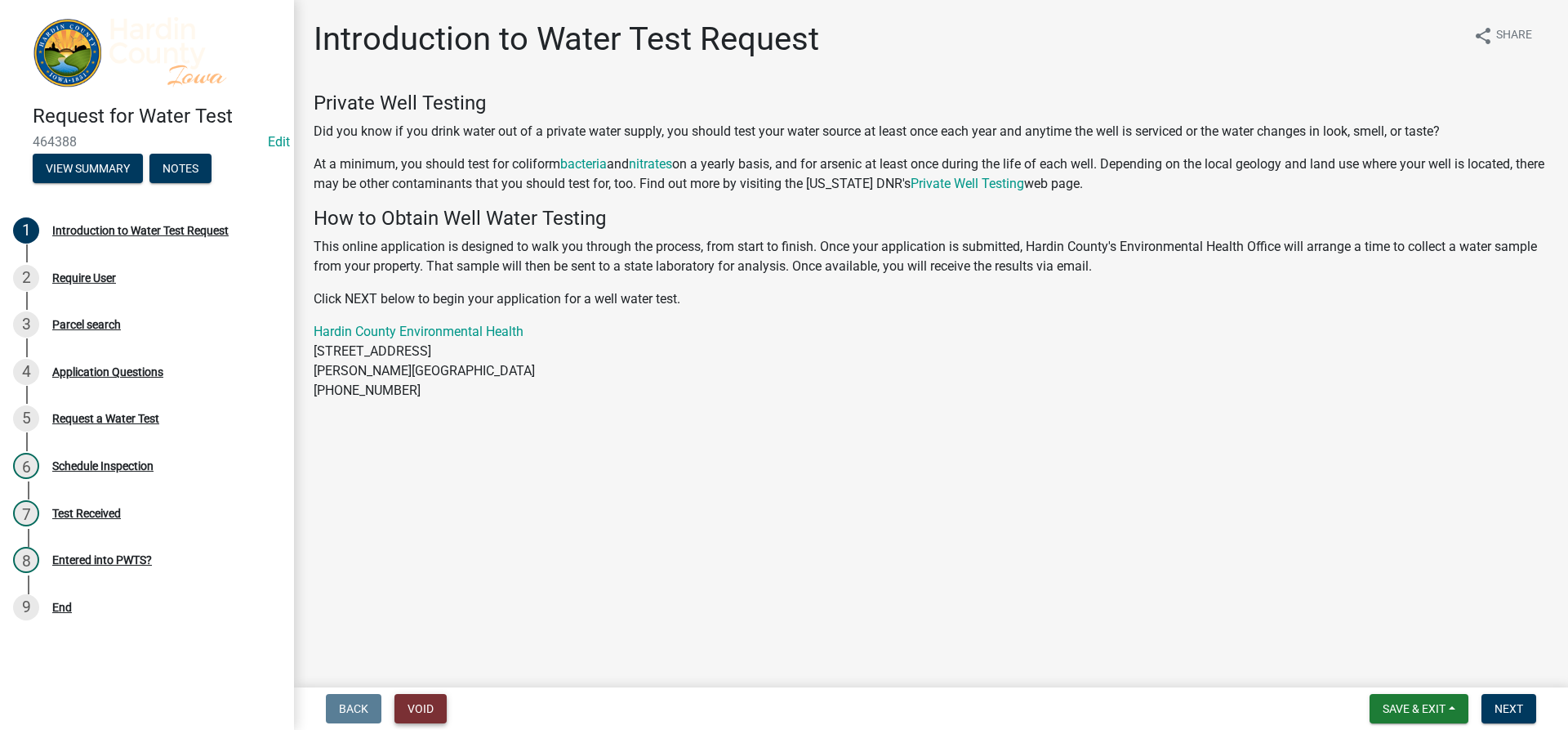
click at [416, 713] on button "Void" at bounding box center [421, 709] width 52 height 29
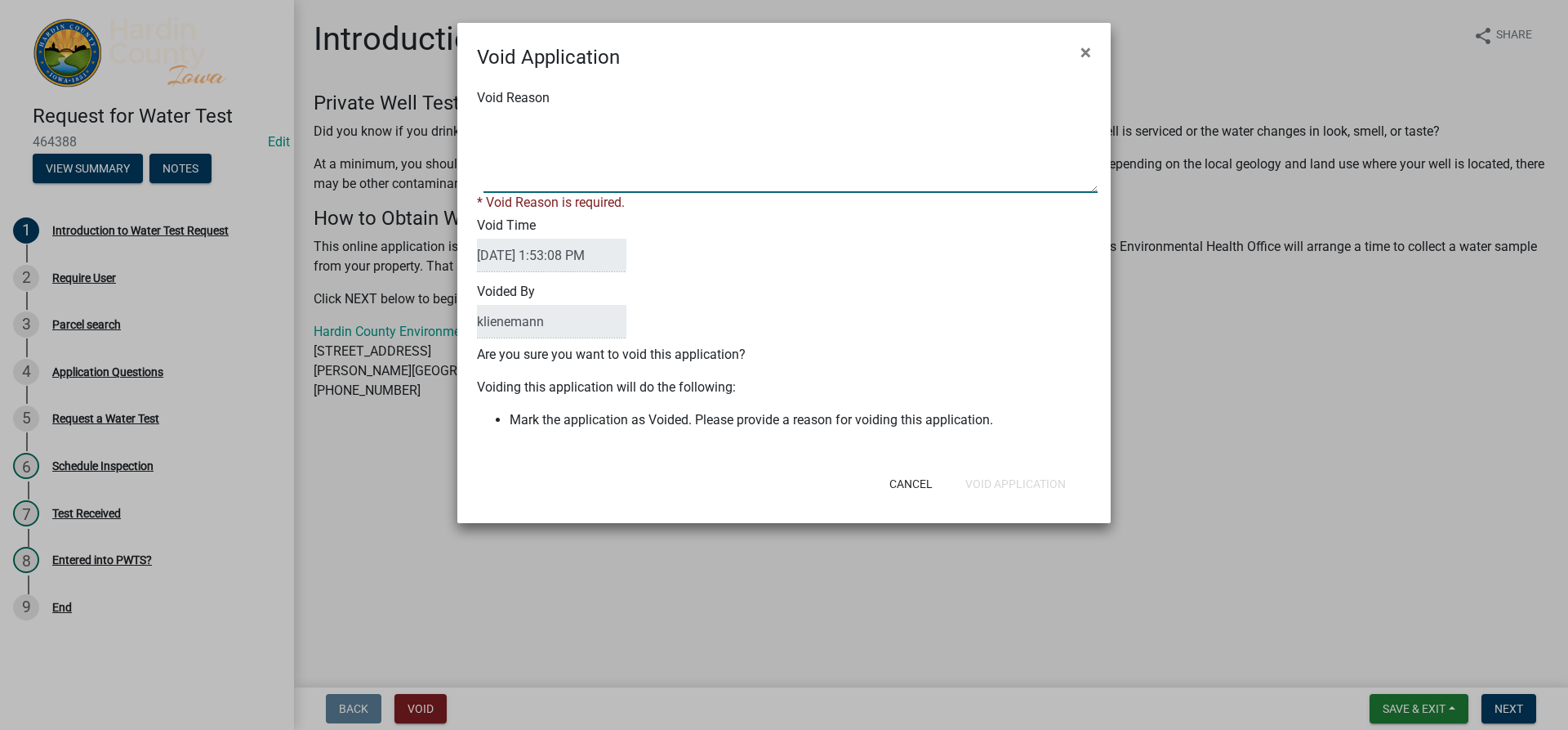
click at [558, 176] on textarea "Void Reason" at bounding box center [790, 151] width 614 height 82
type textarea "Duplicate"
click at [1050, 481] on div "Cancel Void Application" at bounding box center [890, 483] width 403 height 42
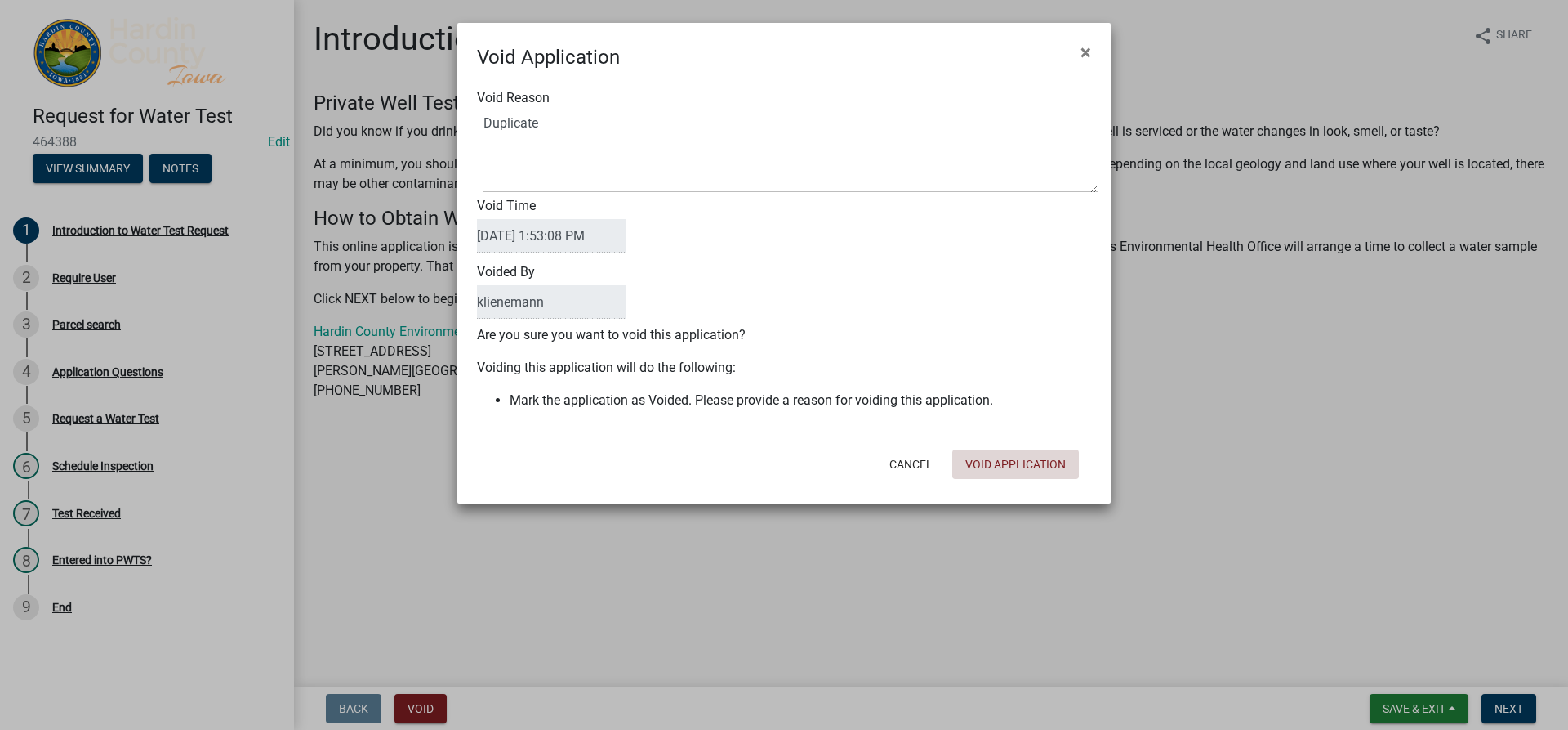
click at [1051, 452] on button "Void Application" at bounding box center [1014, 464] width 126 height 29
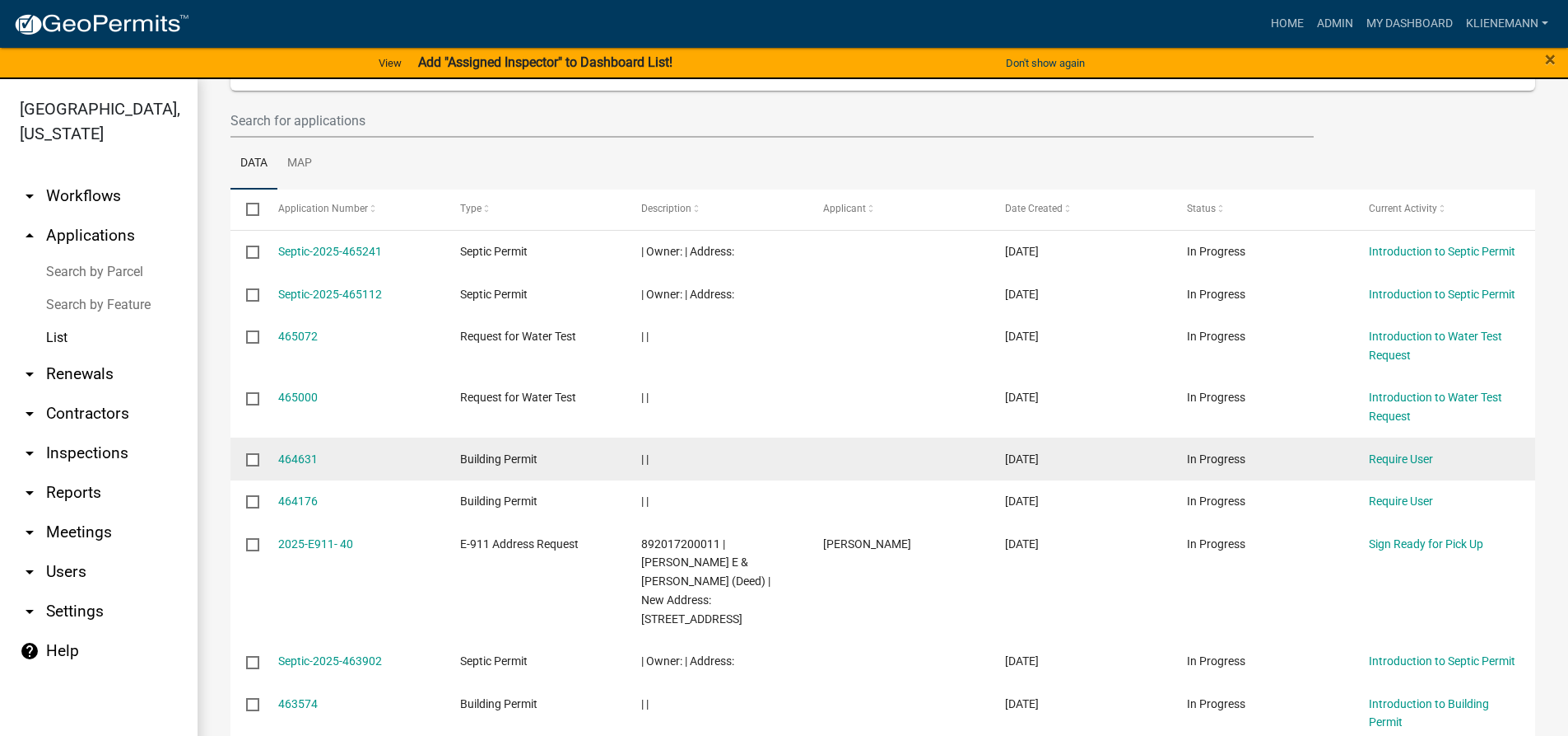
scroll to position [165, 0]
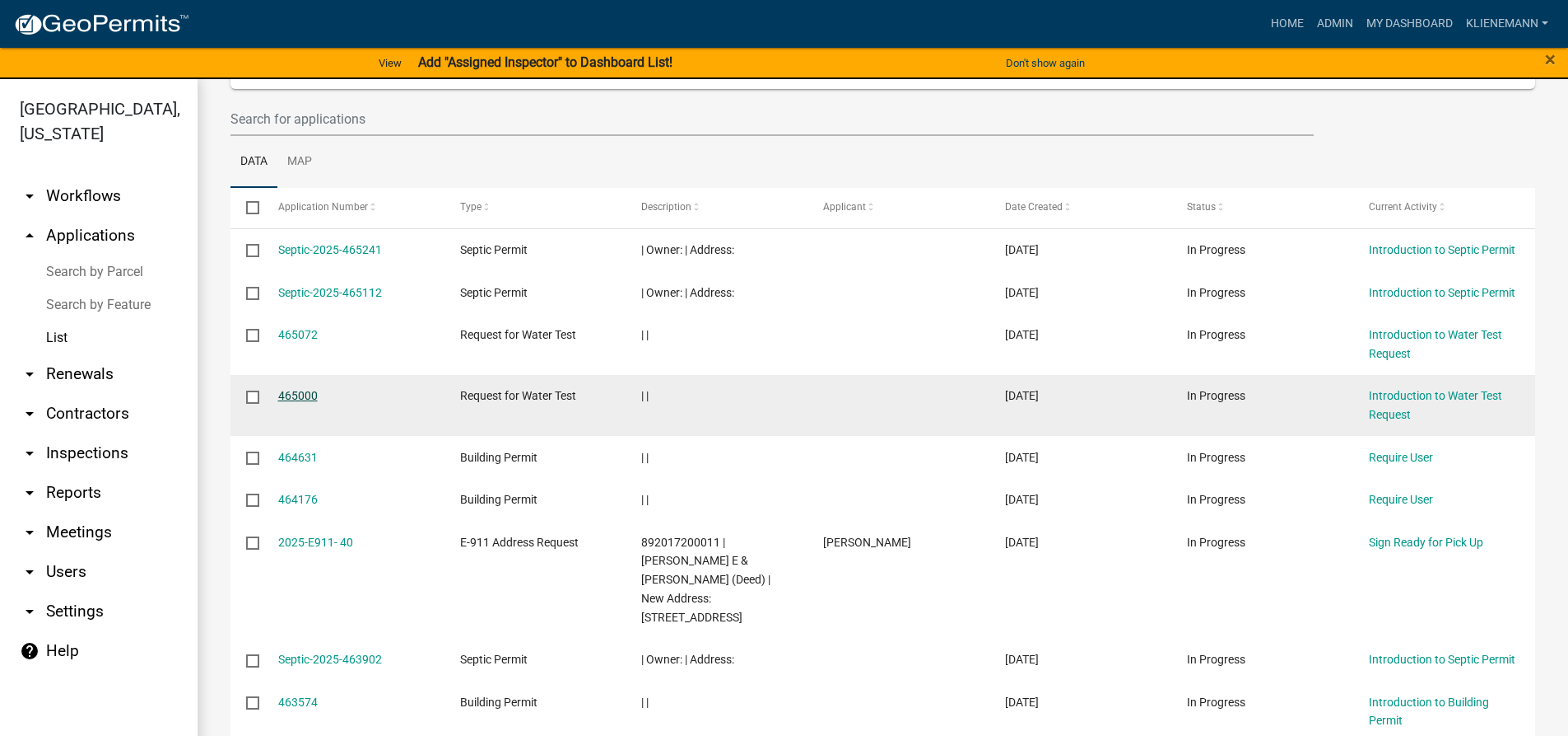
click at [292, 397] on link "465000" at bounding box center [299, 395] width 40 height 13
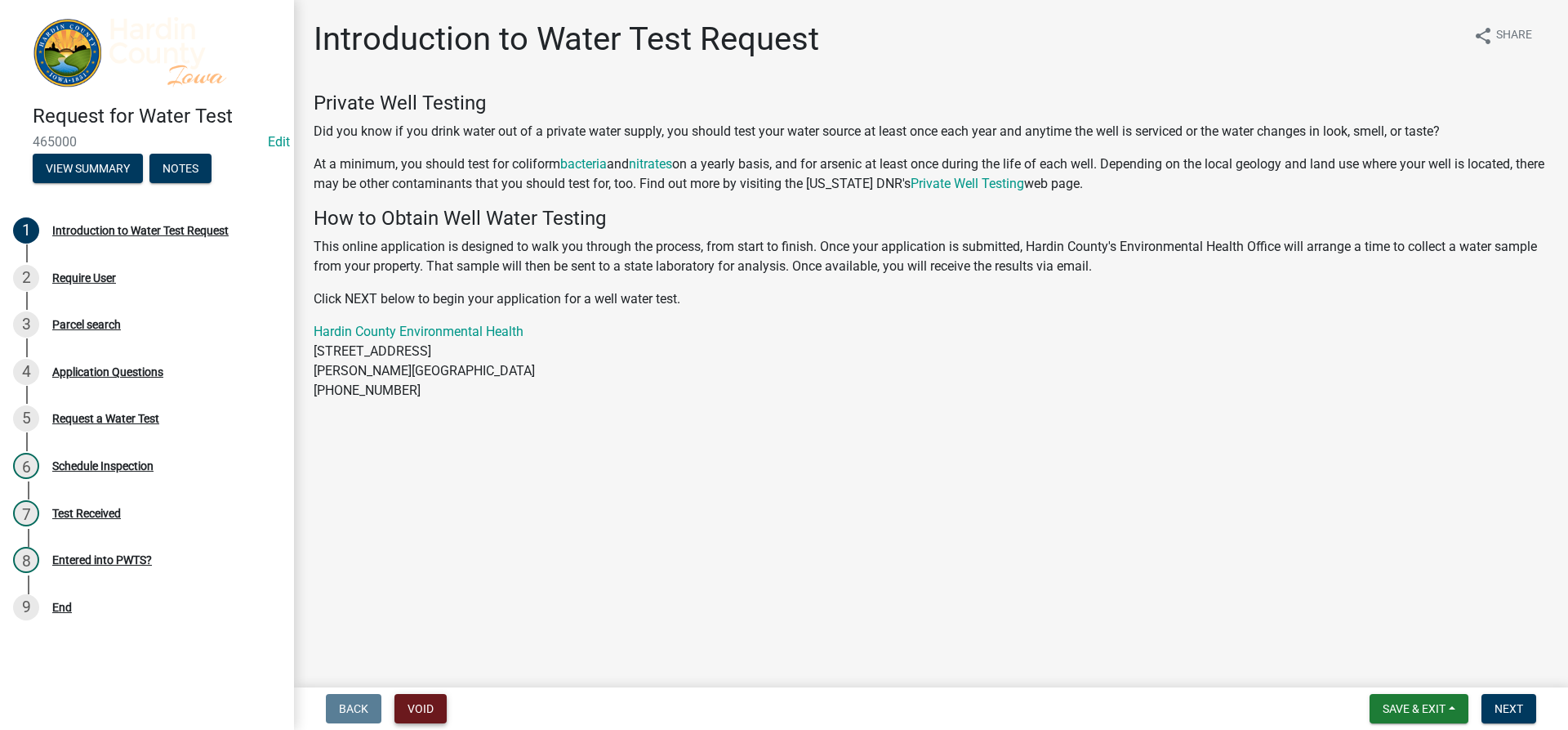
click at [428, 709] on button "Void" at bounding box center [421, 709] width 52 height 29
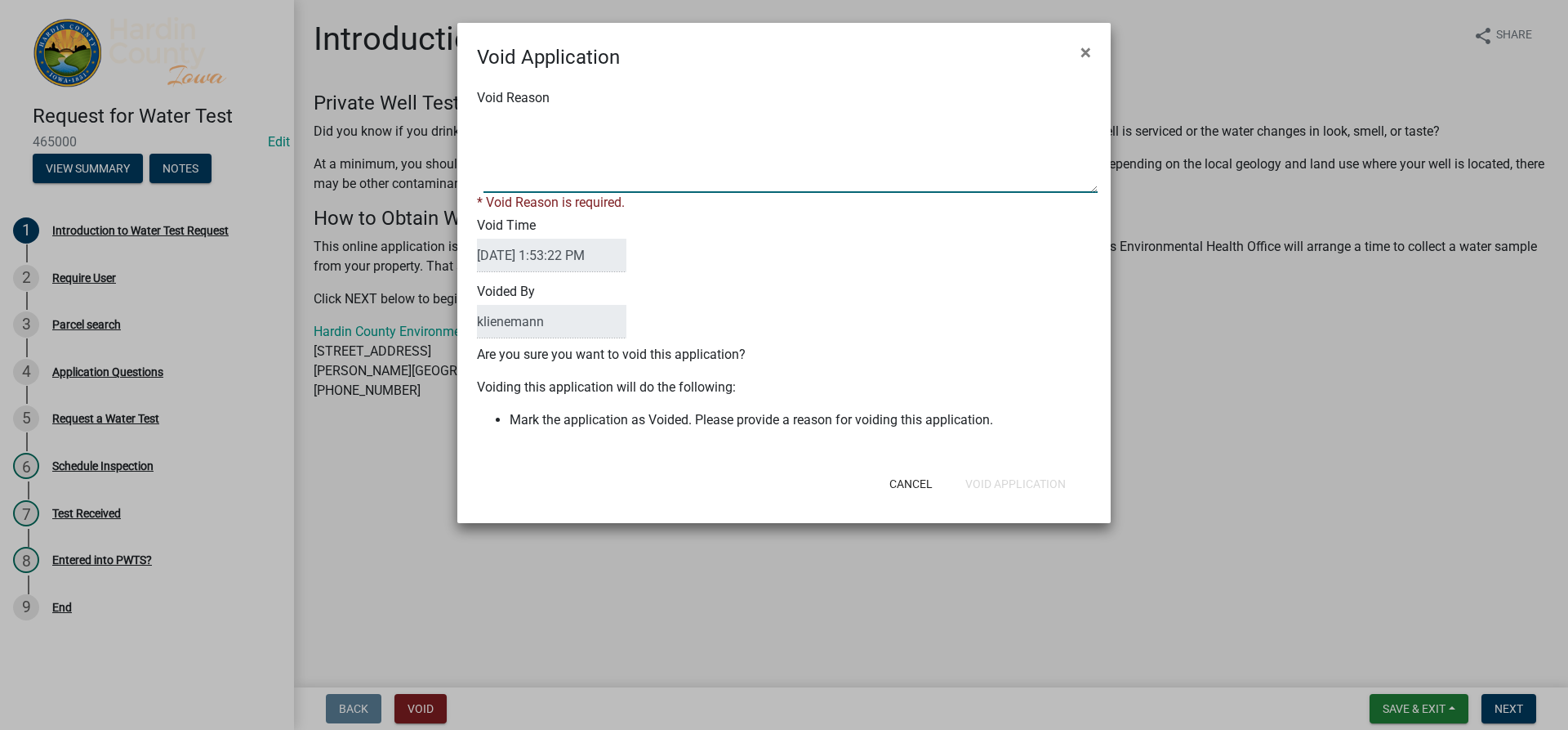
click at [663, 156] on textarea "Void Reason" at bounding box center [790, 151] width 614 height 82
type textarea "duplicate"
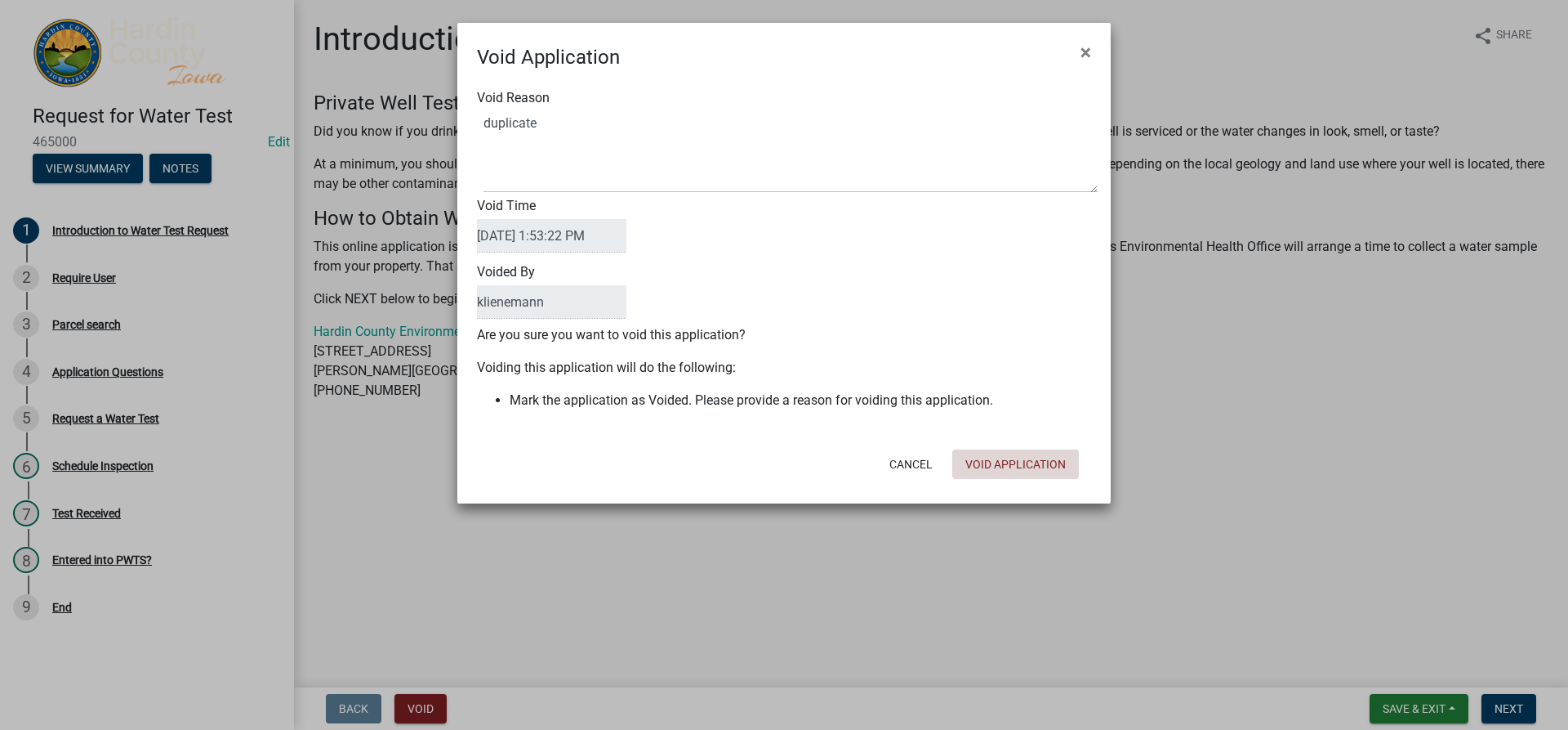
click at [979, 478] on button "Void Application" at bounding box center [1014, 464] width 126 height 29
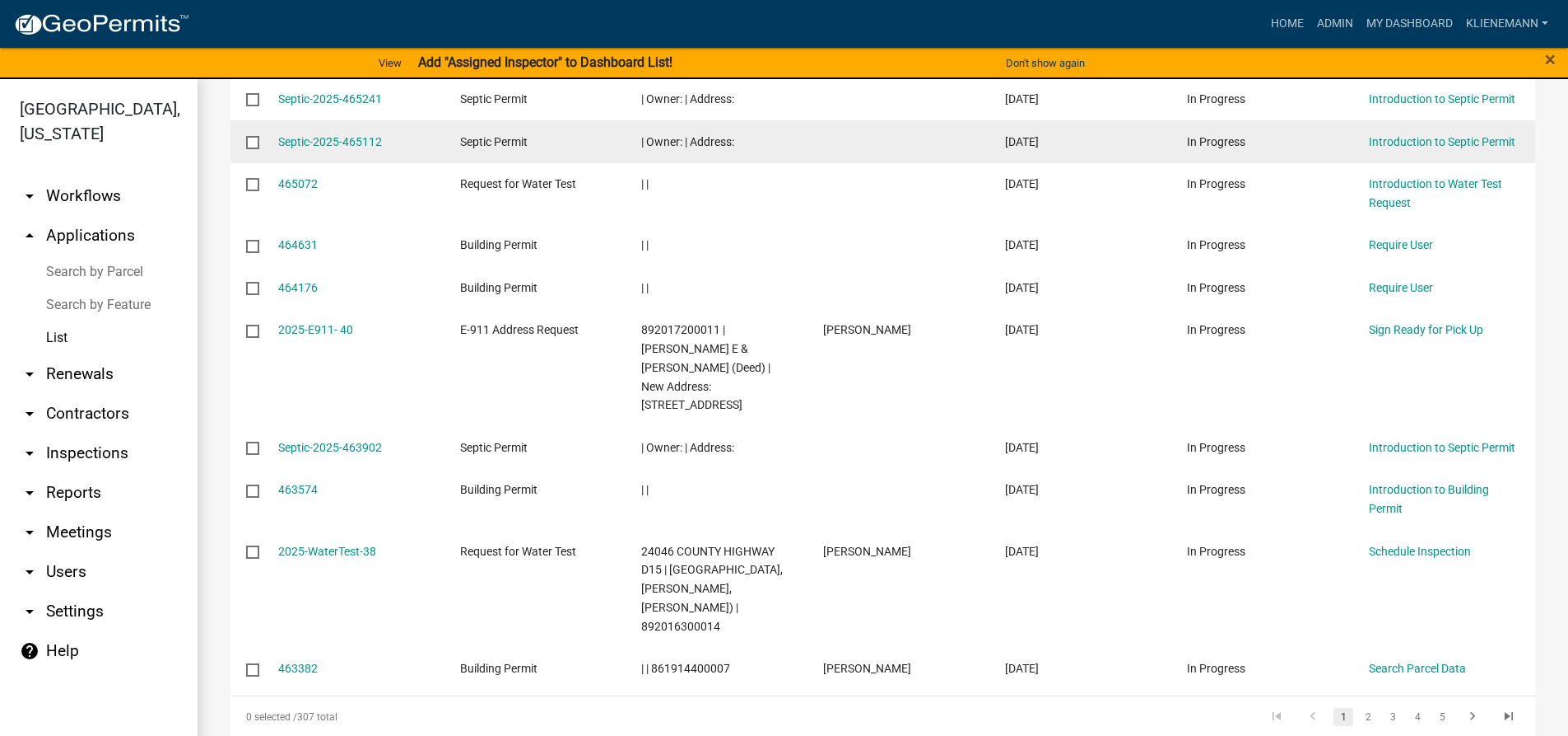
scroll to position [330, 0]
